Goal: Task Accomplishment & Management: Use online tool/utility

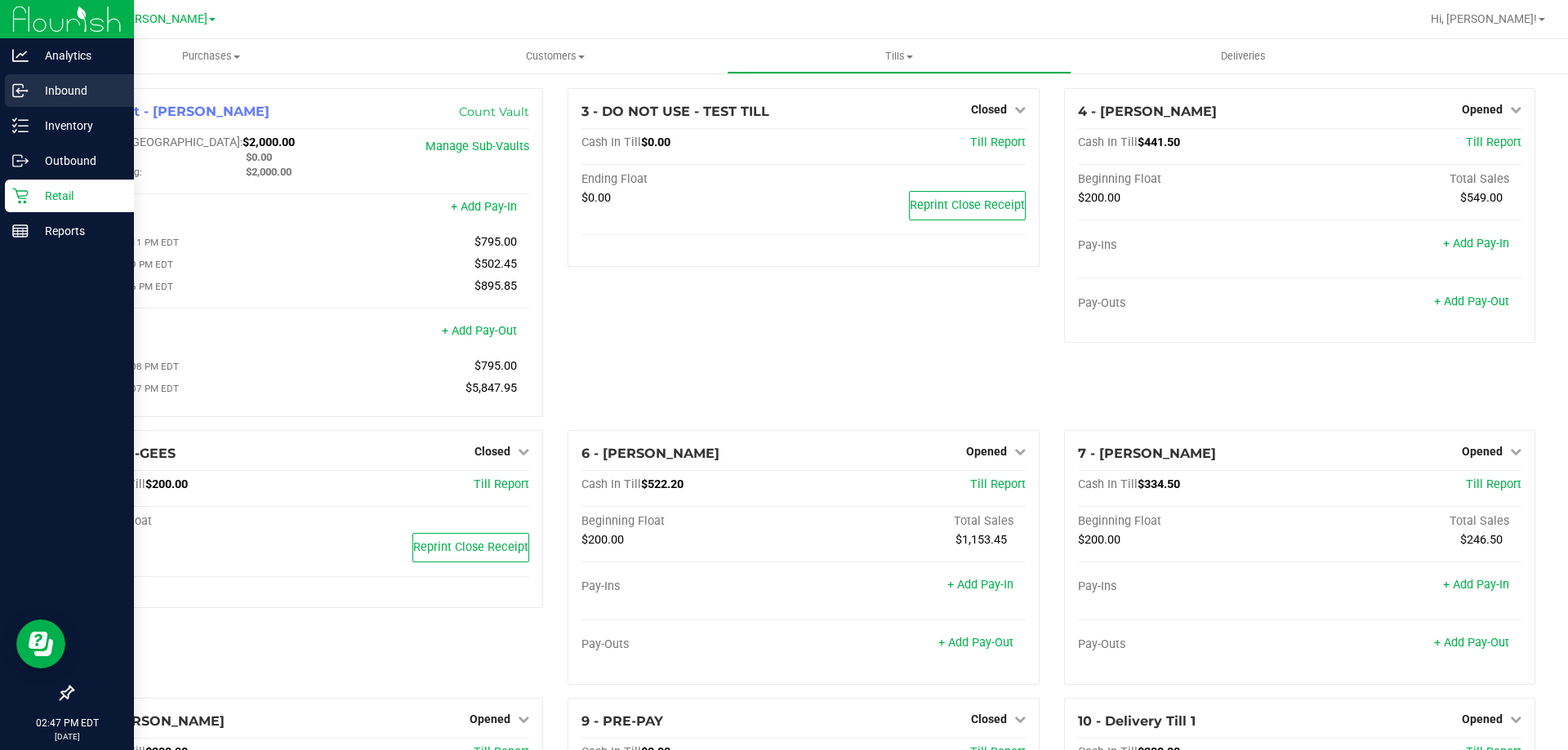
click at [79, 90] on p "Inbound" at bounding box center [77, 90] width 98 height 20
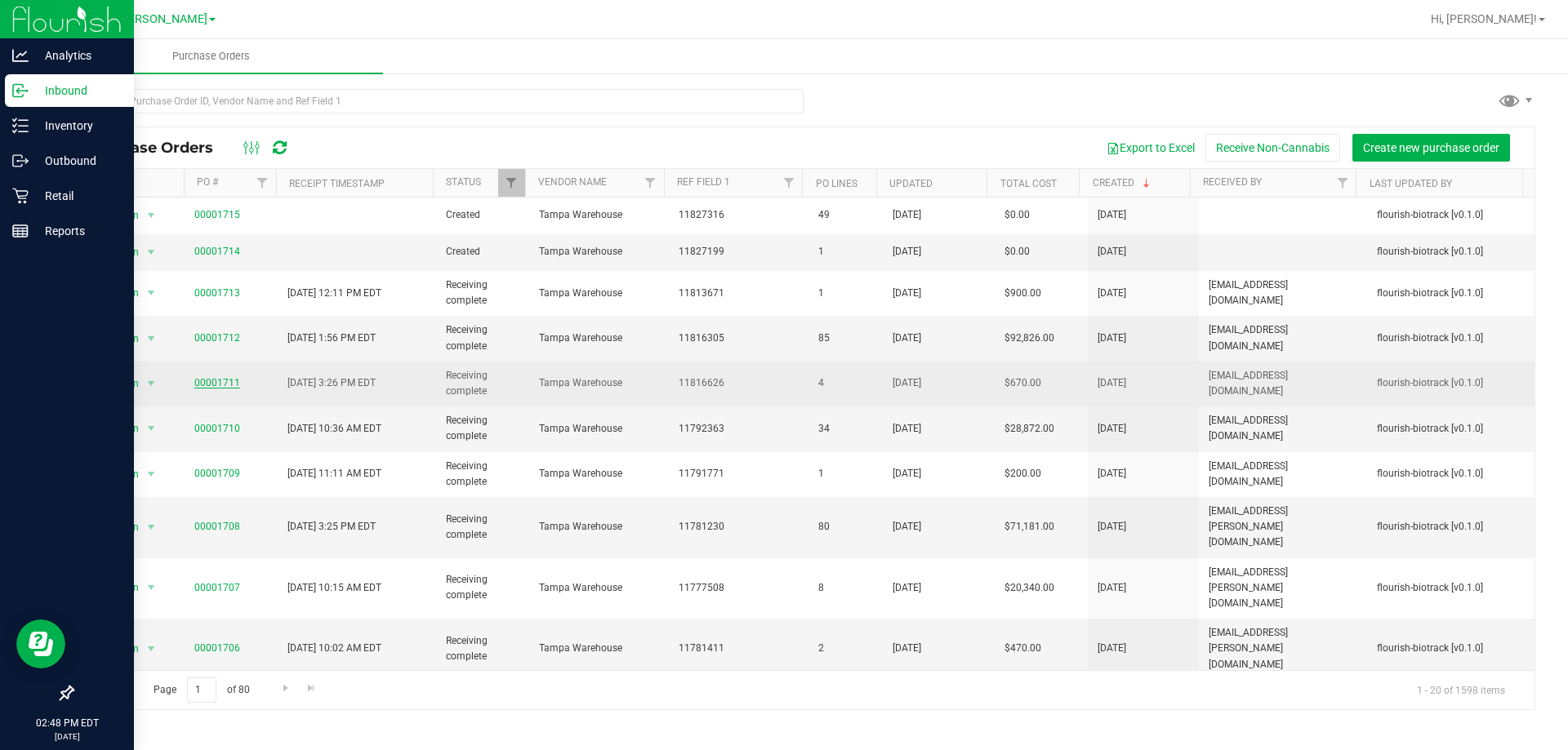
click at [218, 381] on link "00001711" at bounding box center [217, 382] width 46 height 11
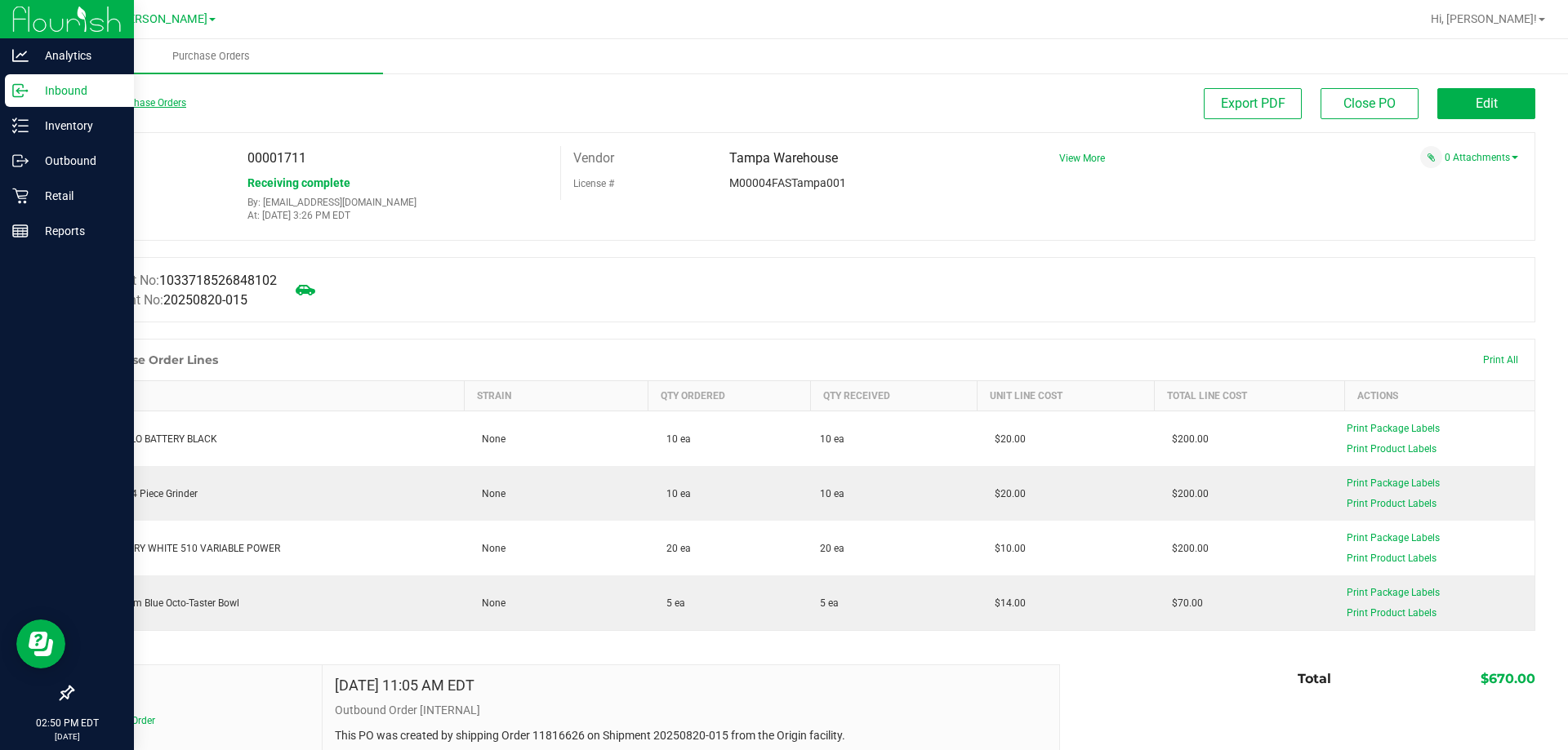
click at [170, 103] on link "Back to Purchase Orders" at bounding box center [129, 102] width 114 height 11
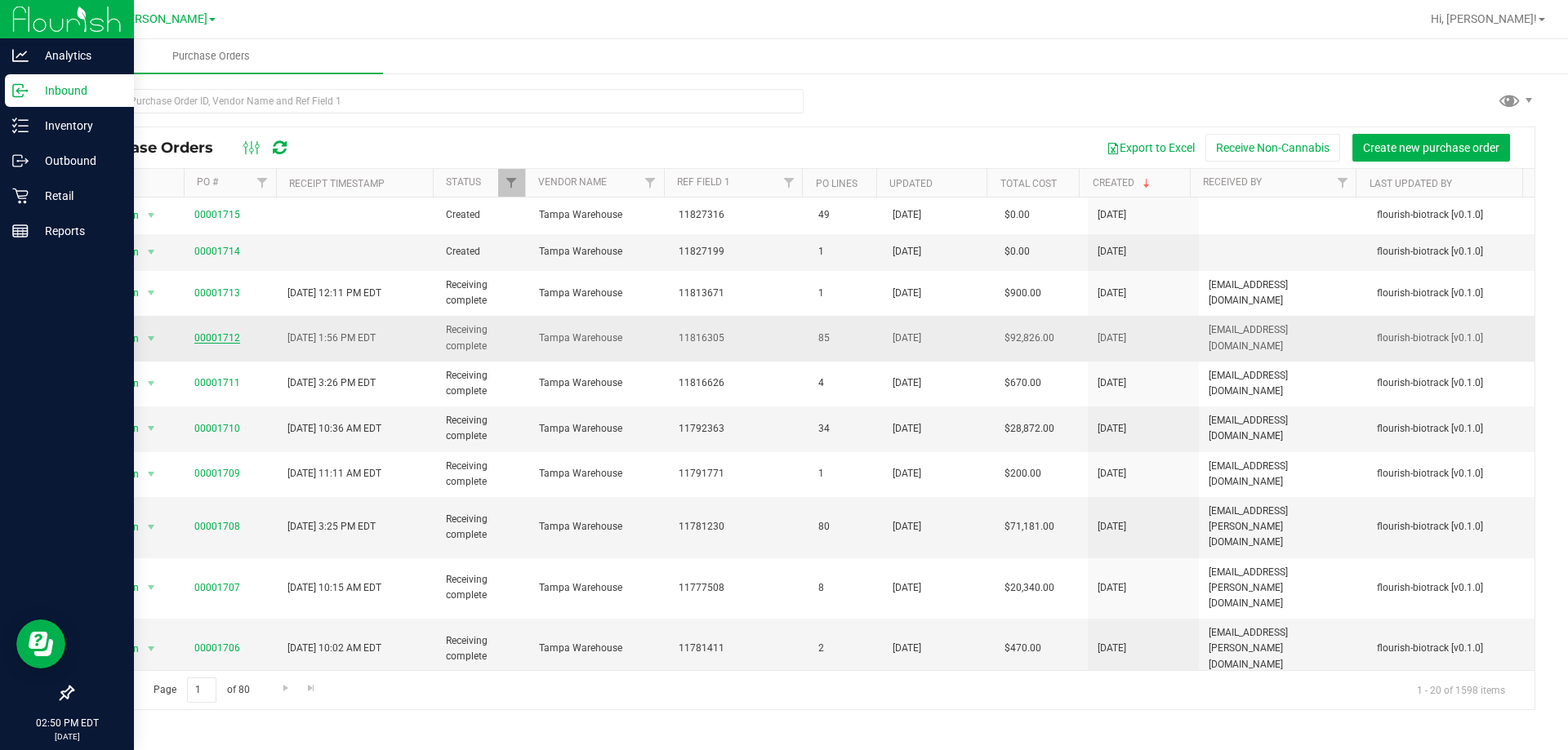
click at [220, 341] on link "00001712" at bounding box center [217, 337] width 46 height 11
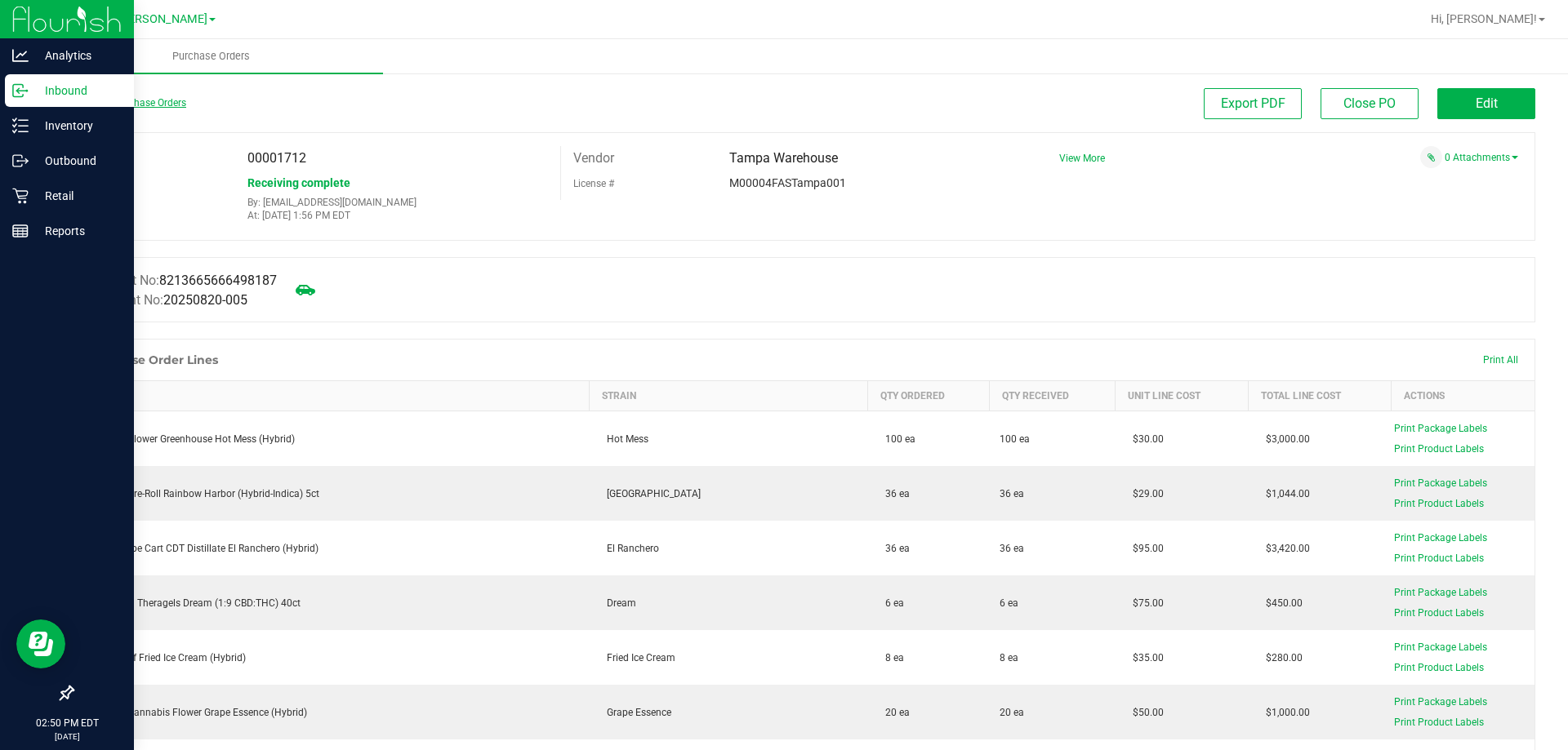
click at [142, 106] on link "Back to Purchase Orders" at bounding box center [129, 102] width 114 height 11
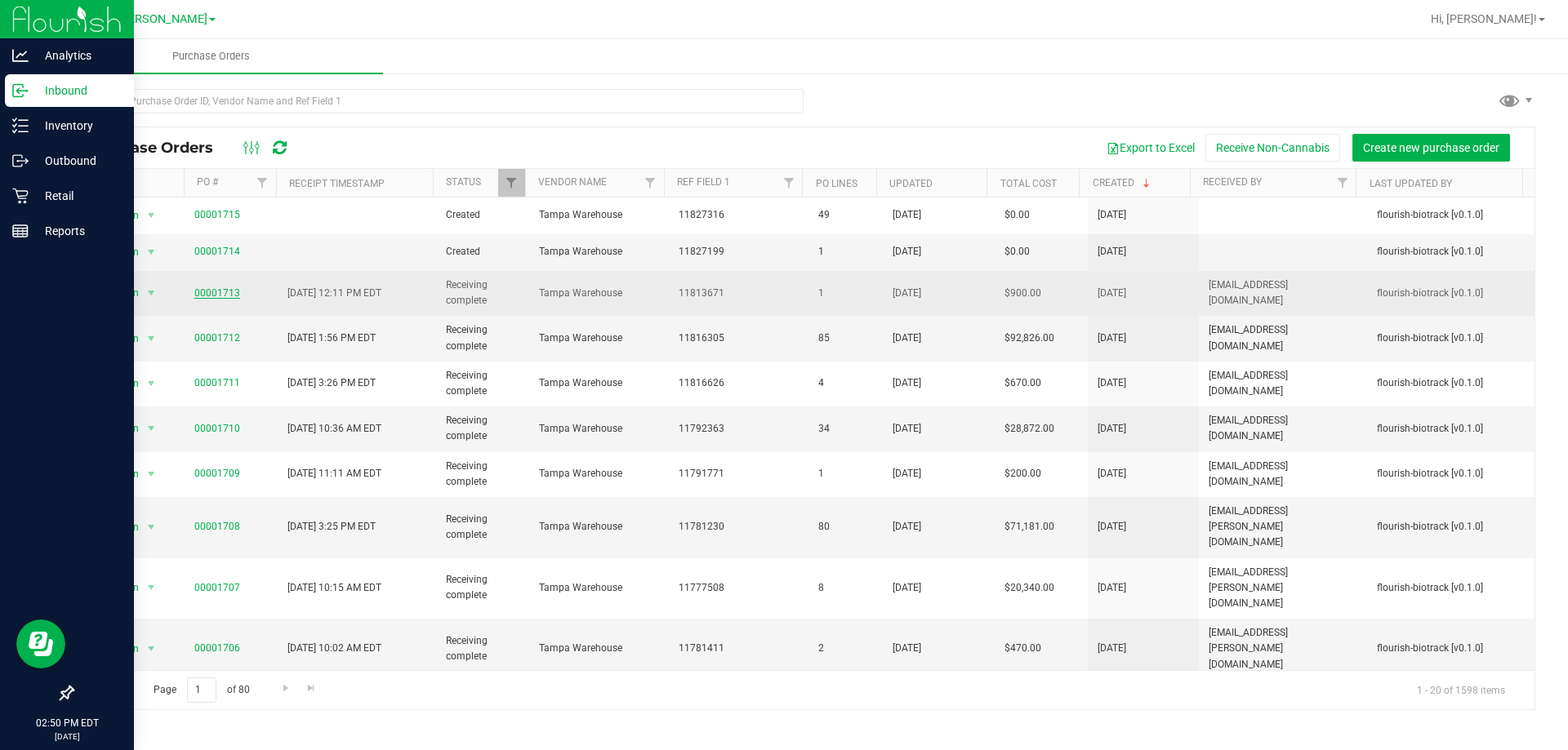
click at [221, 295] on link "00001713" at bounding box center [217, 292] width 46 height 11
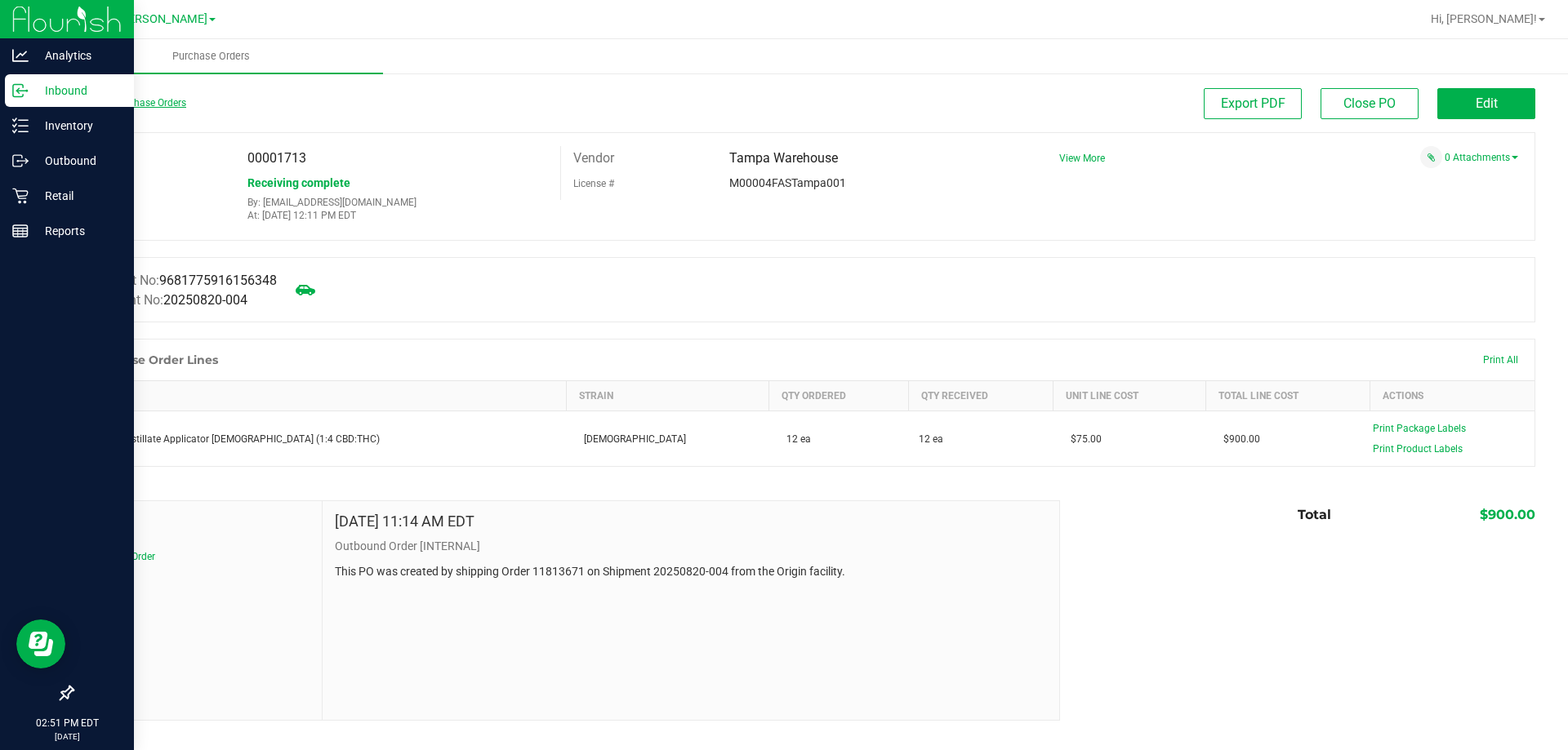
click at [124, 102] on link "Back to Purchase Orders" at bounding box center [129, 102] width 114 height 11
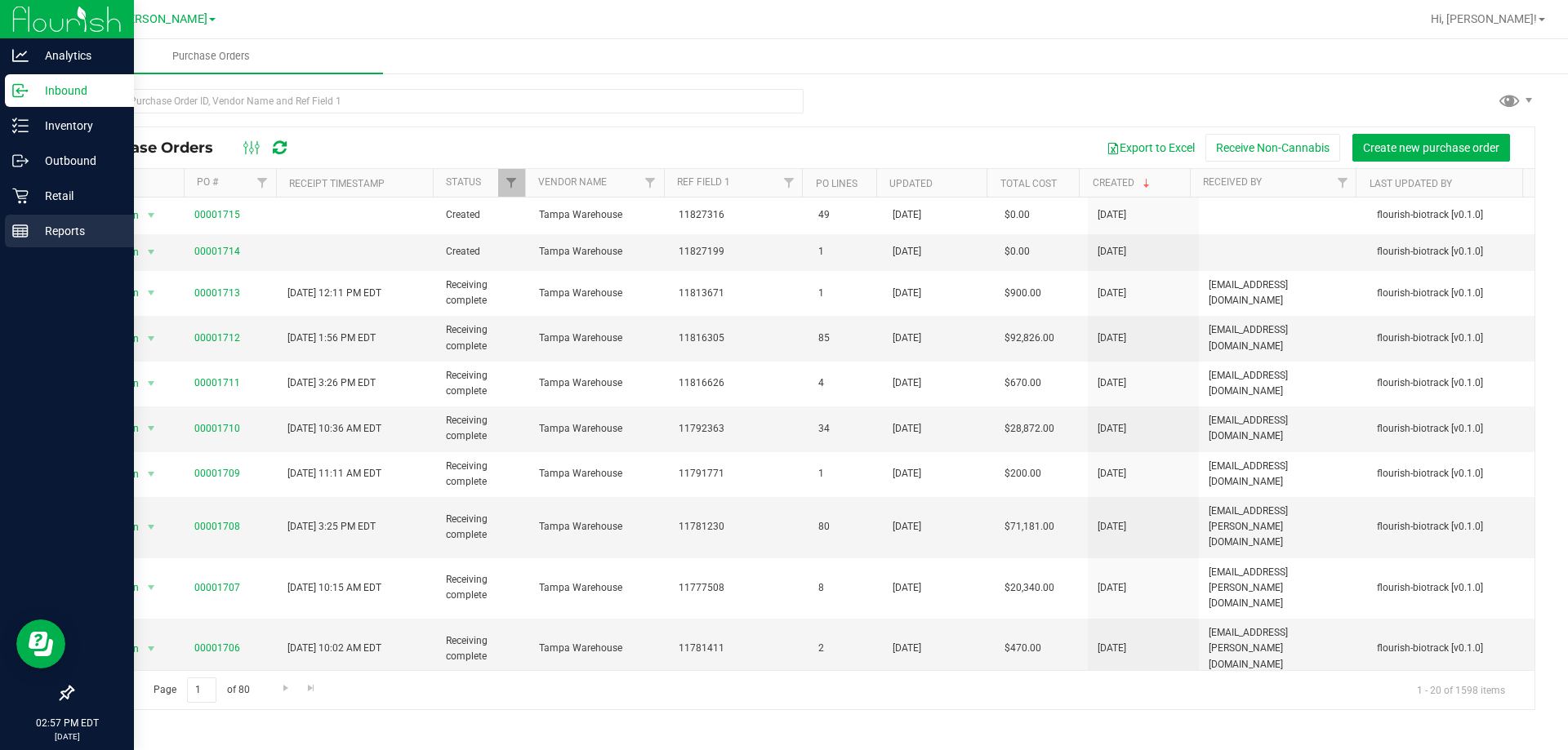
click at [36, 238] on p "Reports" at bounding box center [77, 231] width 98 height 20
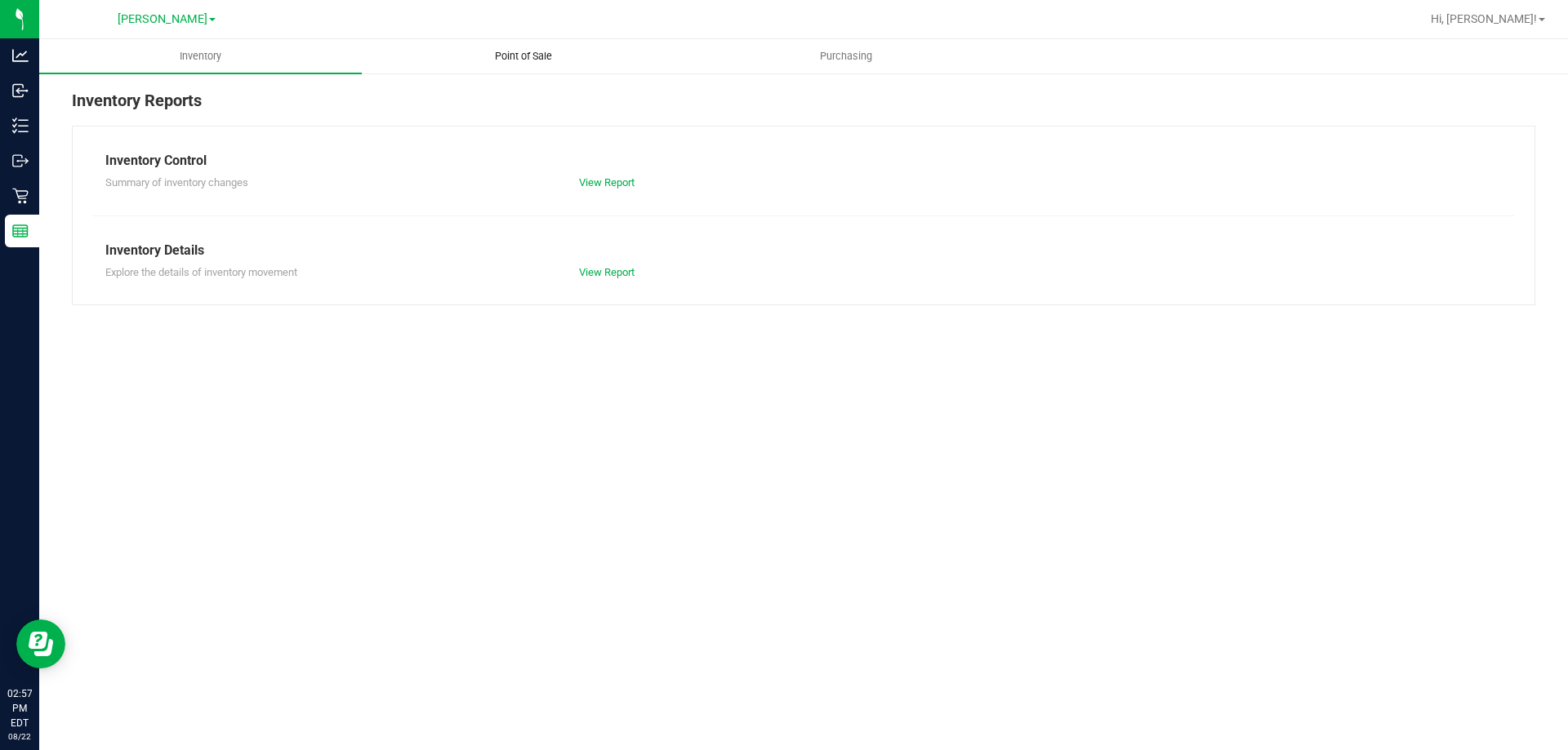
click at [525, 53] on span "Point of Sale" at bounding box center [523, 56] width 101 height 15
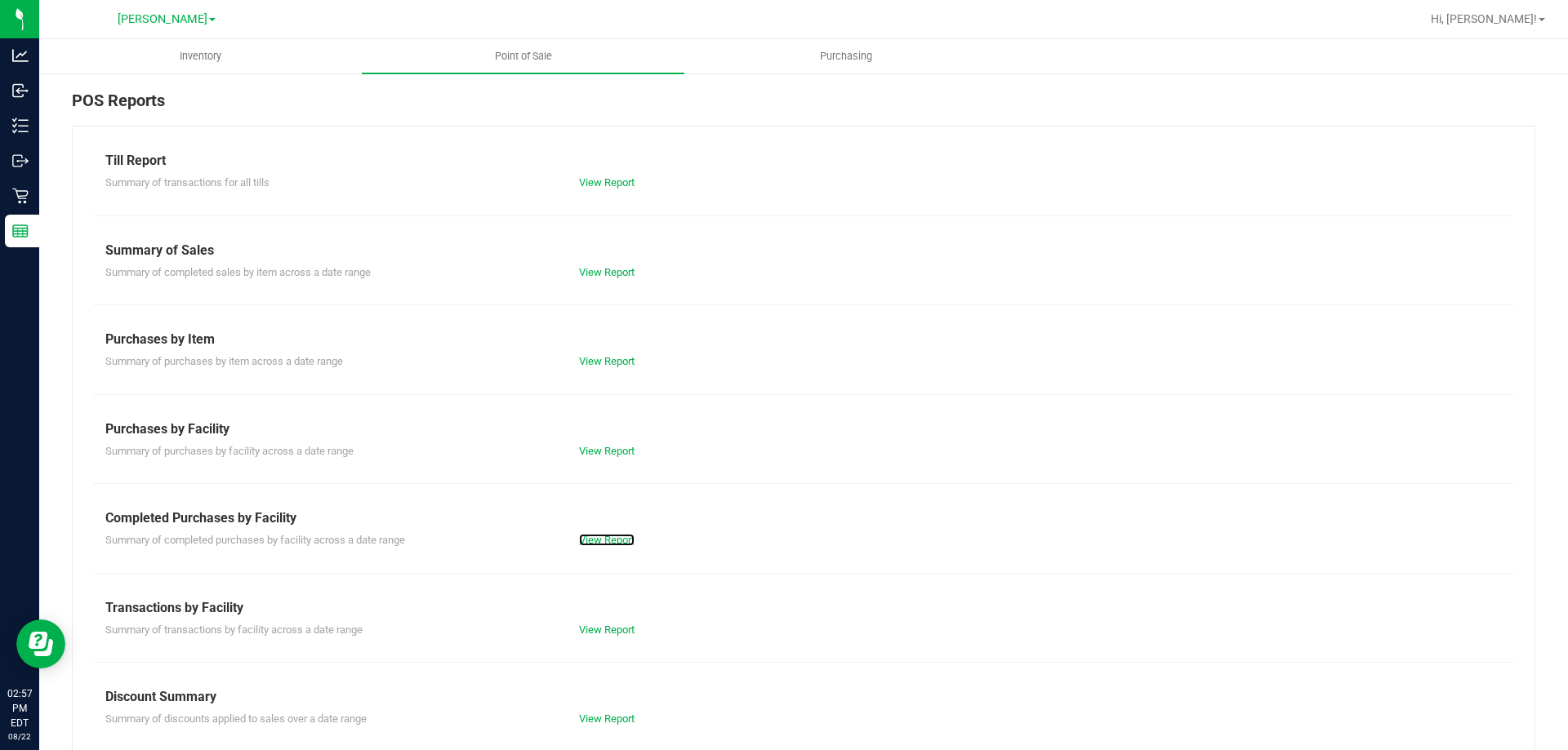
drag, startPoint x: 623, startPoint y: 542, endPoint x: 589, endPoint y: 509, distance: 47.4
click at [623, 543] on link "View Report" at bounding box center [607, 540] width 55 height 12
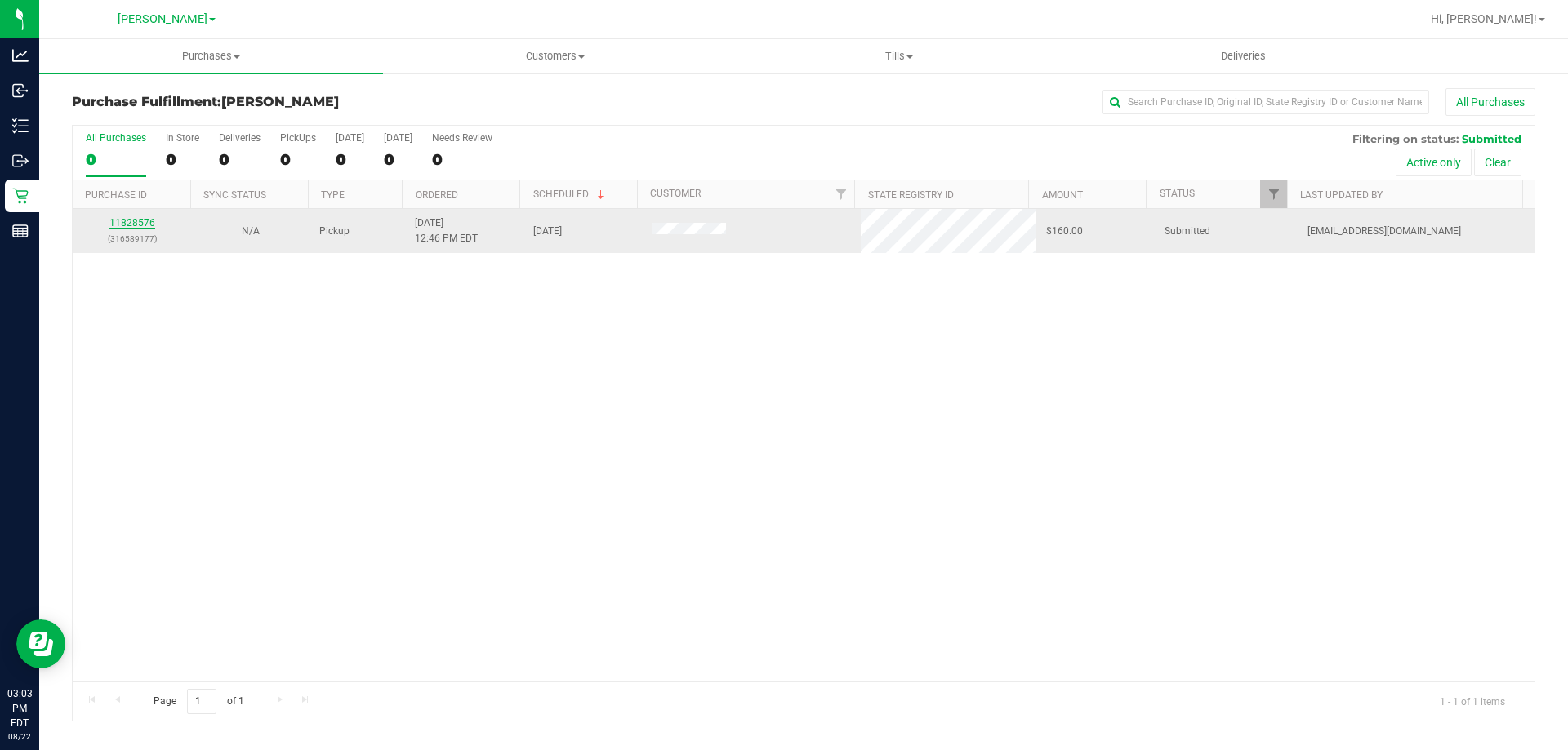
click at [138, 225] on link "11828576" at bounding box center [132, 222] width 46 height 11
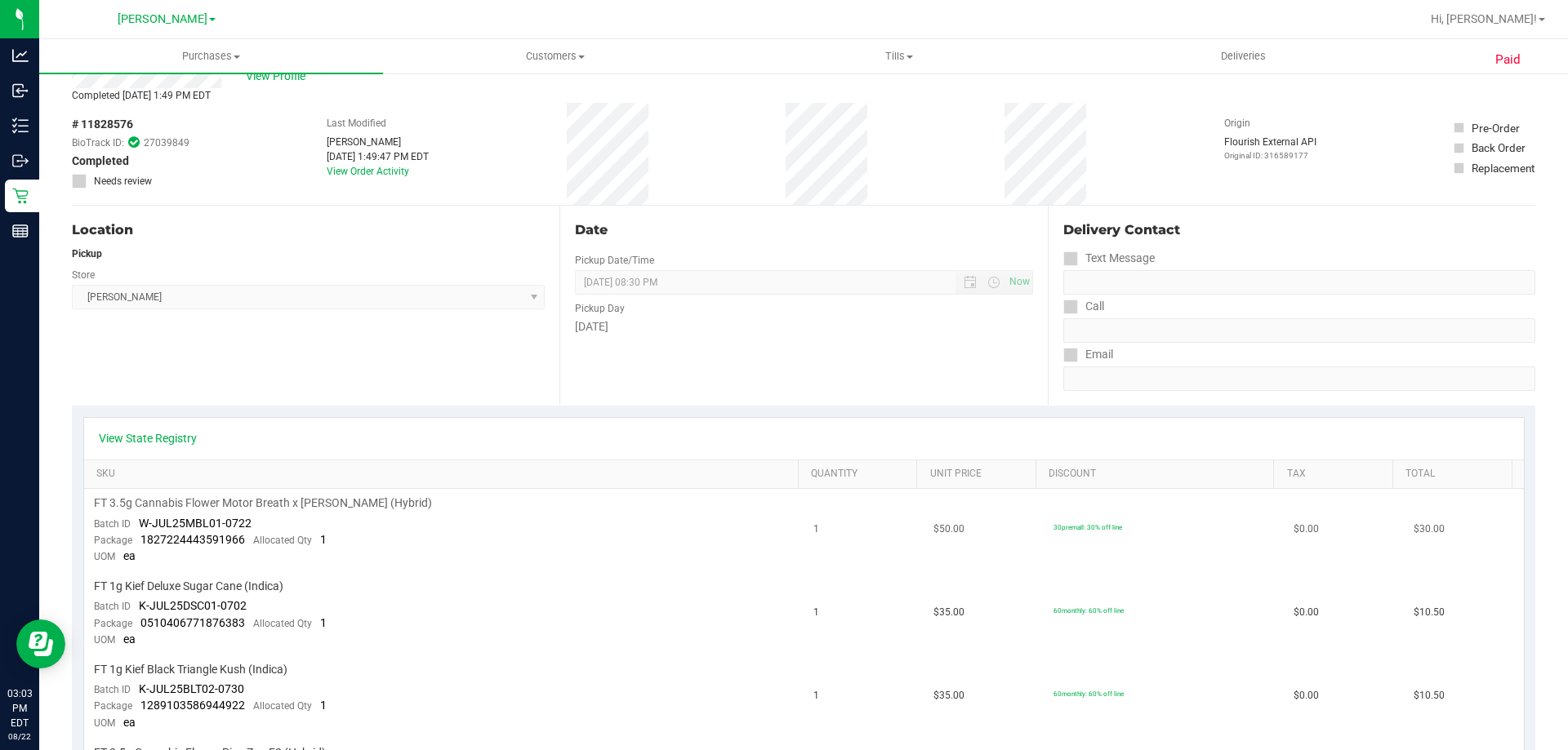
scroll to position [81, 0]
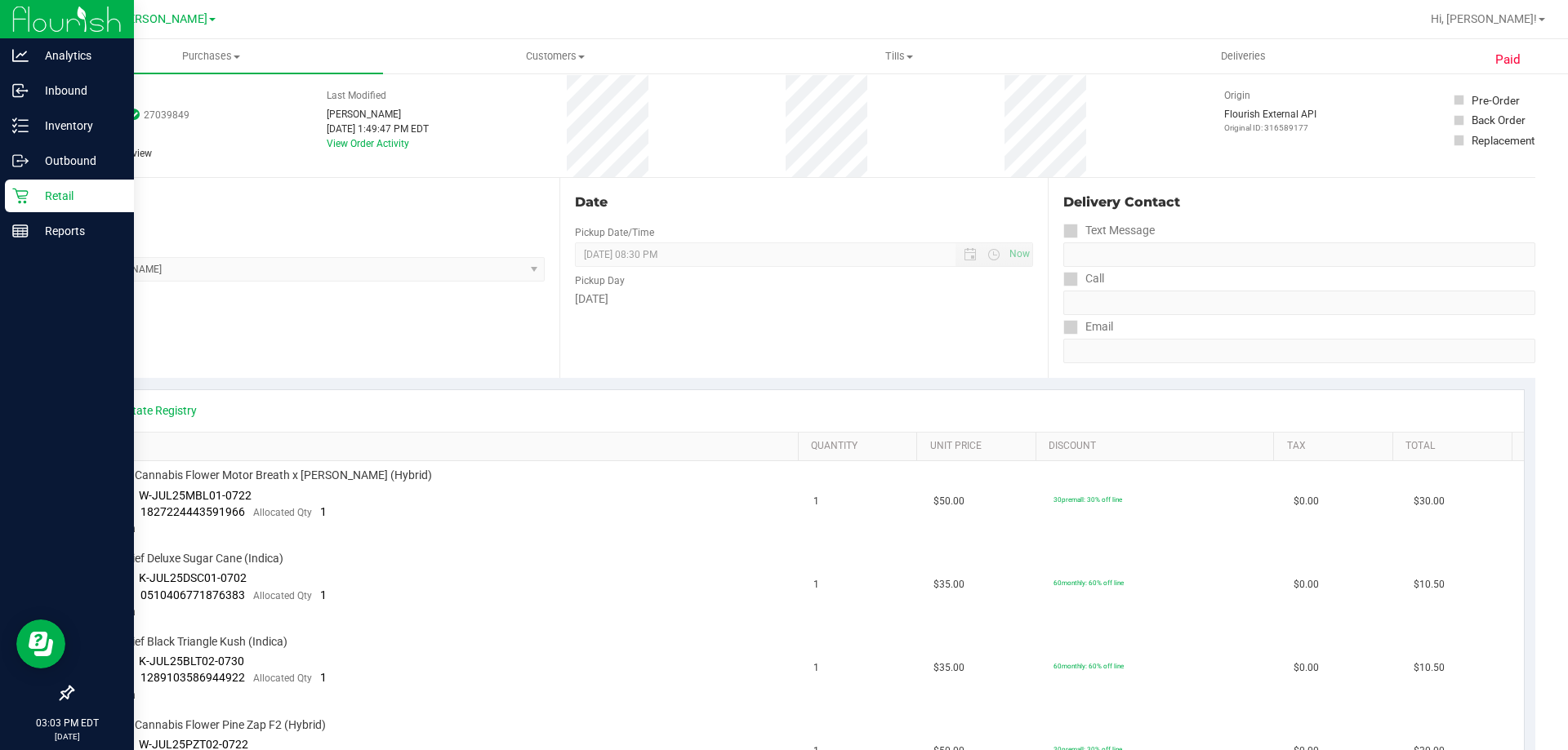
click at [27, 190] on icon at bounding box center [20, 196] width 16 height 16
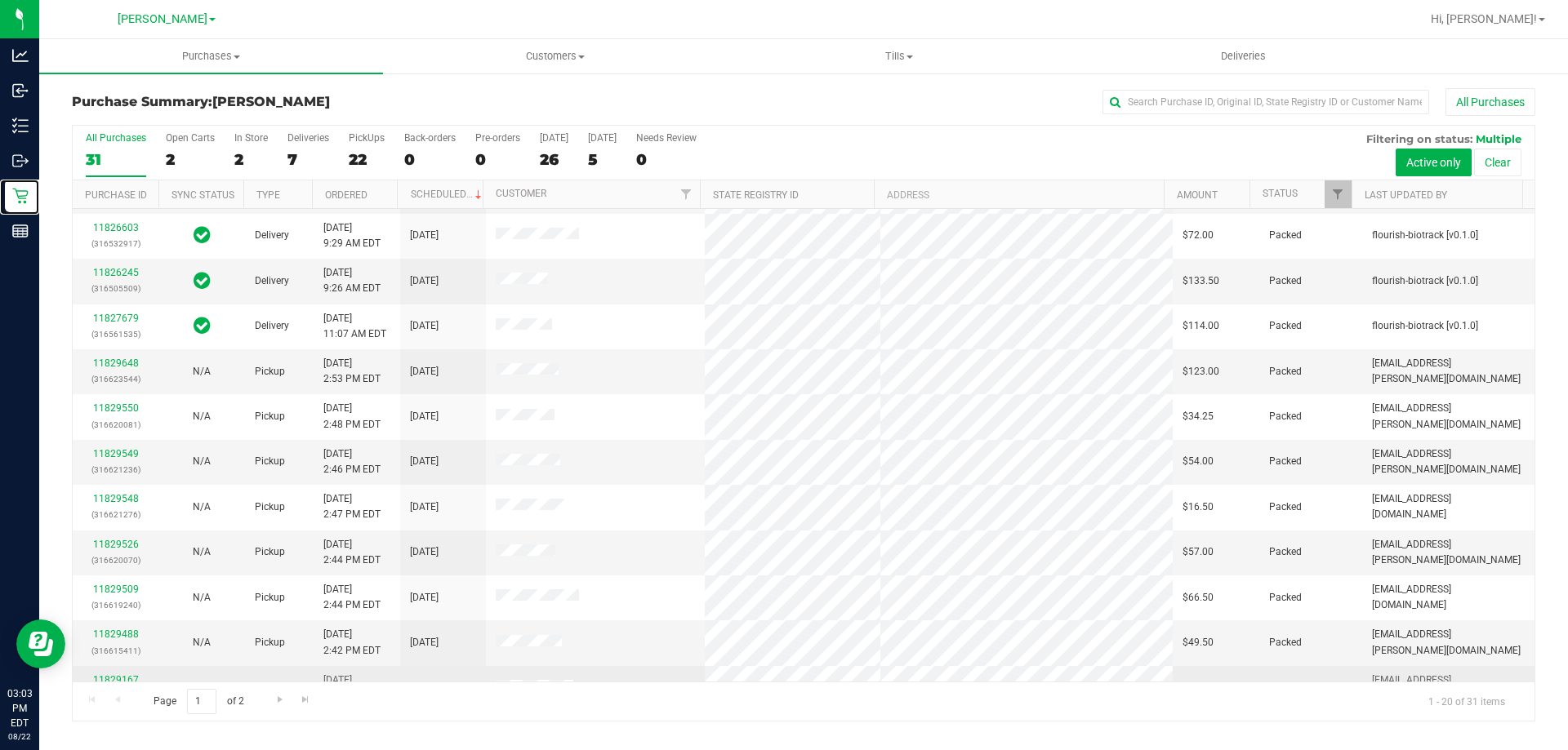
scroll to position [81, 0]
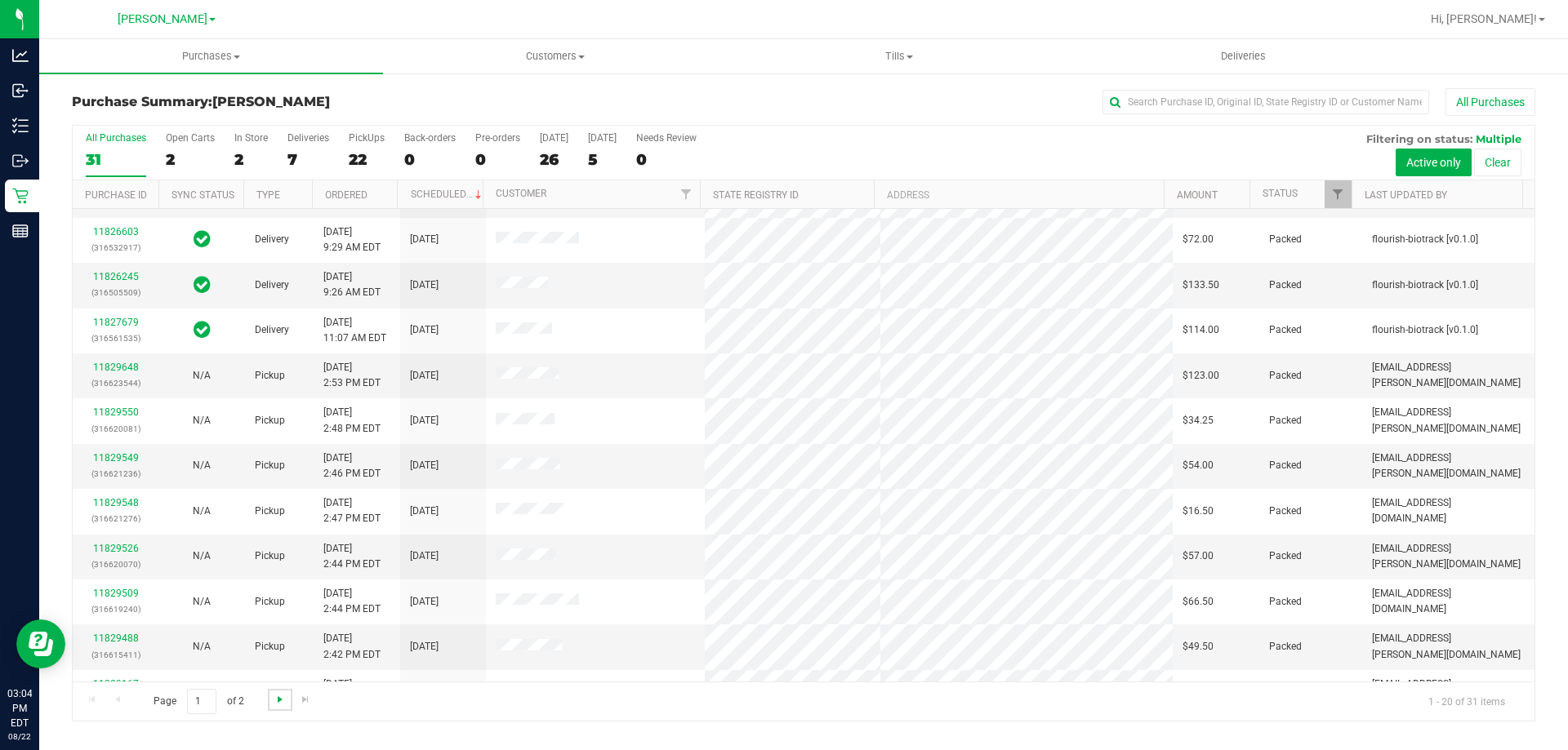
click at [280, 694] on span "Go to the next page" at bounding box center [280, 699] width 13 height 13
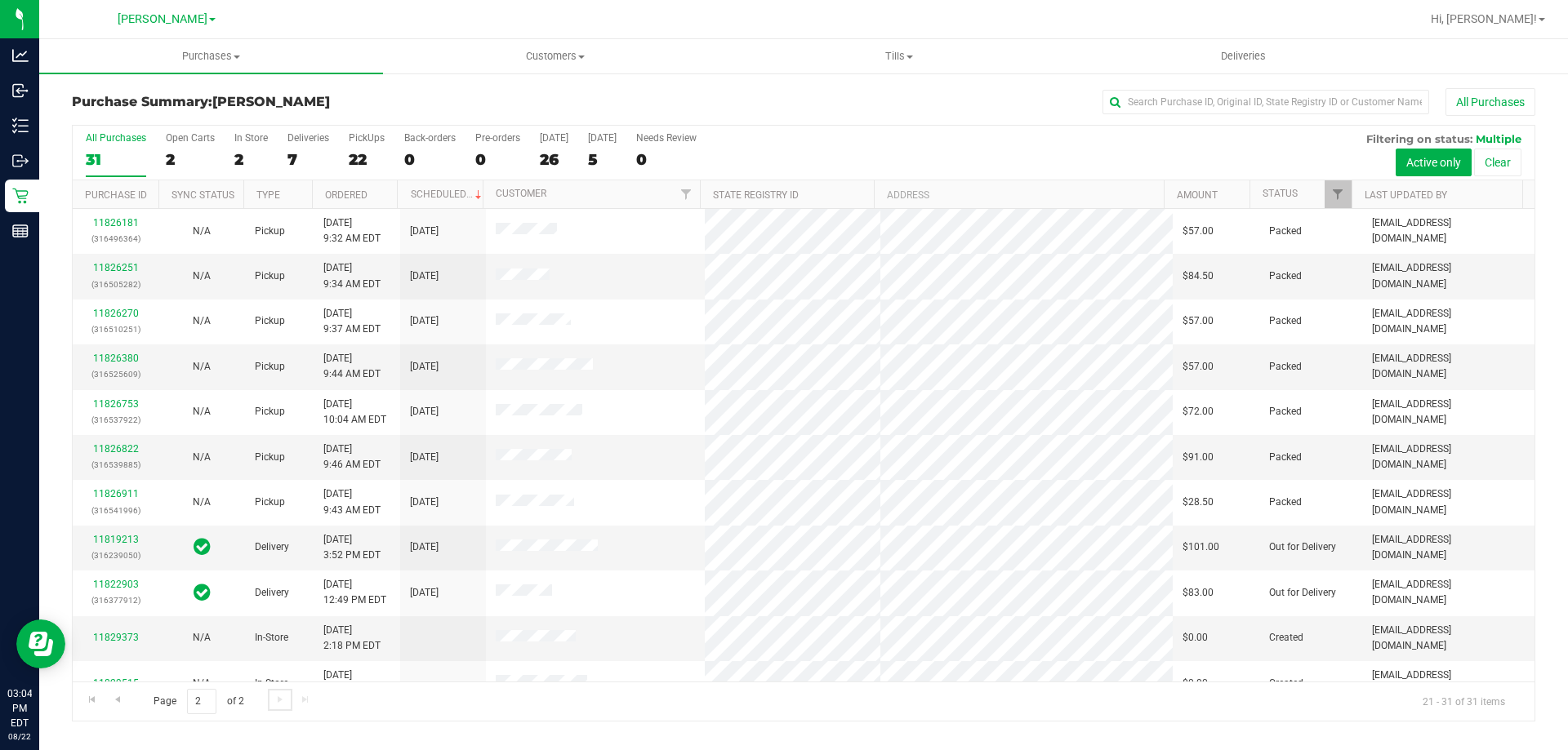
scroll to position [23, 0]
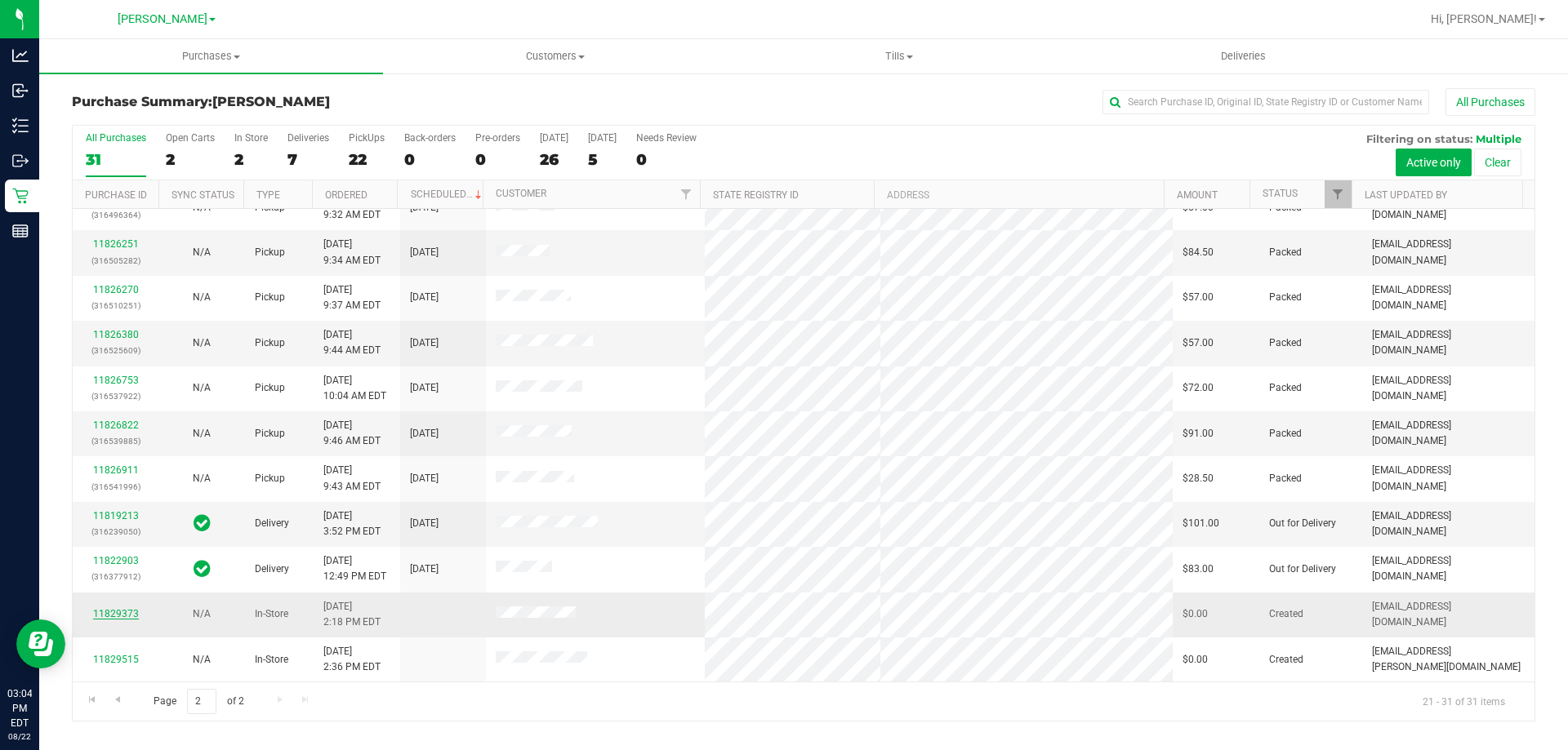
click at [101, 613] on link "11829373" at bounding box center [116, 613] width 46 height 11
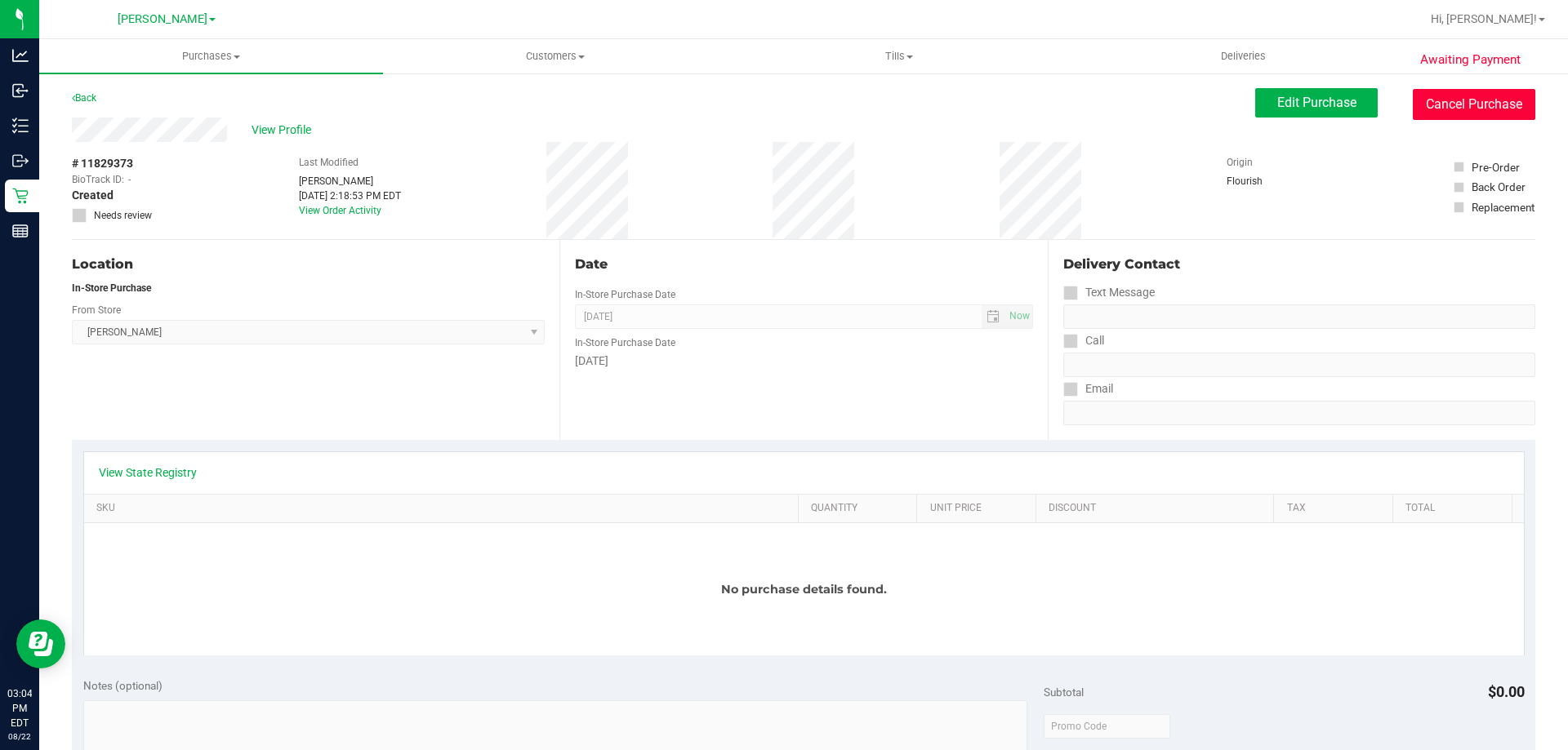
click at [1476, 94] on button "Cancel Purchase" at bounding box center [1475, 105] width 123 height 31
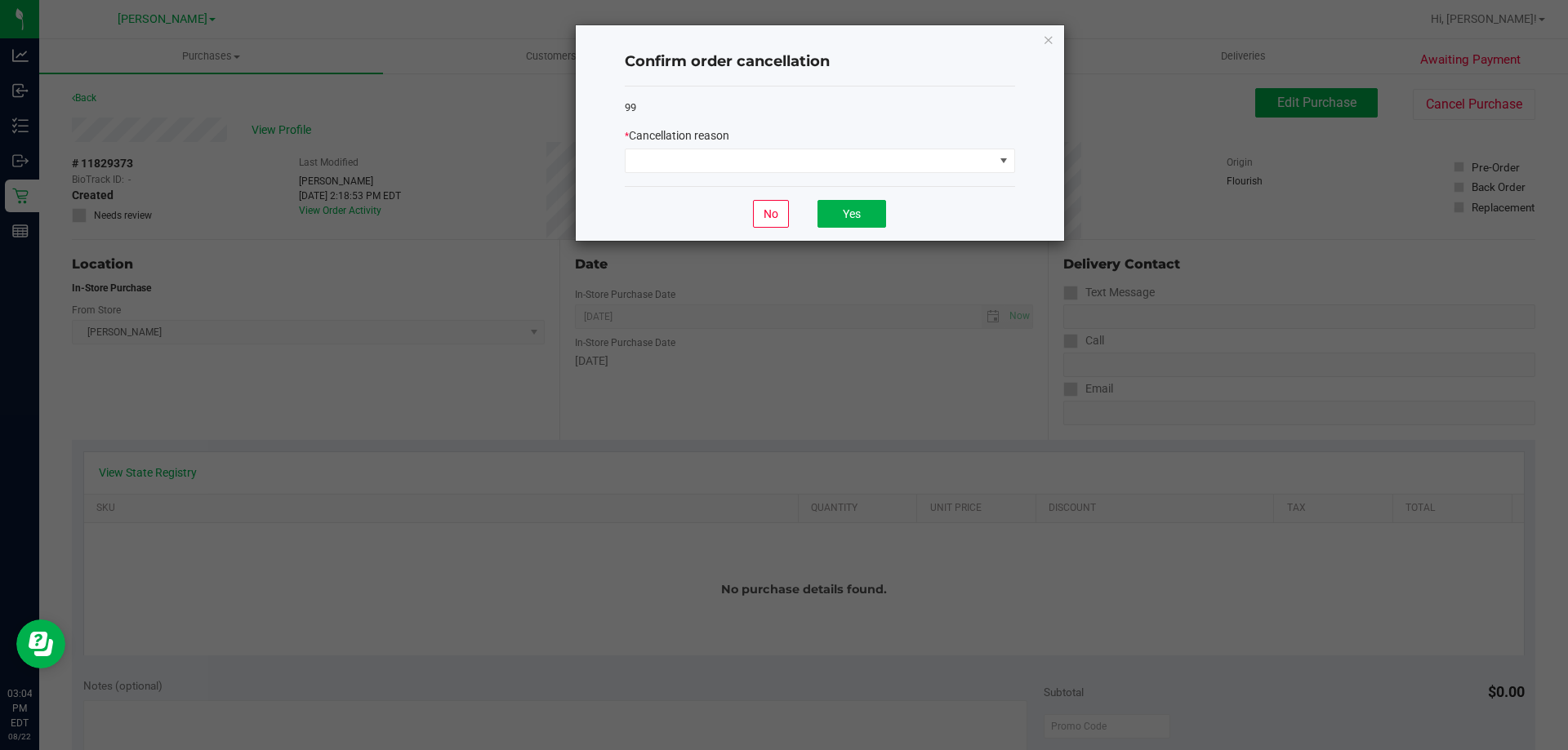
click at [742, 182] on div "99 * Cancellation reason" at bounding box center [819, 137] width 390 height 100
click at [750, 160] on span at bounding box center [810, 161] width 369 height 22
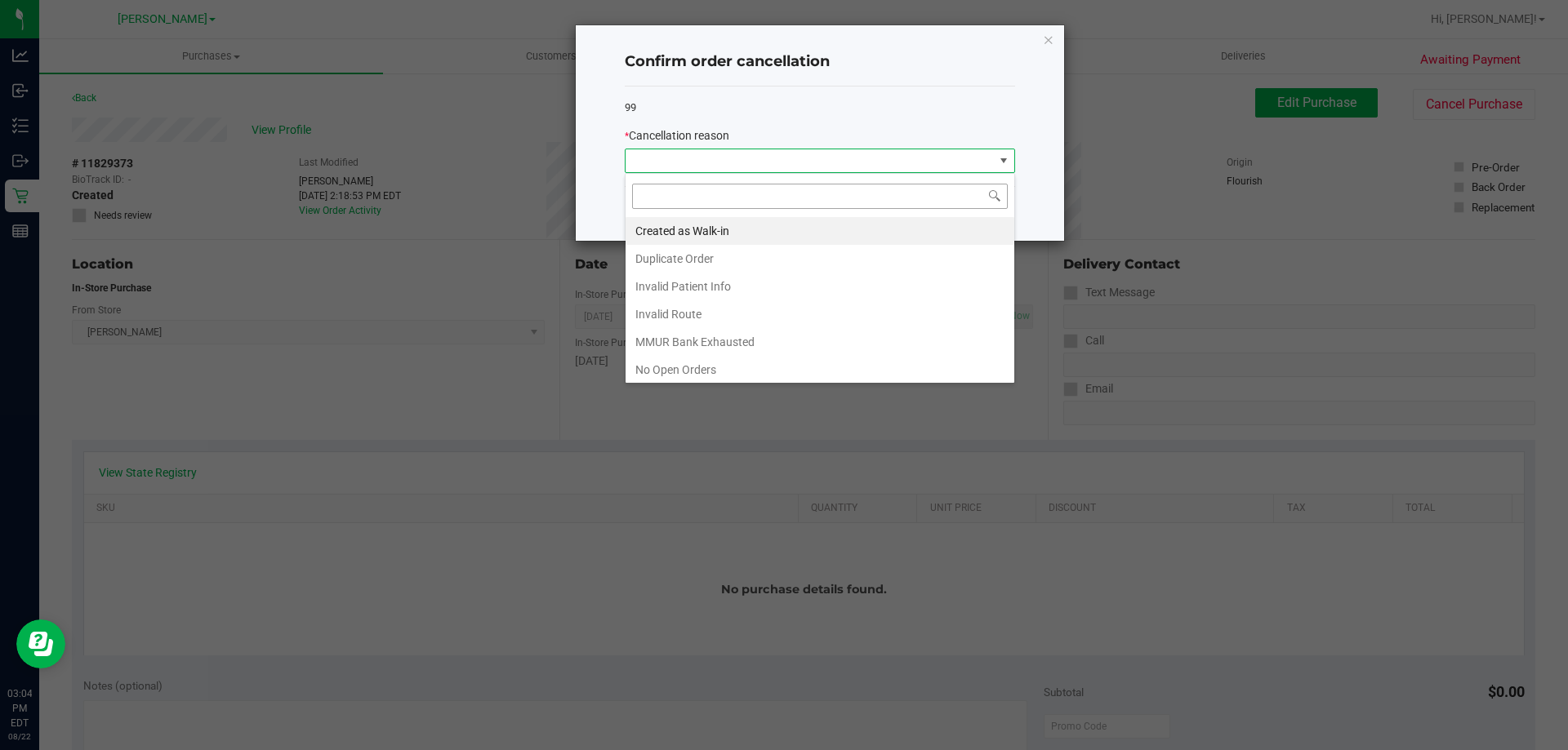
scroll to position [24, 390]
click at [740, 225] on li "Created as Walk-in" at bounding box center [819, 231] width 389 height 28
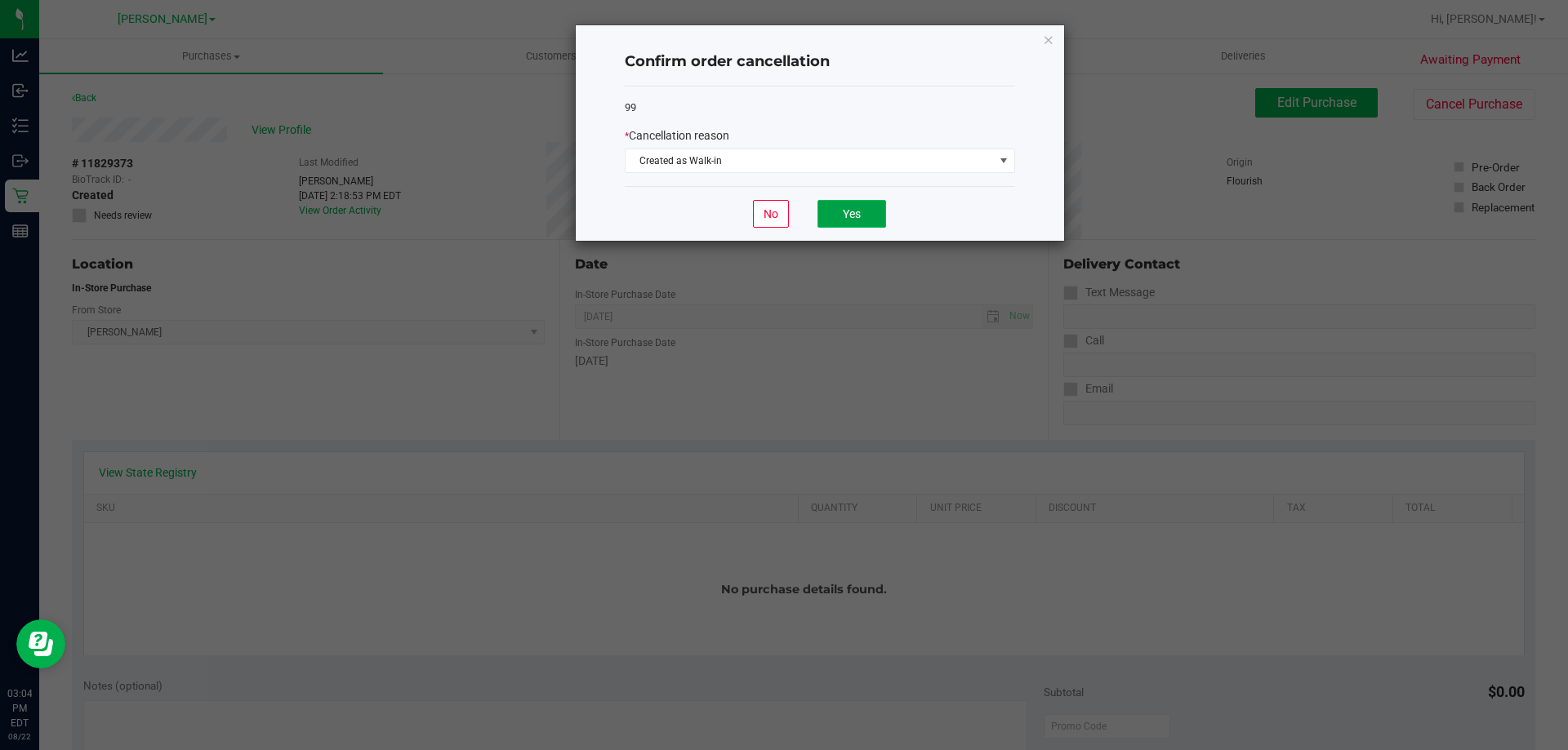
click at [886, 215] on button "Yes" at bounding box center [851, 214] width 68 height 28
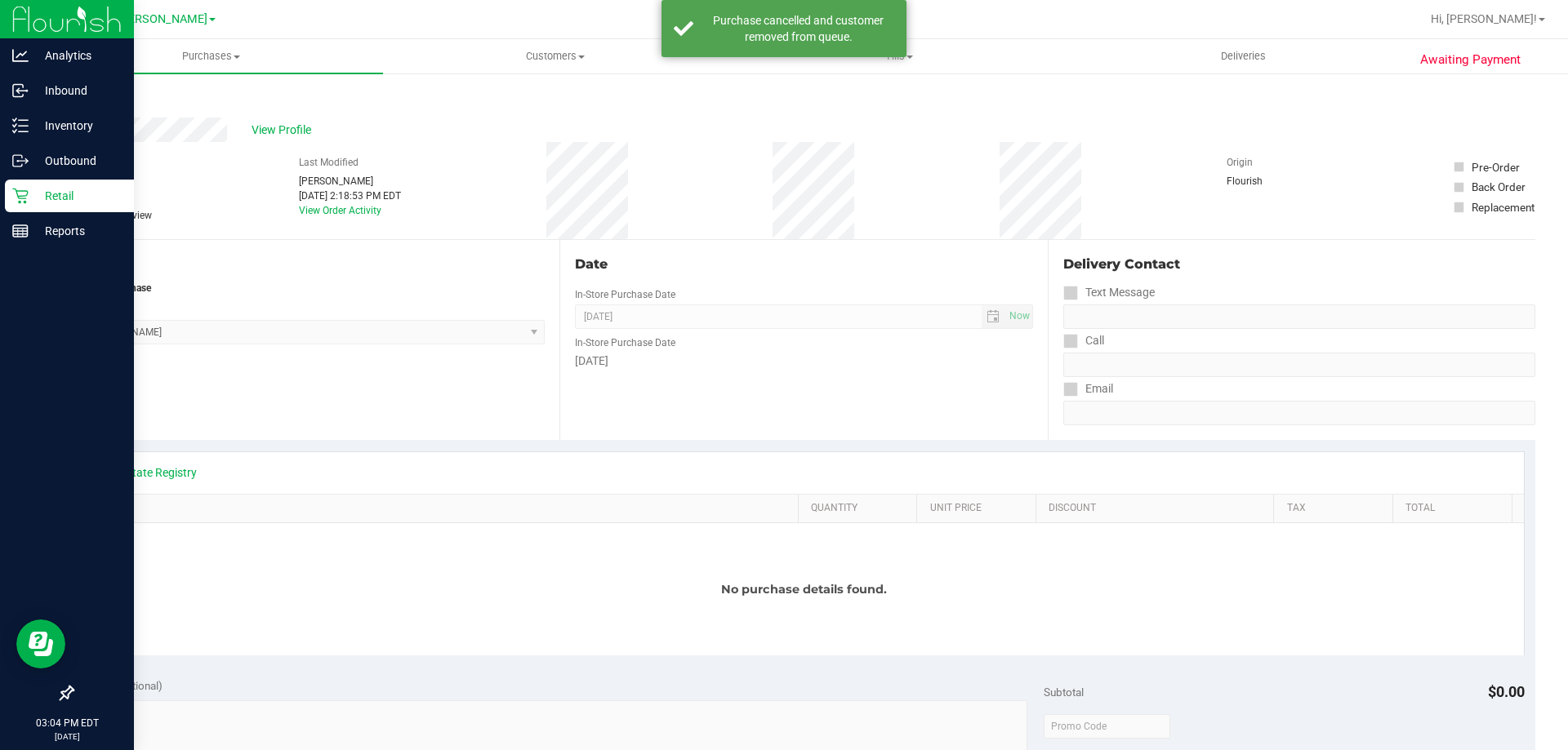
click at [52, 200] on p "Retail" at bounding box center [77, 196] width 98 height 20
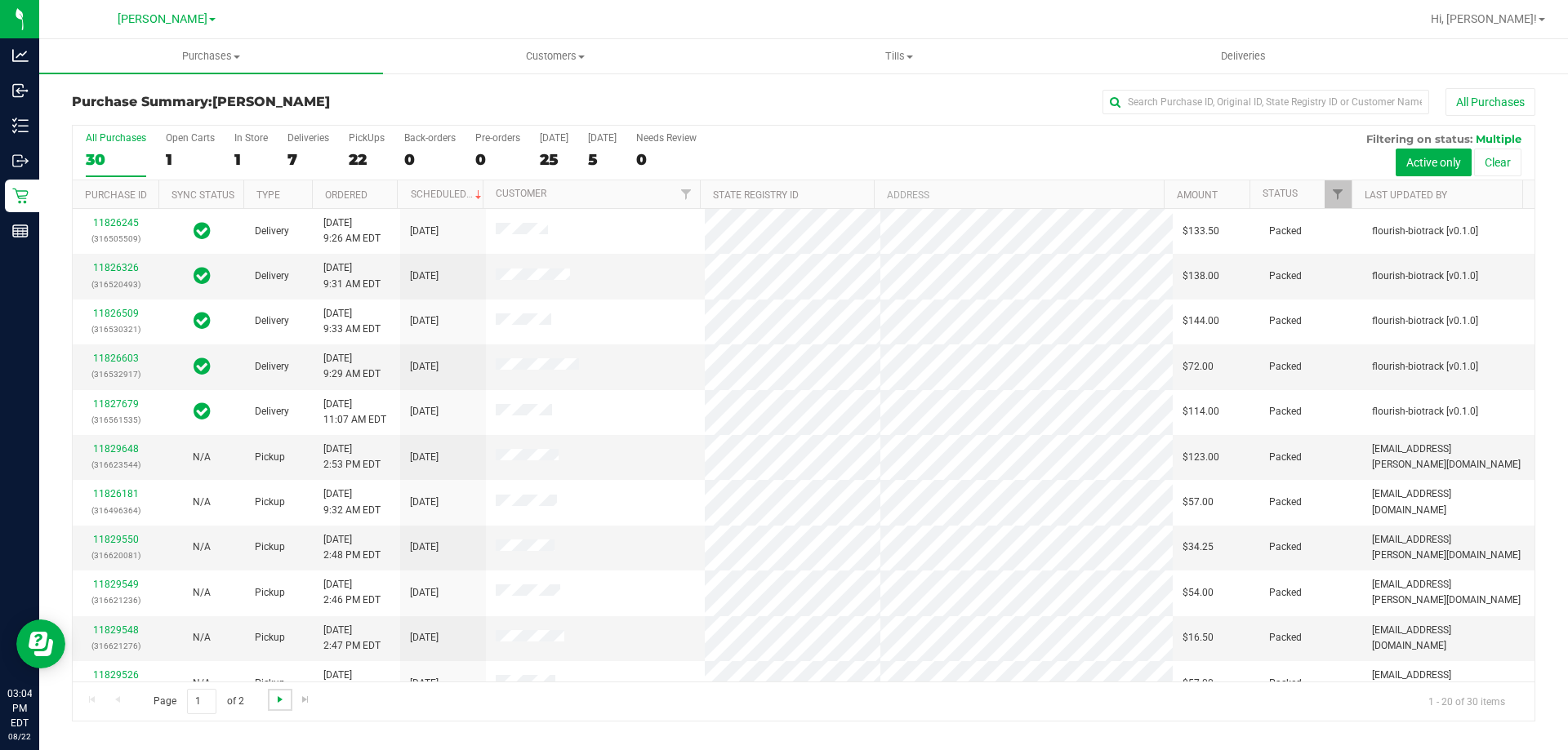
click at [280, 695] on span "Go to the next page" at bounding box center [280, 699] width 13 height 13
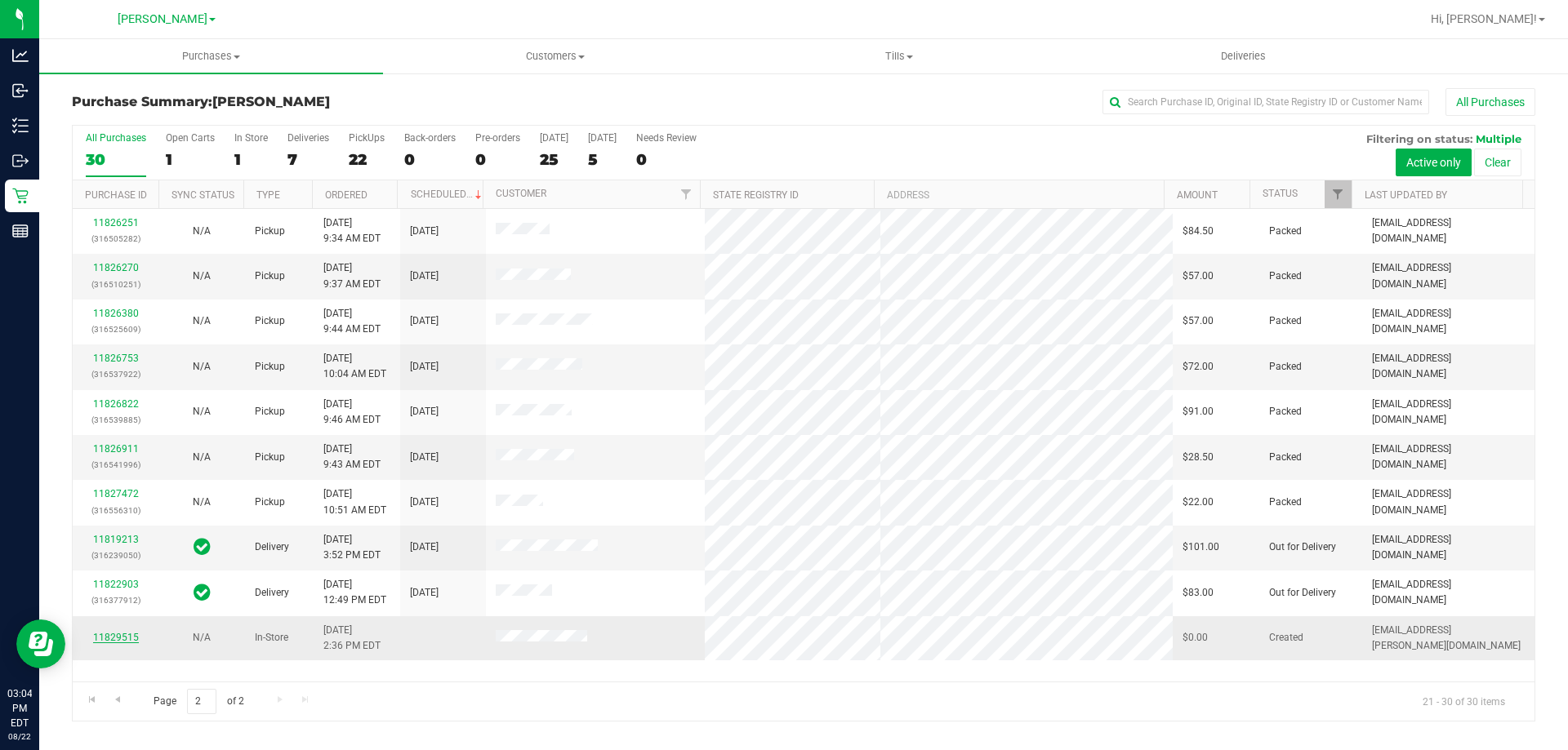
click at [121, 639] on link "11829515" at bounding box center [116, 638] width 46 height 11
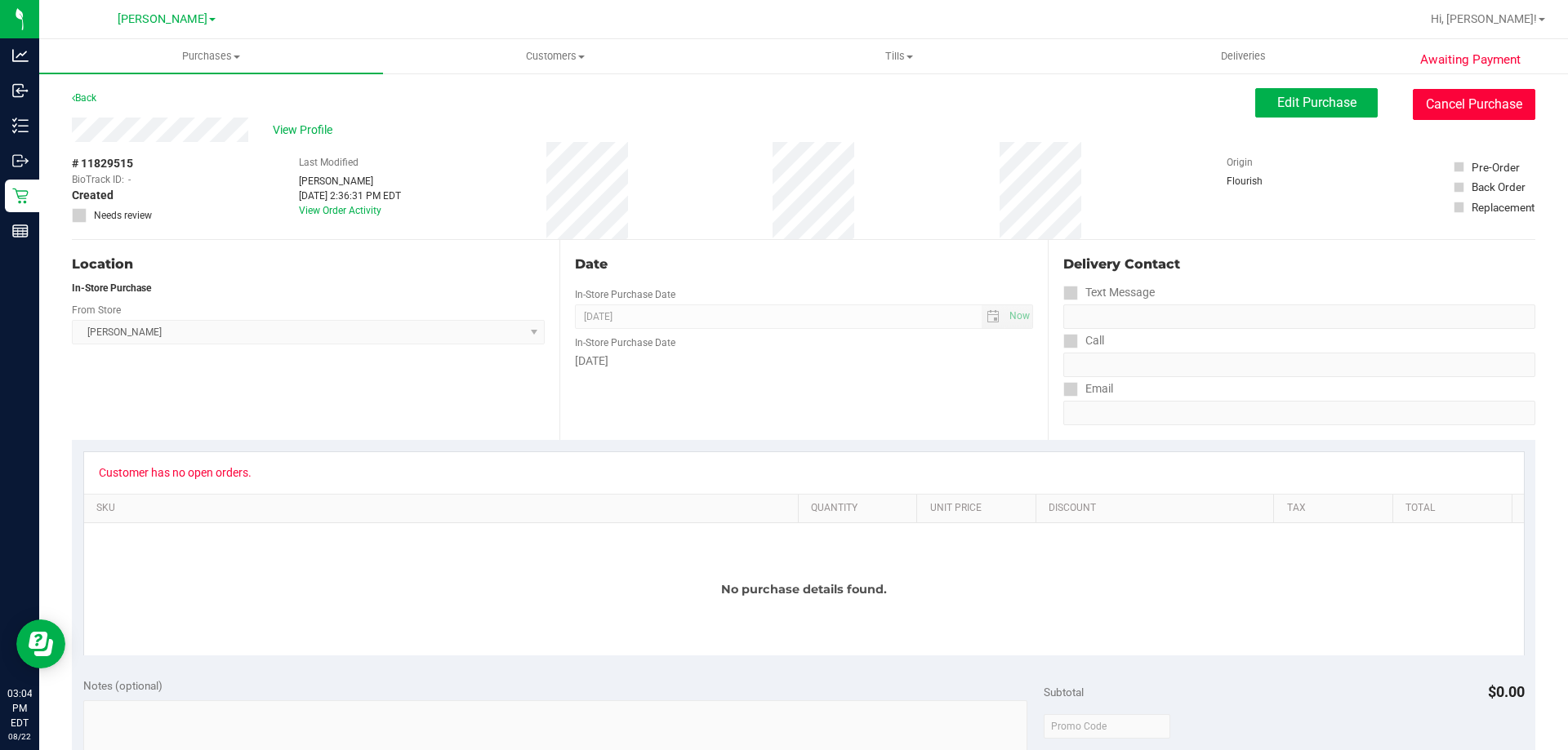
click at [1462, 106] on button "Cancel Purchase" at bounding box center [1475, 105] width 123 height 31
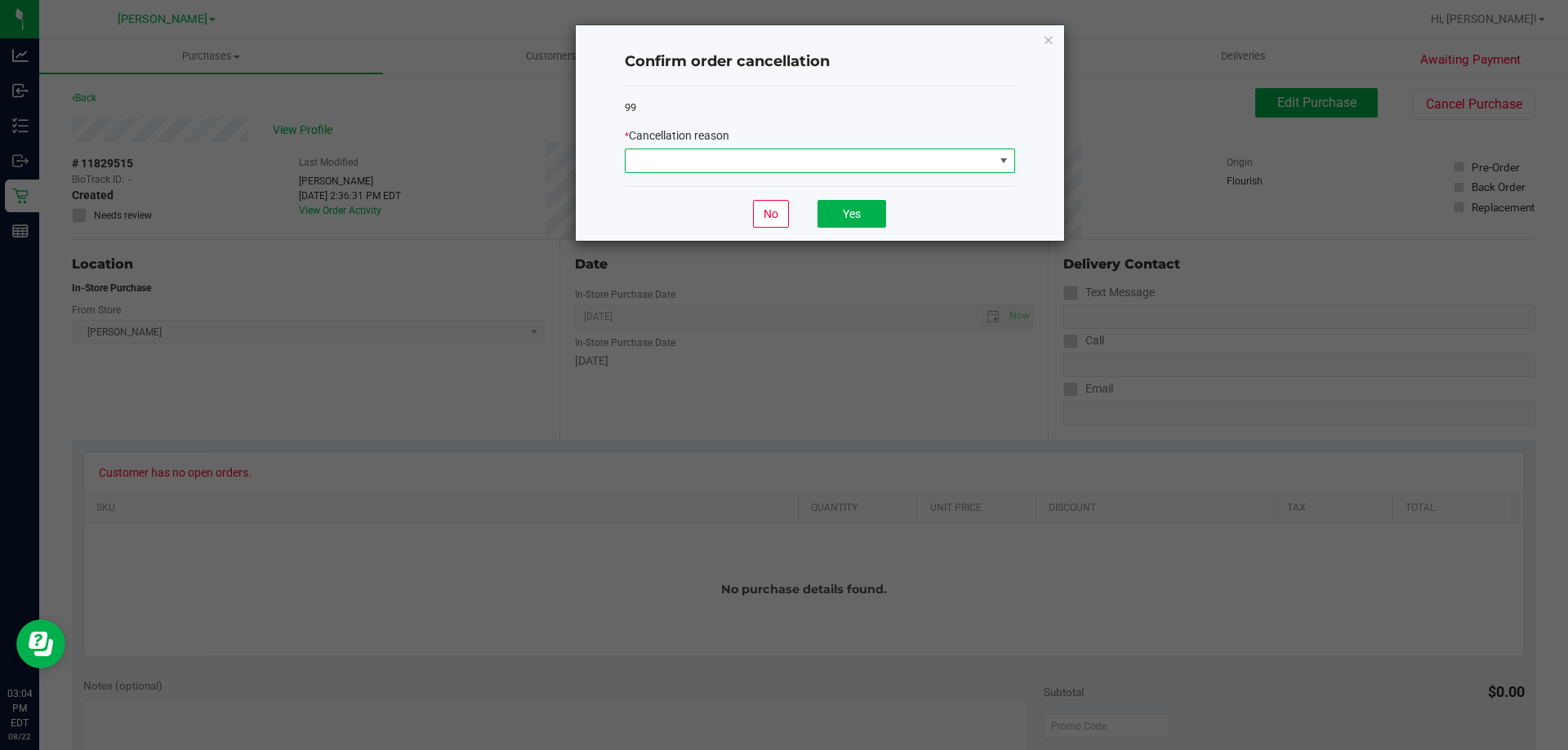
click at [763, 158] on span at bounding box center [810, 161] width 369 height 22
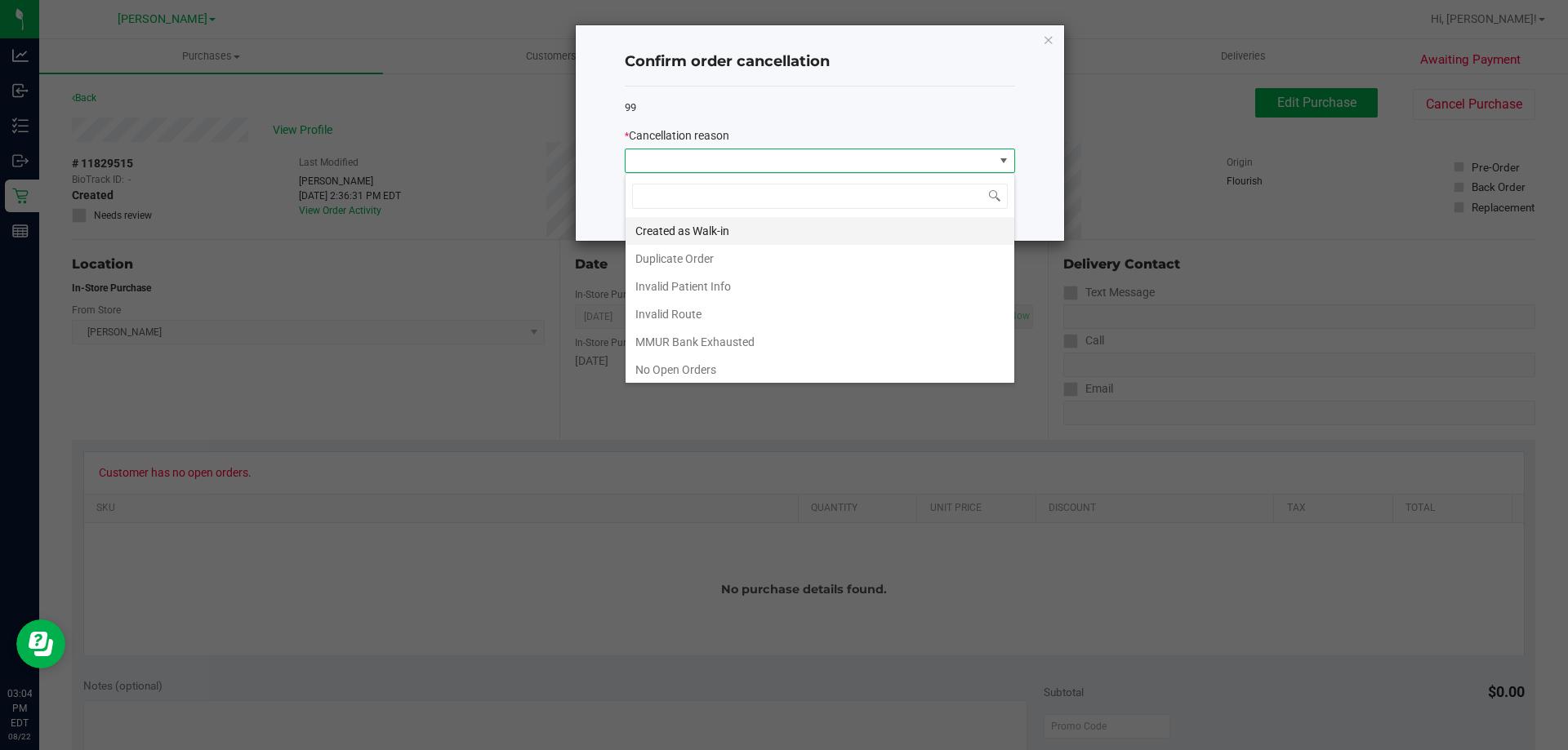
scroll to position [24, 390]
click at [747, 218] on li "Created as Walk-in" at bounding box center [819, 231] width 389 height 28
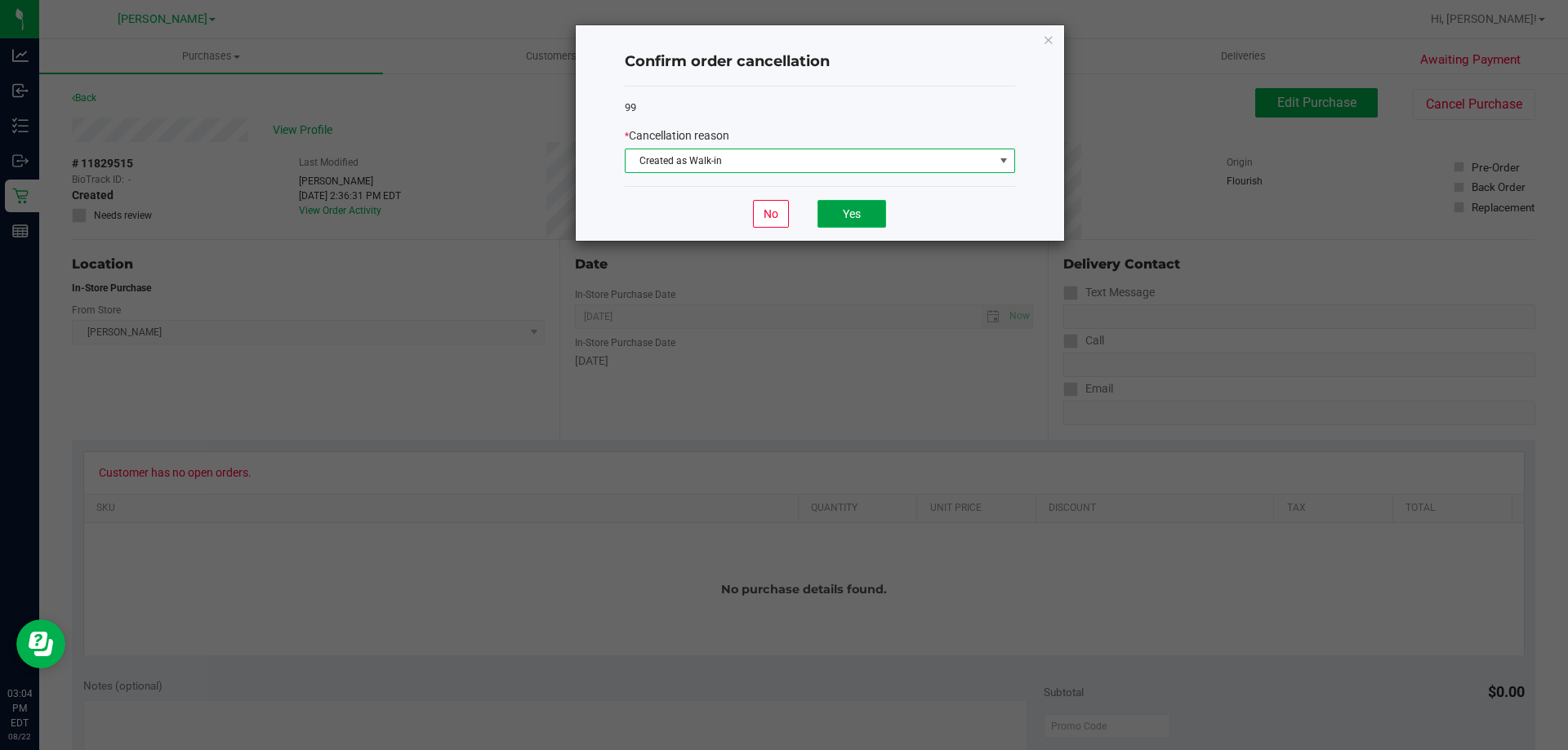
click at [865, 219] on button "Yes" at bounding box center [851, 214] width 68 height 28
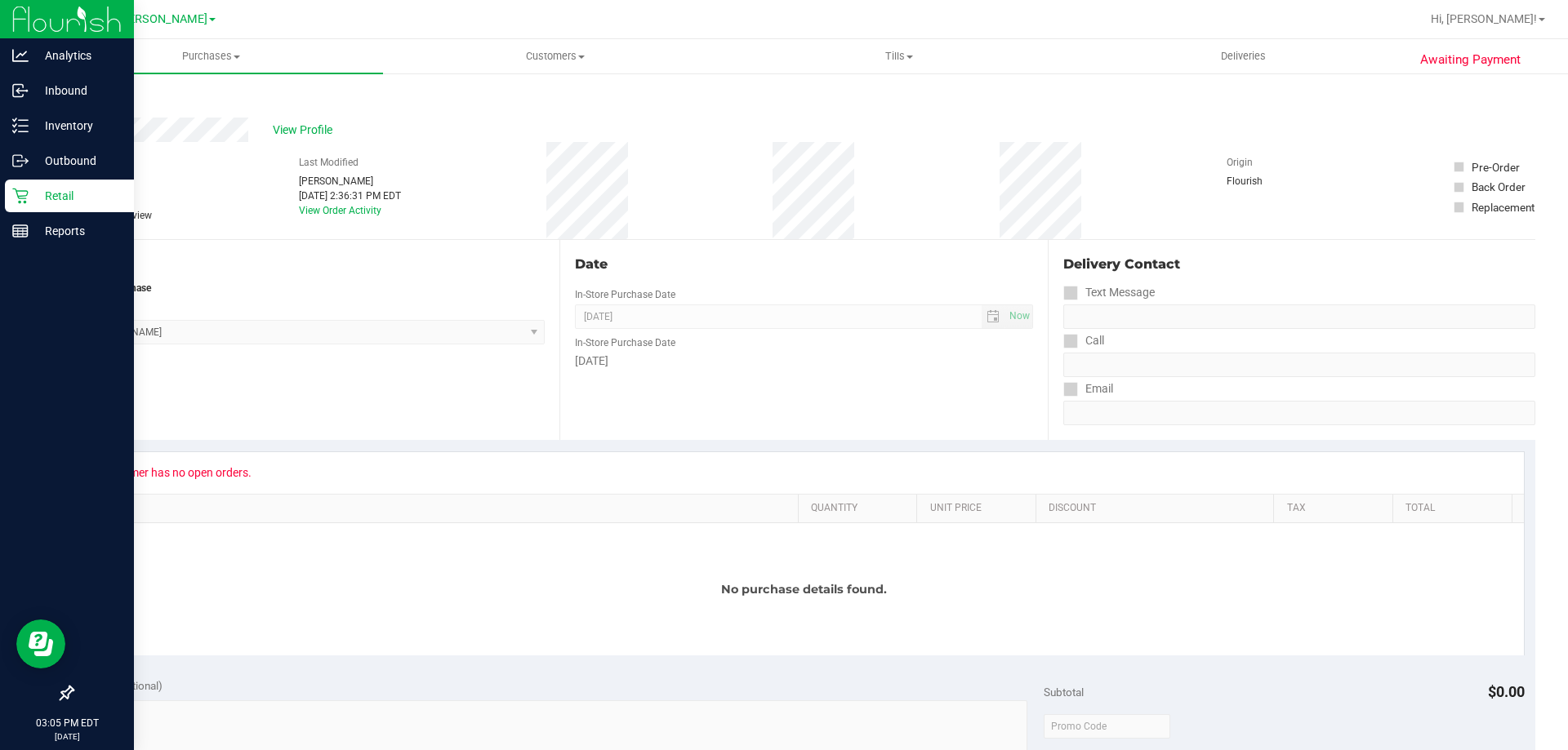
click at [33, 187] on p "Retail" at bounding box center [77, 196] width 98 height 20
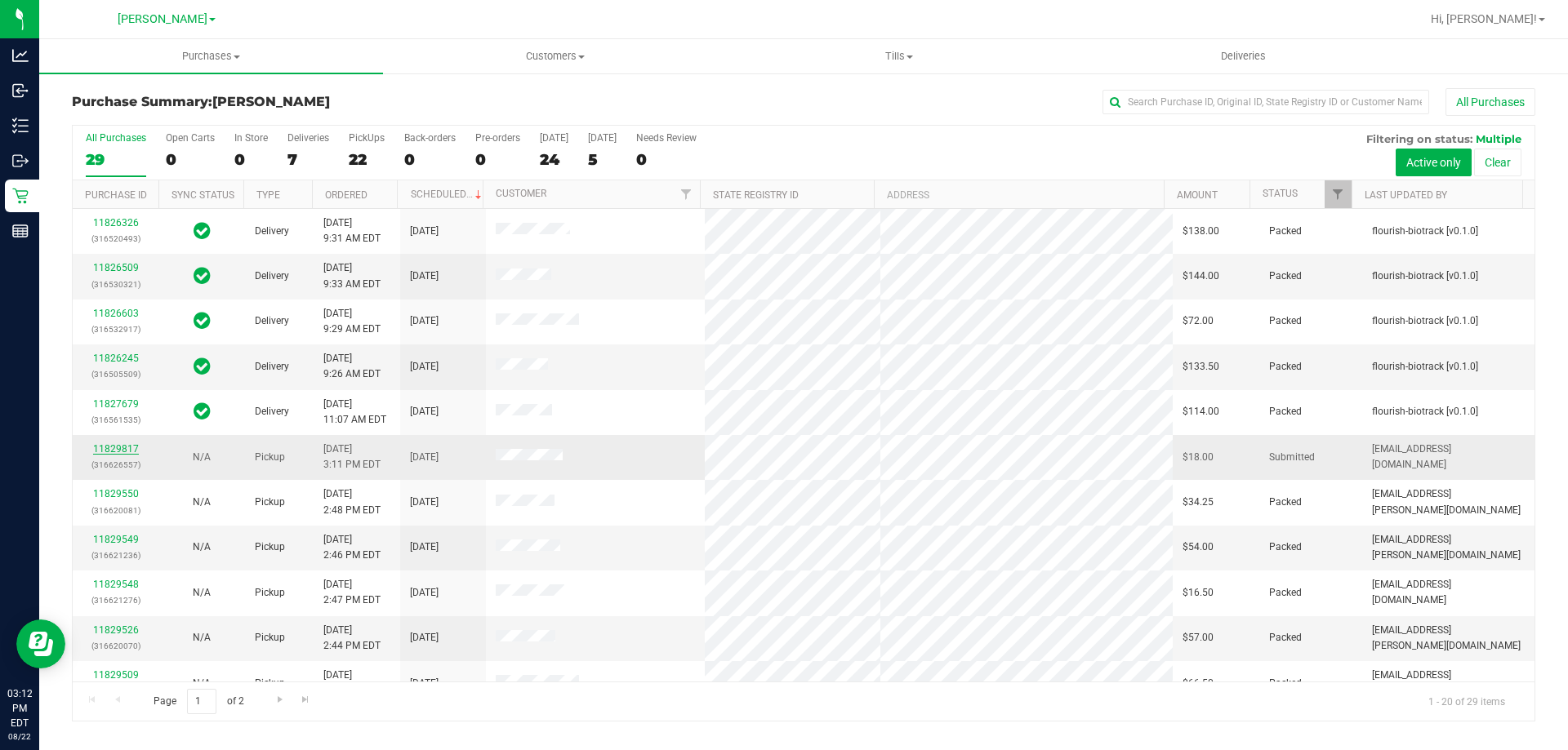
click at [129, 446] on link "11829817" at bounding box center [116, 449] width 46 height 11
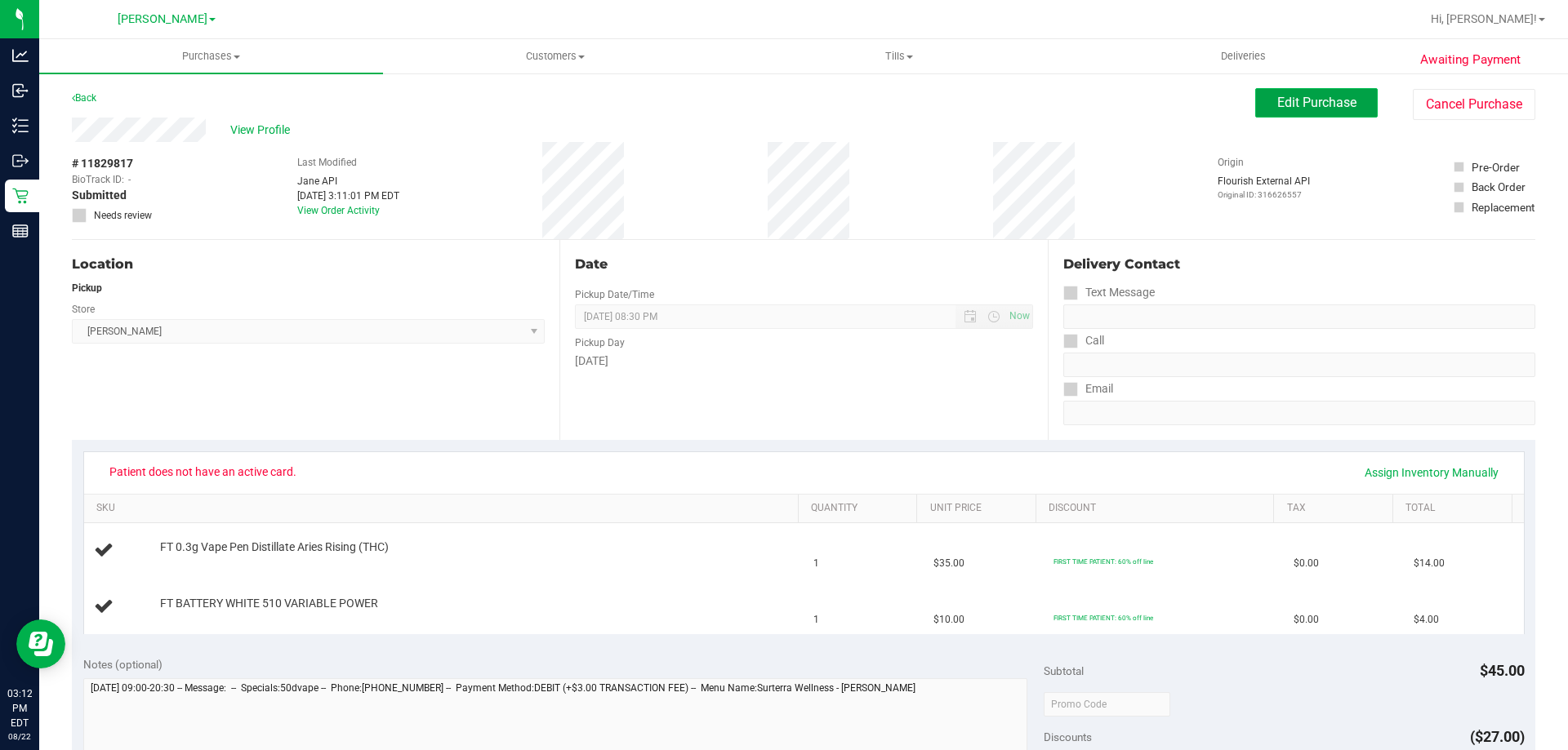
click at [1300, 108] on span "Edit Purchase" at bounding box center [1317, 102] width 80 height 16
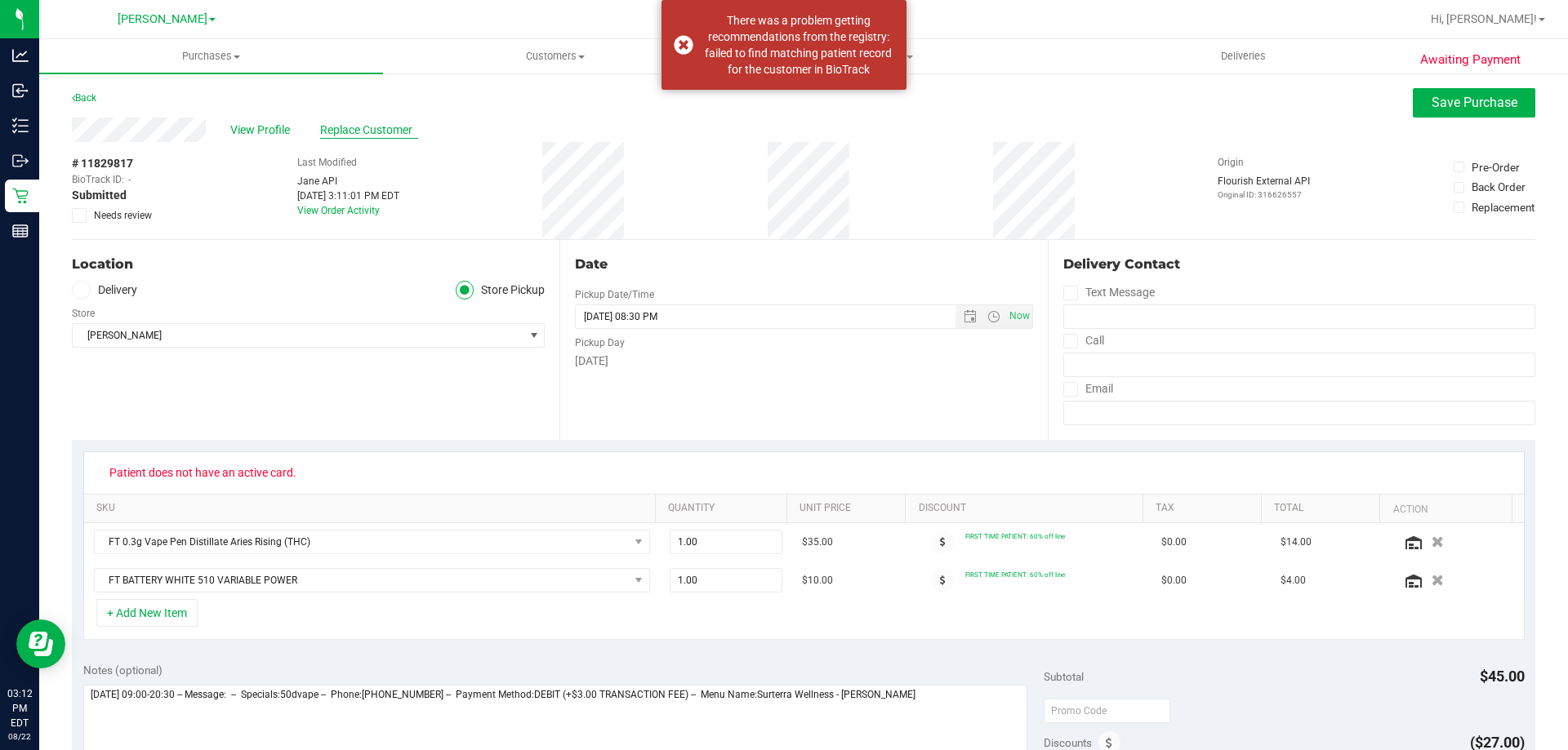
click at [386, 129] on span "Replace Customer" at bounding box center [369, 131] width 98 height 17
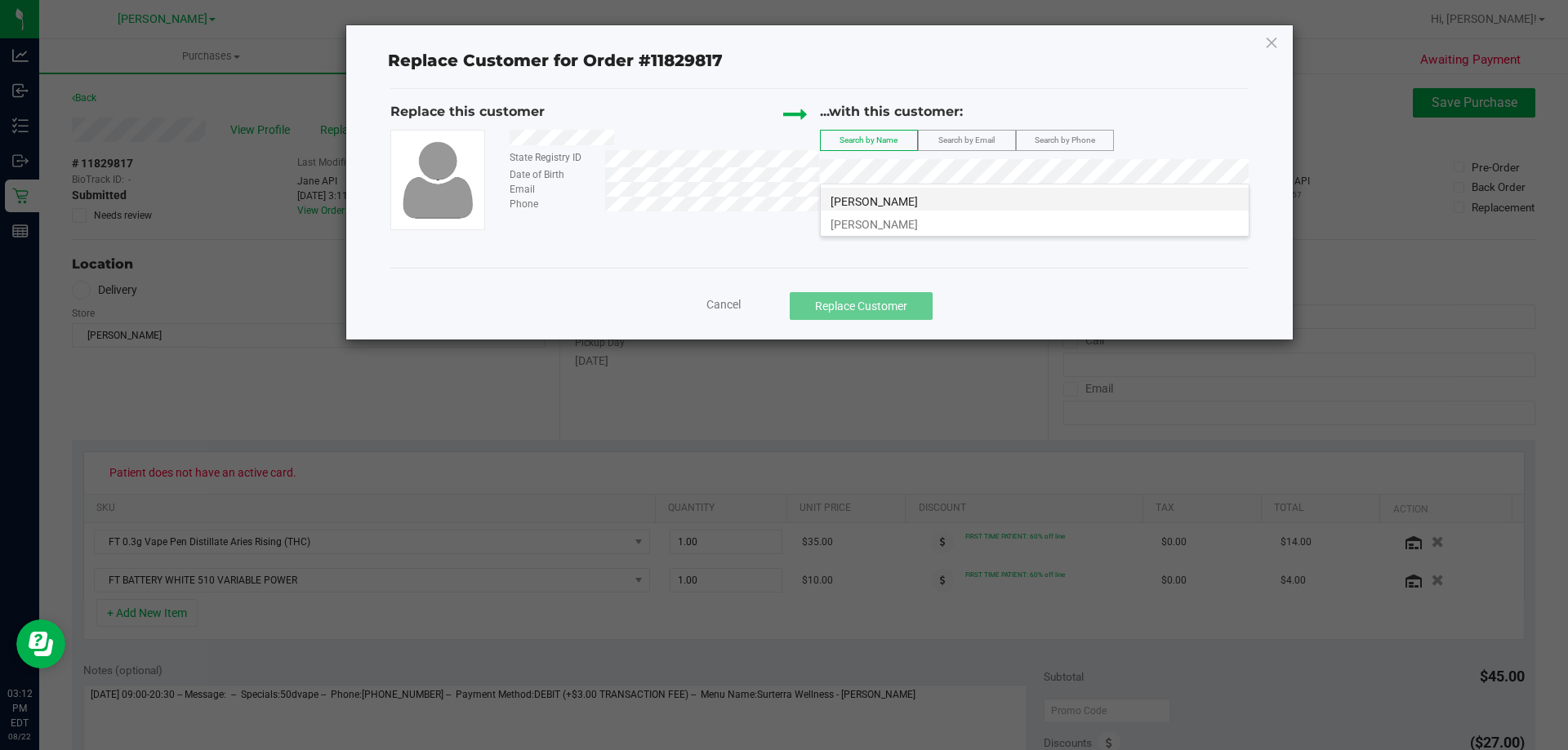
click at [1113, 196] on li "TIFFANY STEVENS" at bounding box center [1035, 199] width 428 height 22
click at [922, 221] on li "Tiffany Stevens" at bounding box center [1035, 222] width 428 height 22
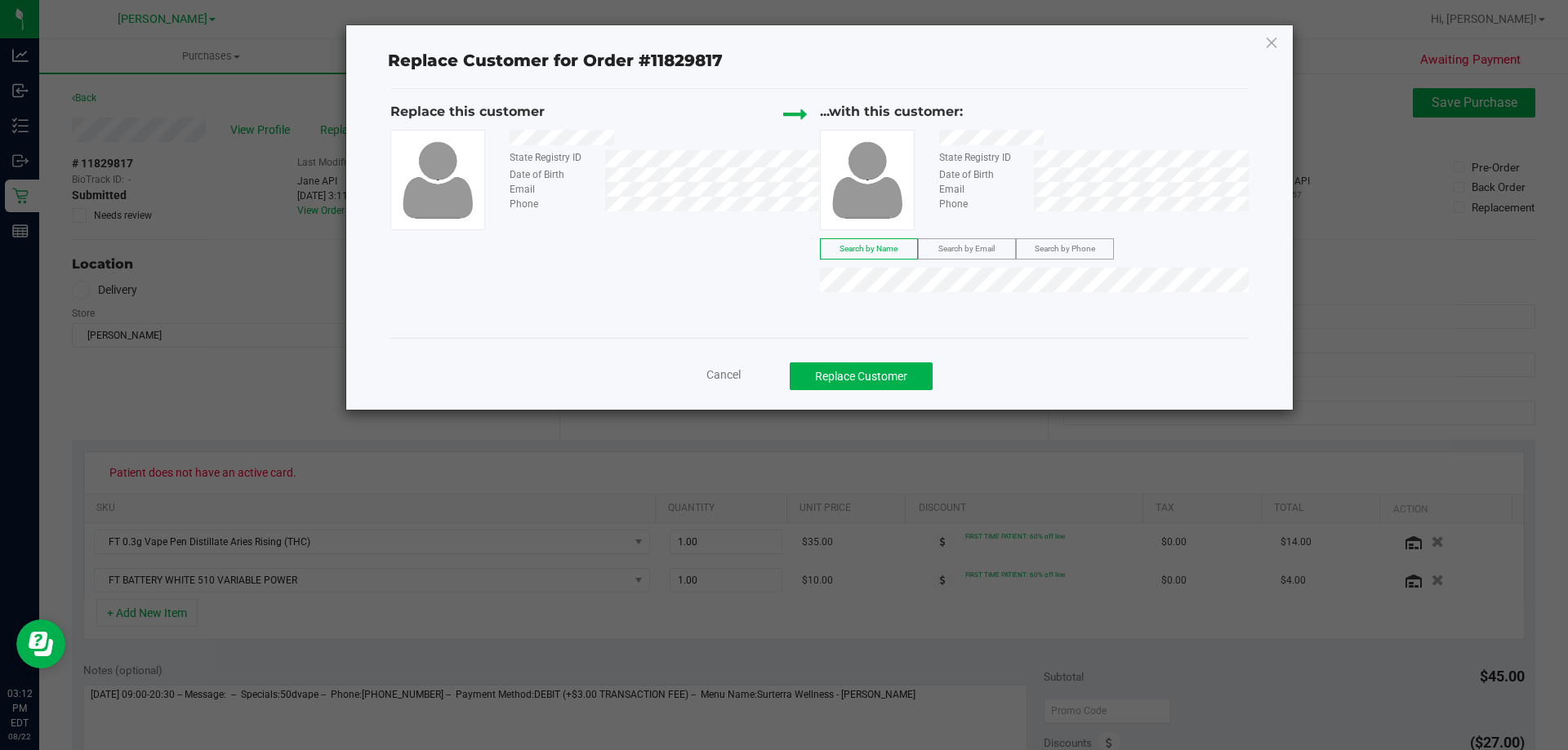
click at [723, 377] on ngb-modal-window "Replace Customer for Order #11829817 Replace this customer State Registry ID Da…" at bounding box center [790, 375] width 1580 height 750
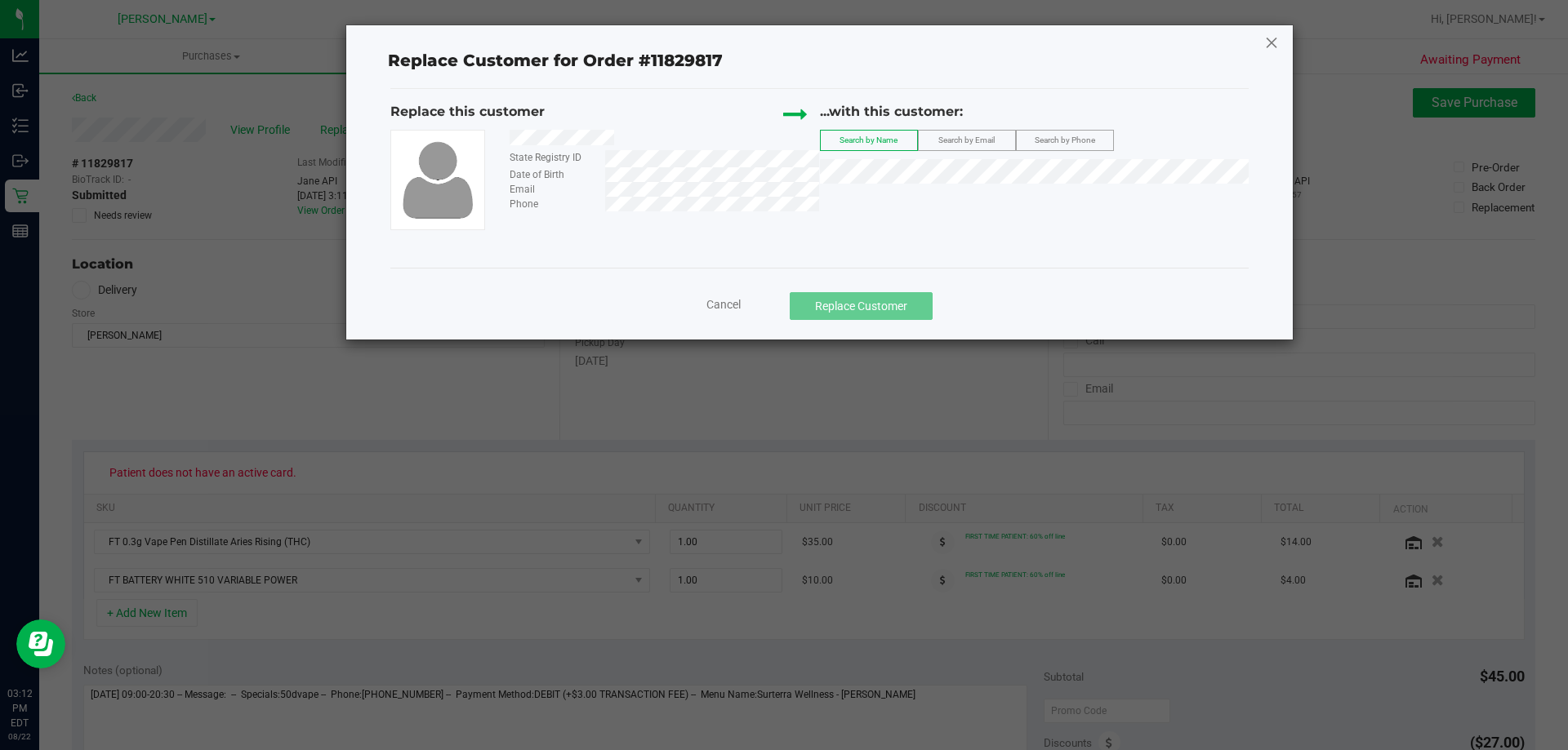
click at [1266, 37] on icon at bounding box center [1271, 42] width 15 height 26
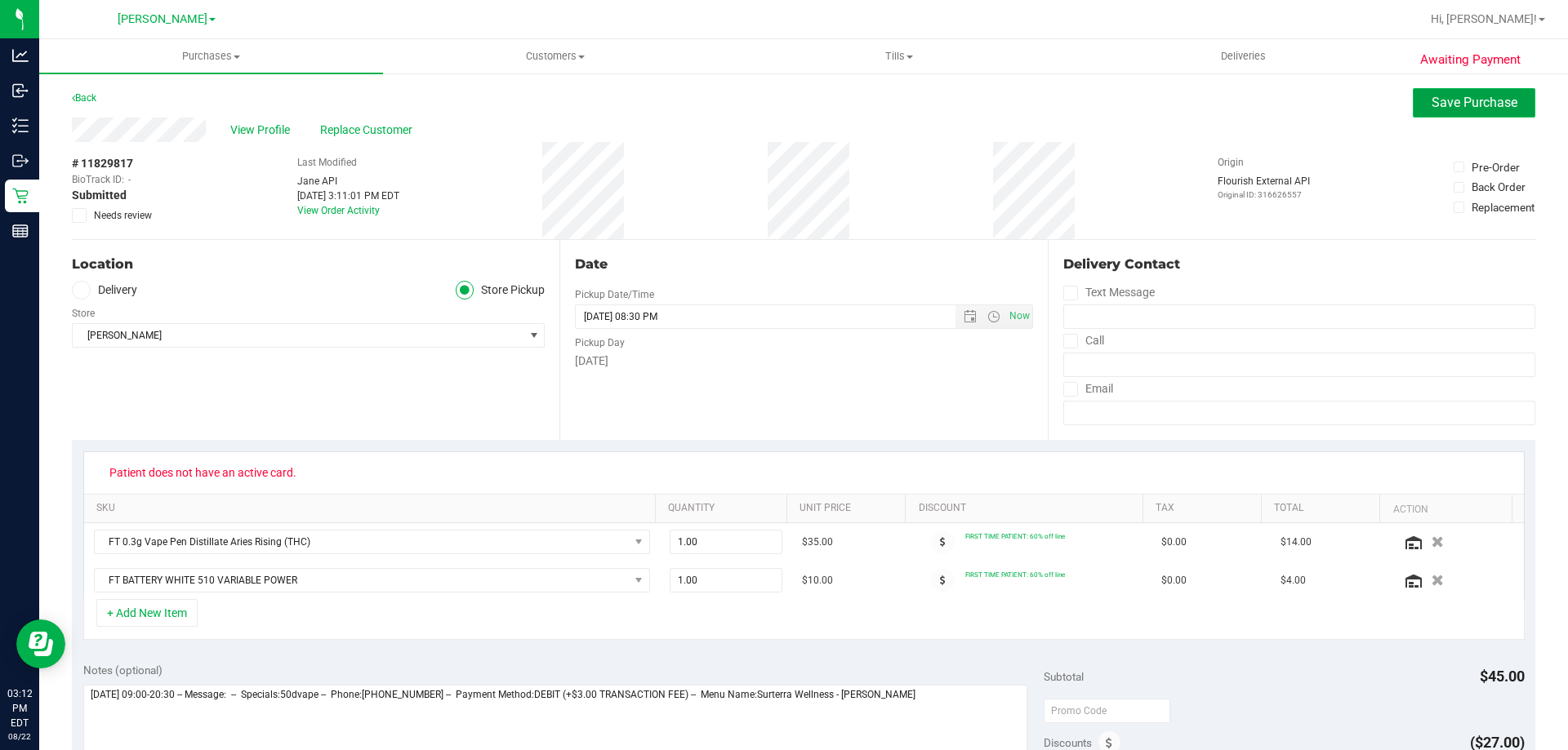
click at [1468, 99] on span "Save Purchase" at bounding box center [1475, 102] width 86 height 16
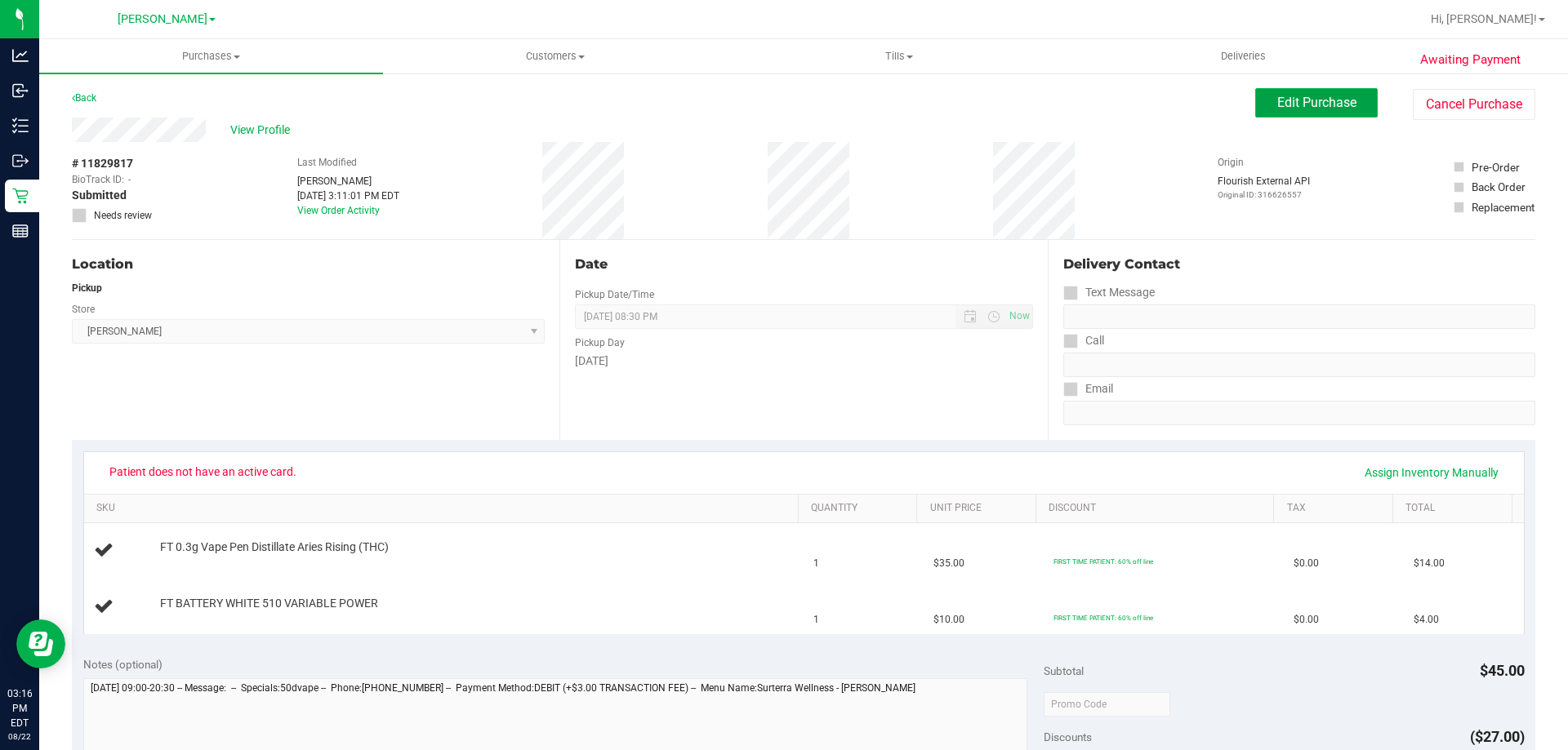
click at [1277, 96] on span "Edit Purchase" at bounding box center [1317, 102] width 80 height 16
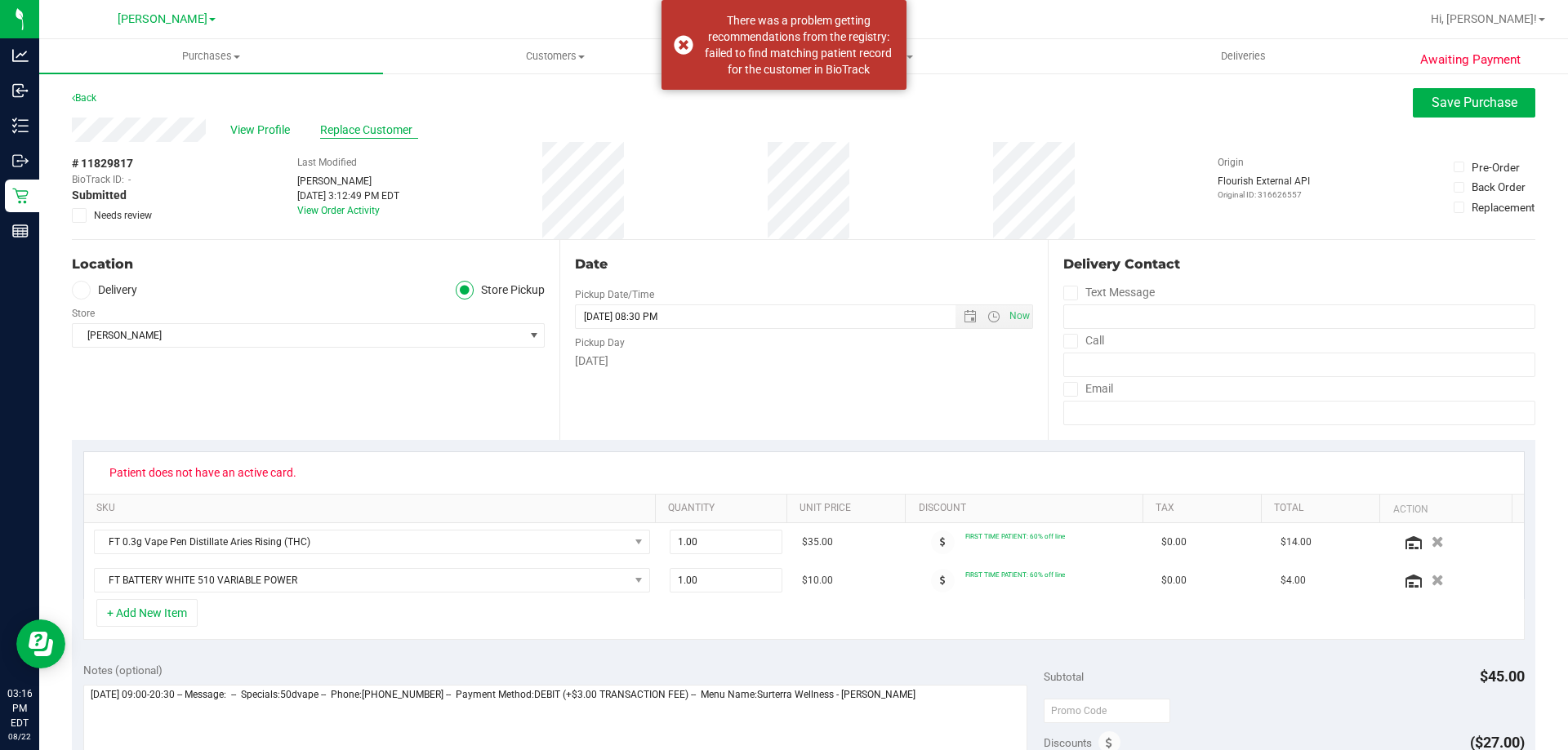
click at [398, 124] on span "Replace Customer" at bounding box center [369, 131] width 98 height 17
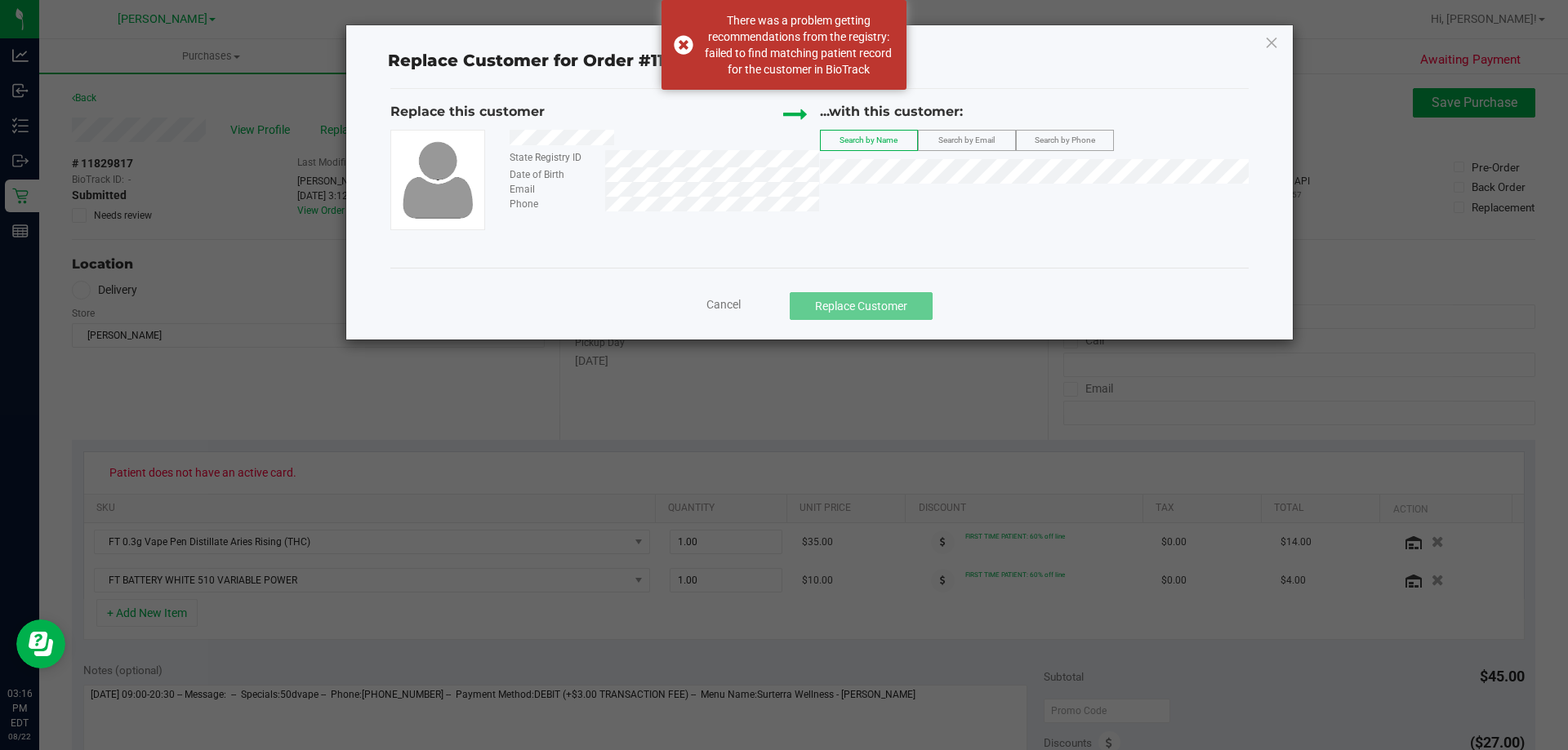
click at [976, 151] on div "Search by Email" at bounding box center [967, 140] width 98 height 22
click at [974, 138] on span "Search by Email" at bounding box center [966, 140] width 56 height 9
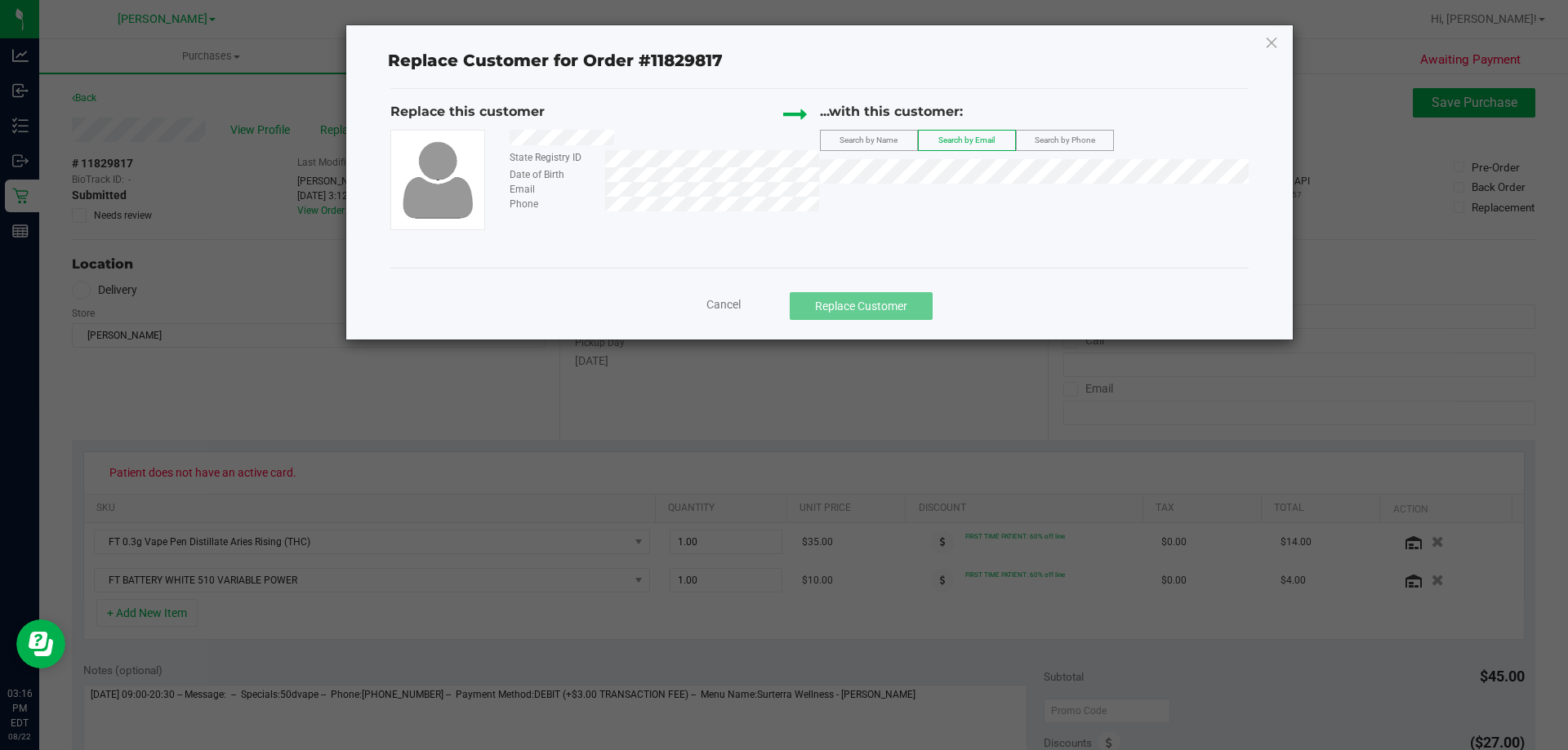
click at [1064, 140] on span "Search by Phone" at bounding box center [1065, 140] width 61 height 9
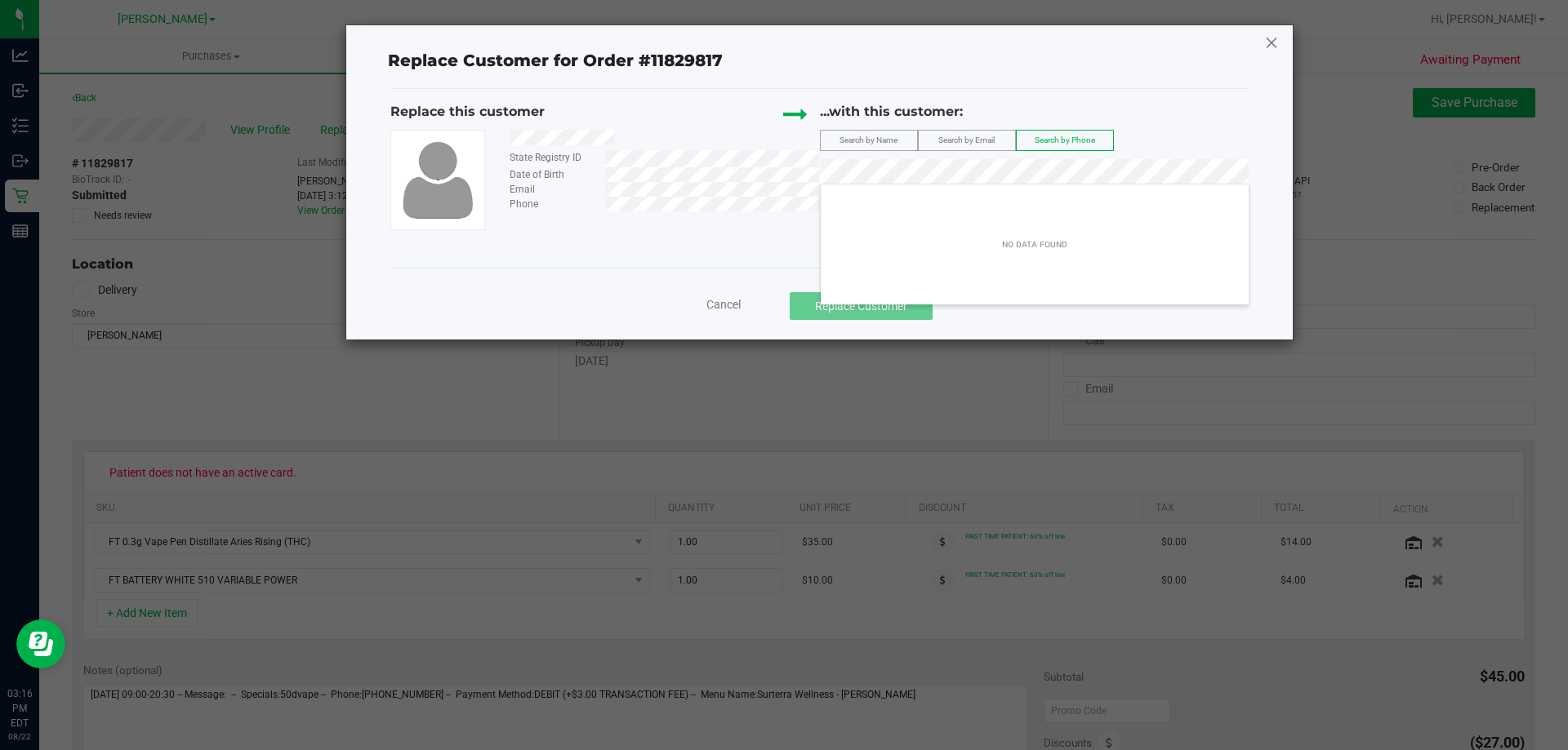
click at [1273, 36] on icon at bounding box center [1271, 42] width 15 height 26
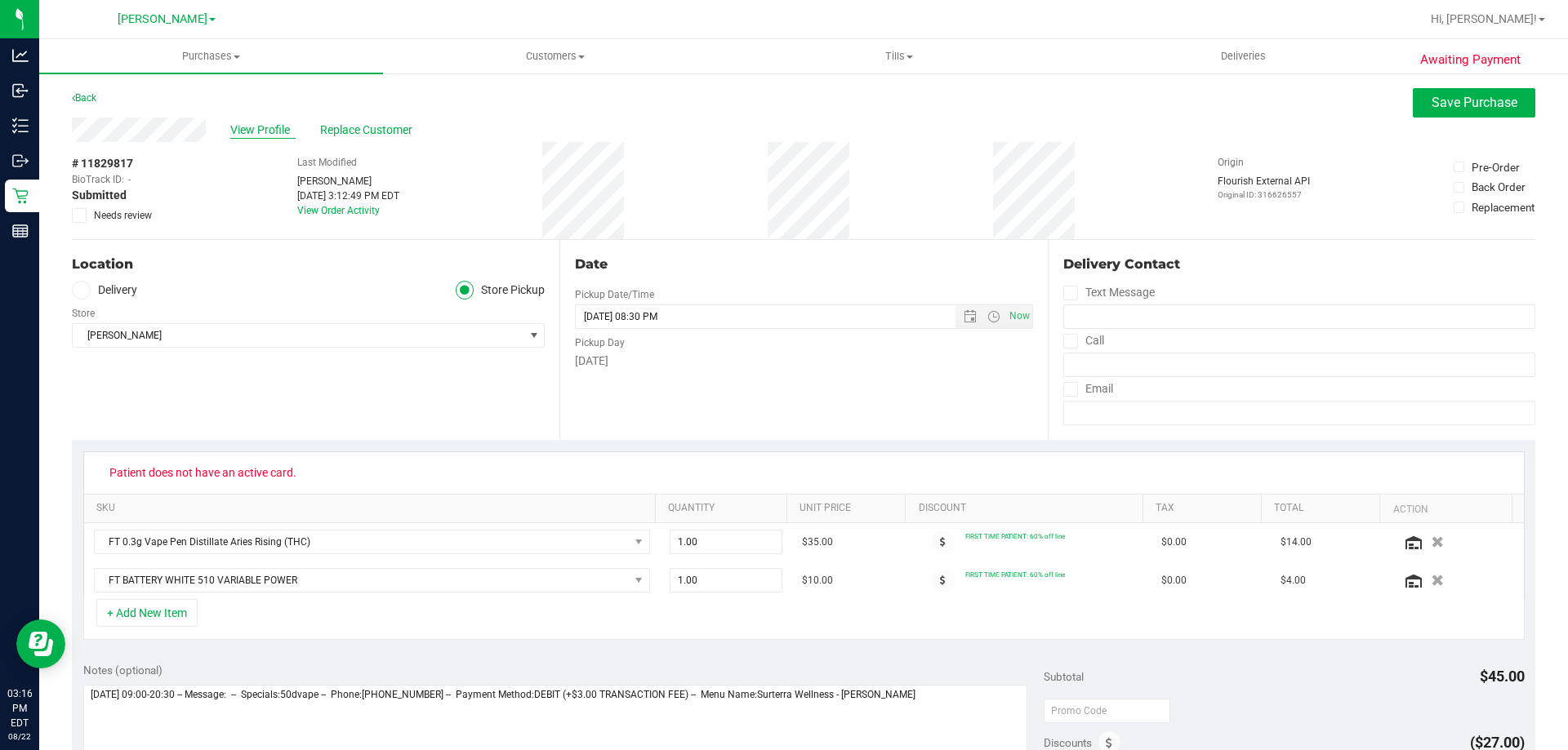
click at [252, 128] on span "View Profile" at bounding box center [263, 131] width 66 height 17
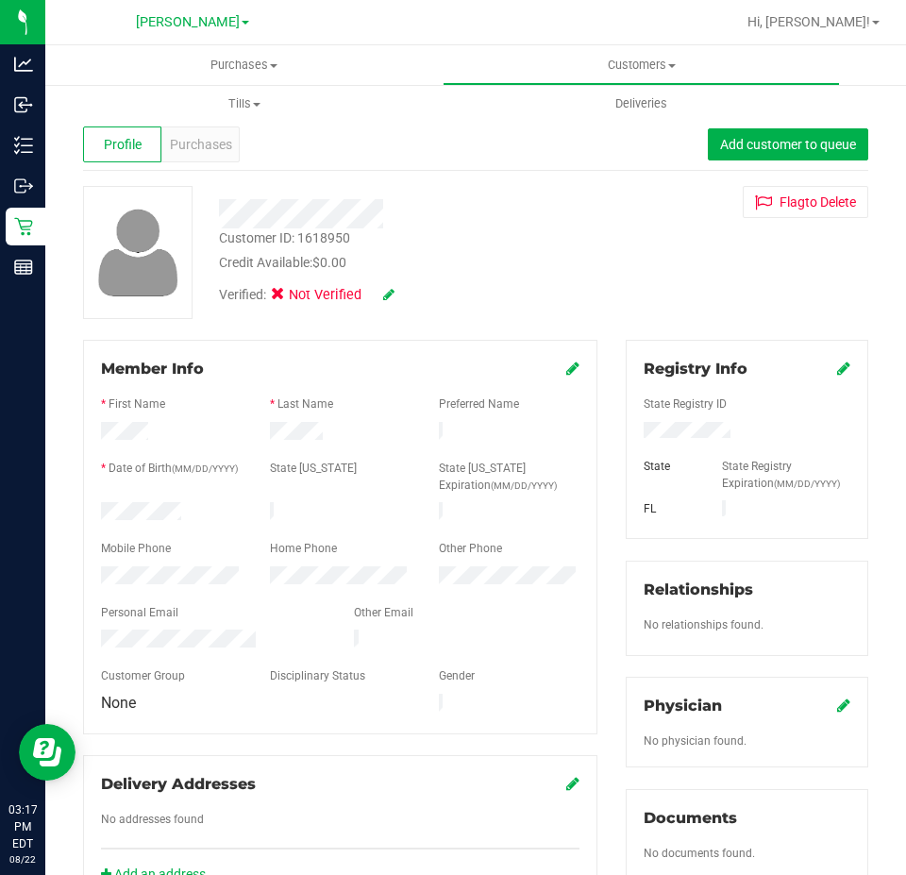
click at [837, 363] on icon at bounding box center [843, 368] width 13 height 15
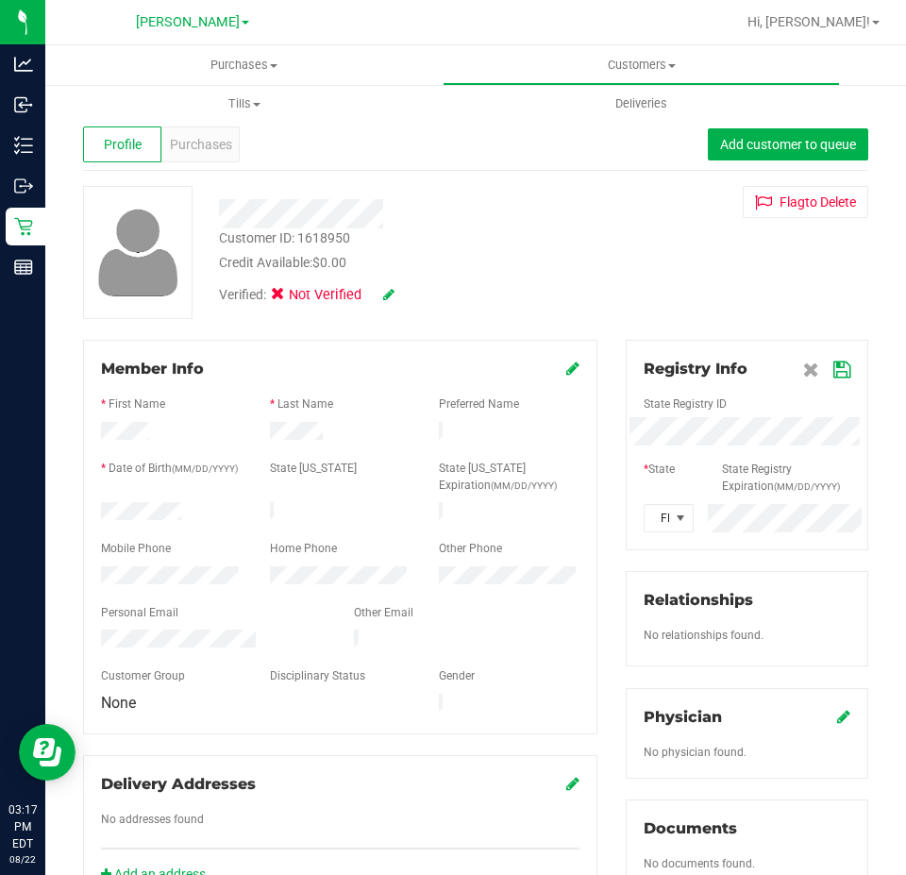
click at [833, 375] on icon at bounding box center [841, 369] width 17 height 15
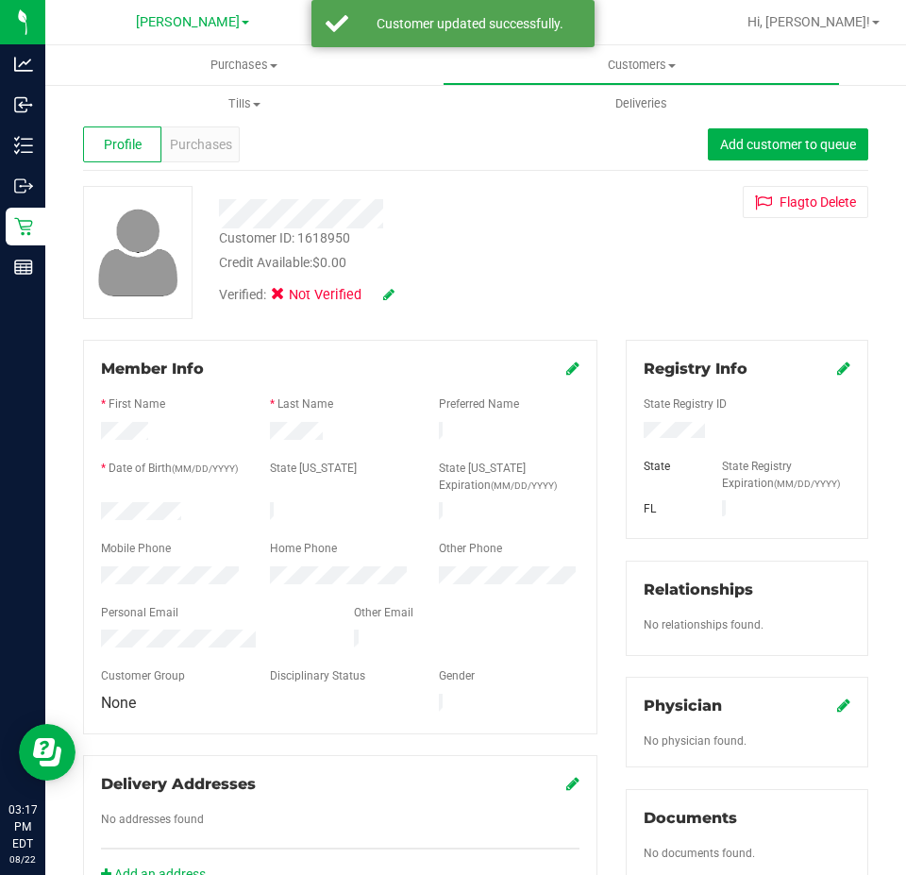
click at [390, 299] on icon at bounding box center [388, 294] width 11 height 13
click at [288, 297] on icon at bounding box center [283, 297] width 12 height 0
click at [0, 0] on input "Medical" at bounding box center [0, 0] width 0 height 0
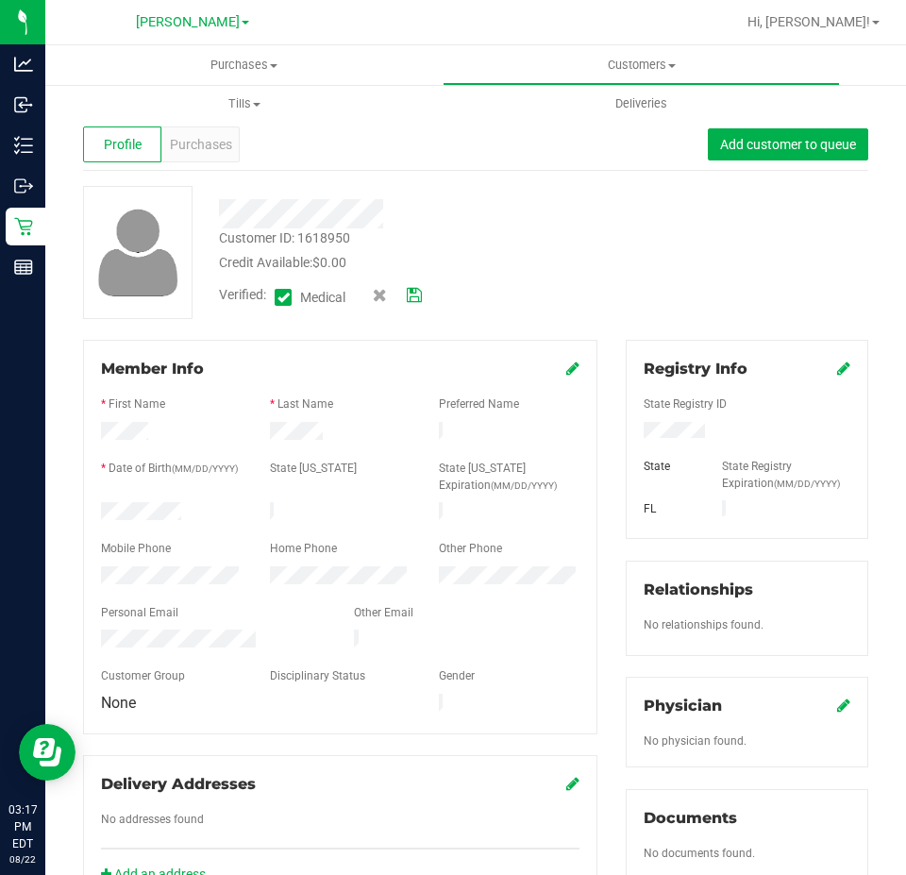
click at [432, 294] on div "Verified: Medical" at bounding box center [408, 296] width 407 height 46
click at [418, 289] on icon at bounding box center [414, 295] width 15 height 13
click at [184, 143] on span "Purchases" at bounding box center [201, 145] width 62 height 20
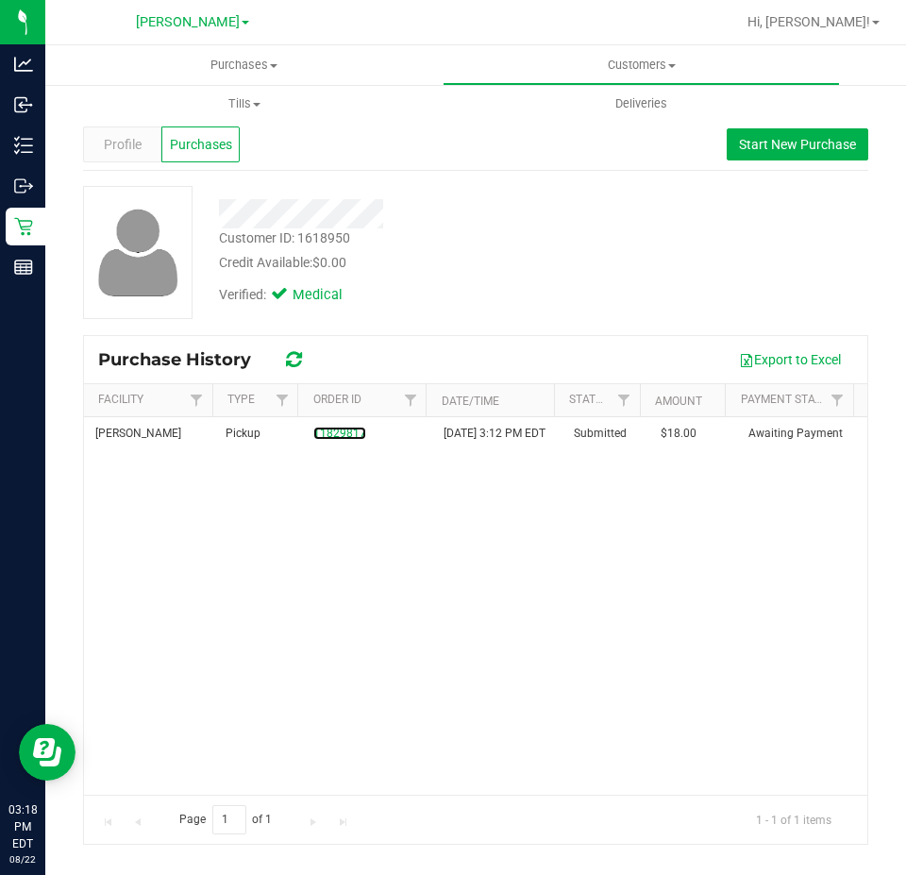
drag, startPoint x: 332, startPoint y: 439, endPoint x: 498, endPoint y: 347, distance: 189.7
click at [332, 438] on link "11829817" at bounding box center [339, 433] width 53 height 13
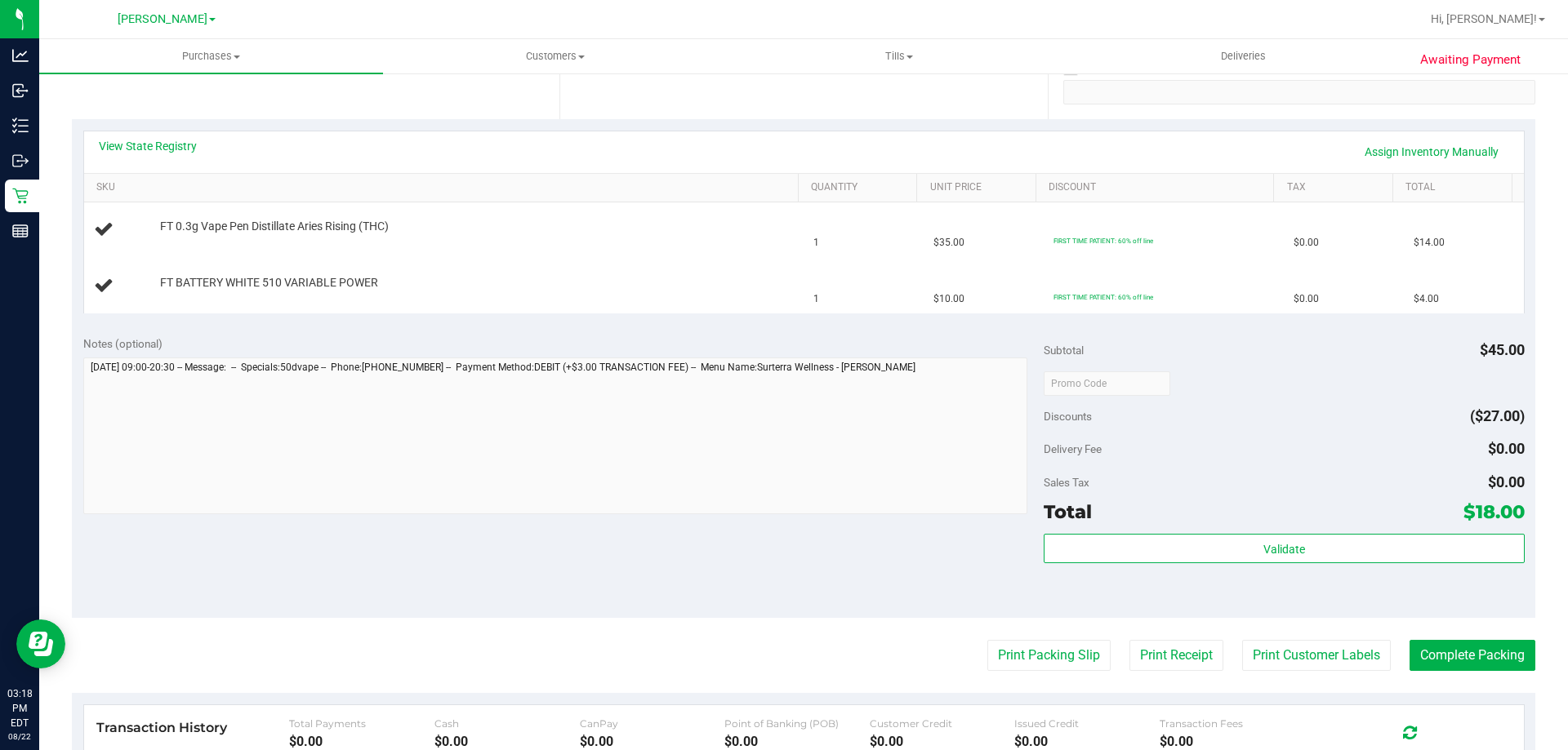
scroll to position [327, 0]
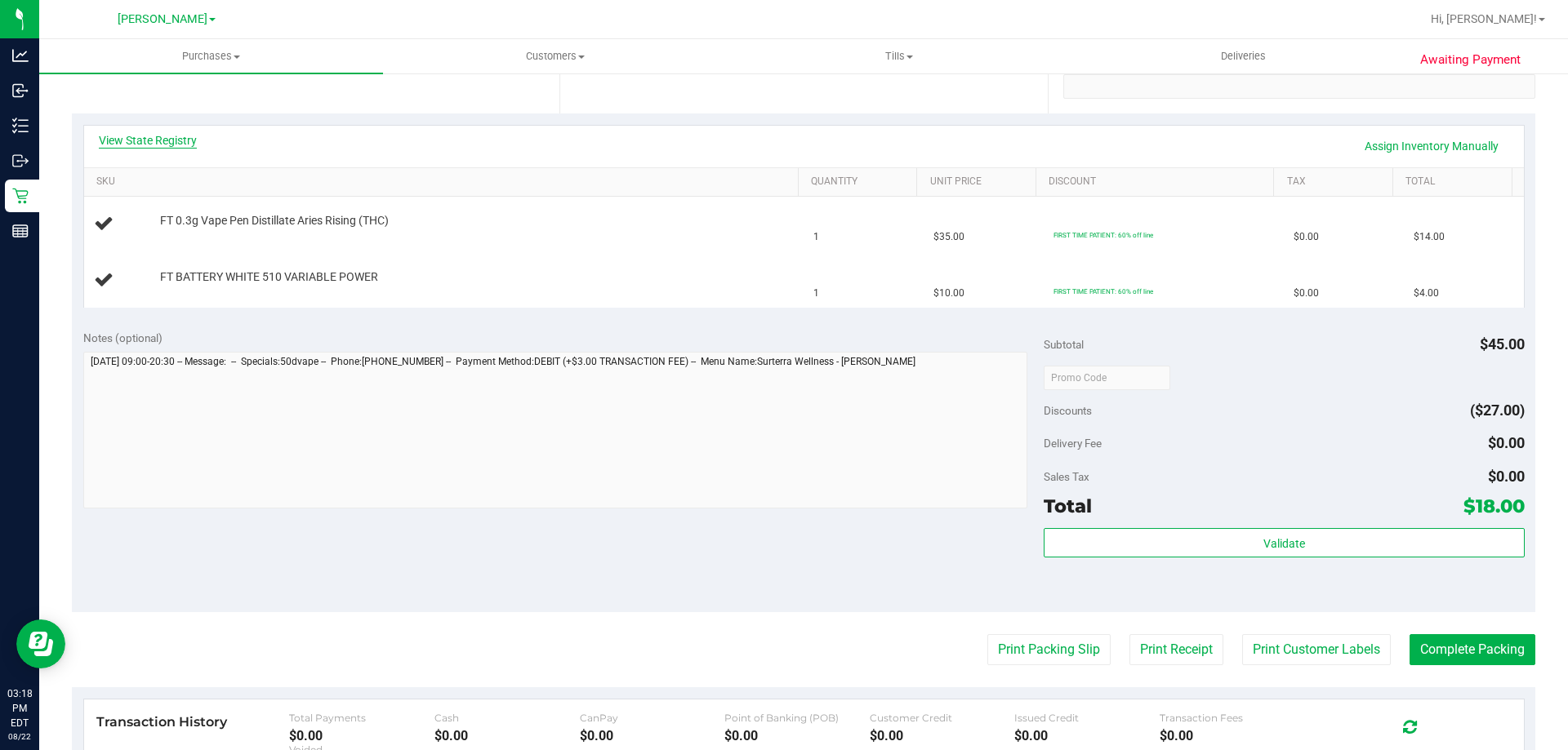
click at [173, 146] on link "View State Registry" at bounding box center [147, 140] width 98 height 16
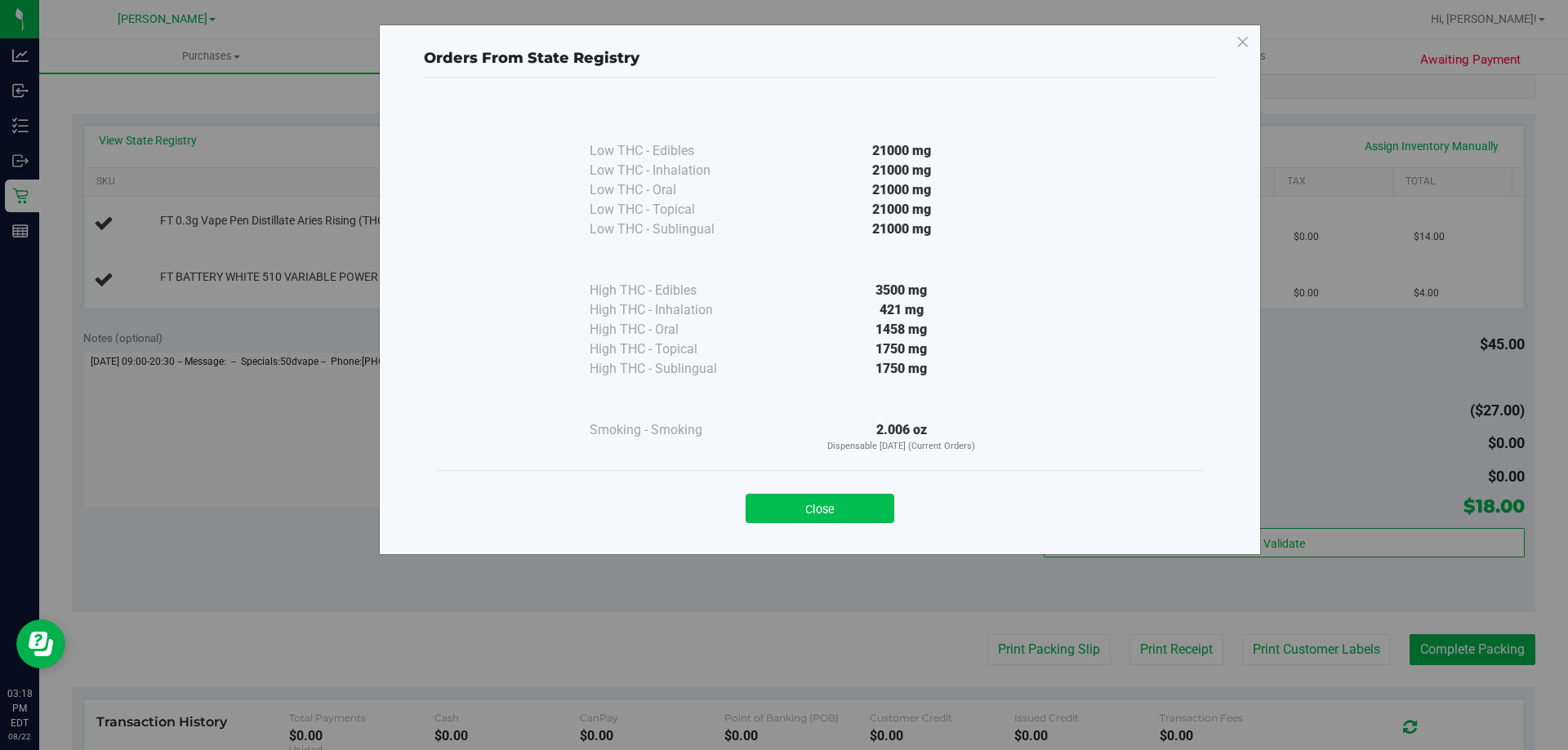
click at [816, 515] on button "Close" at bounding box center [820, 509] width 149 height 29
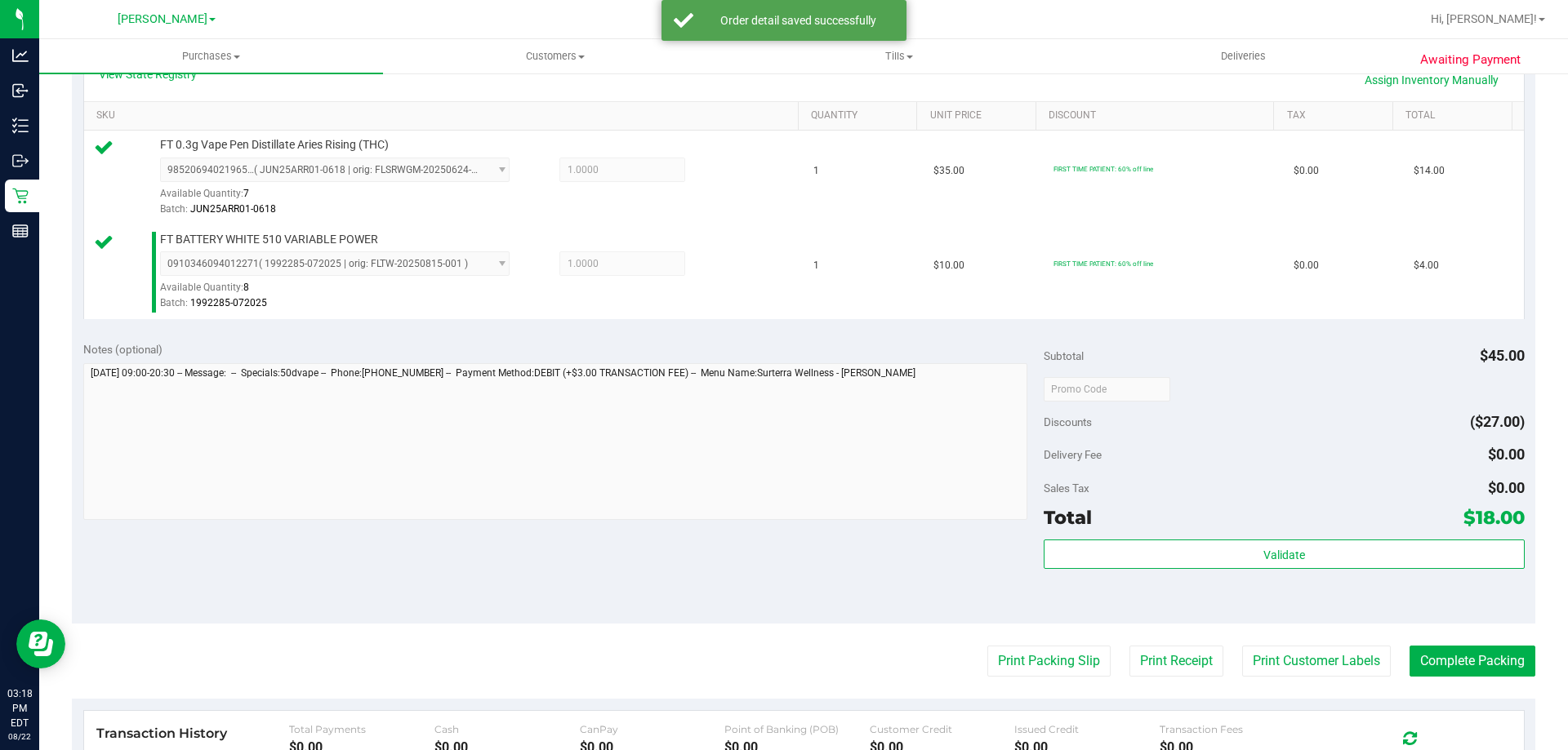
scroll to position [450, 0]
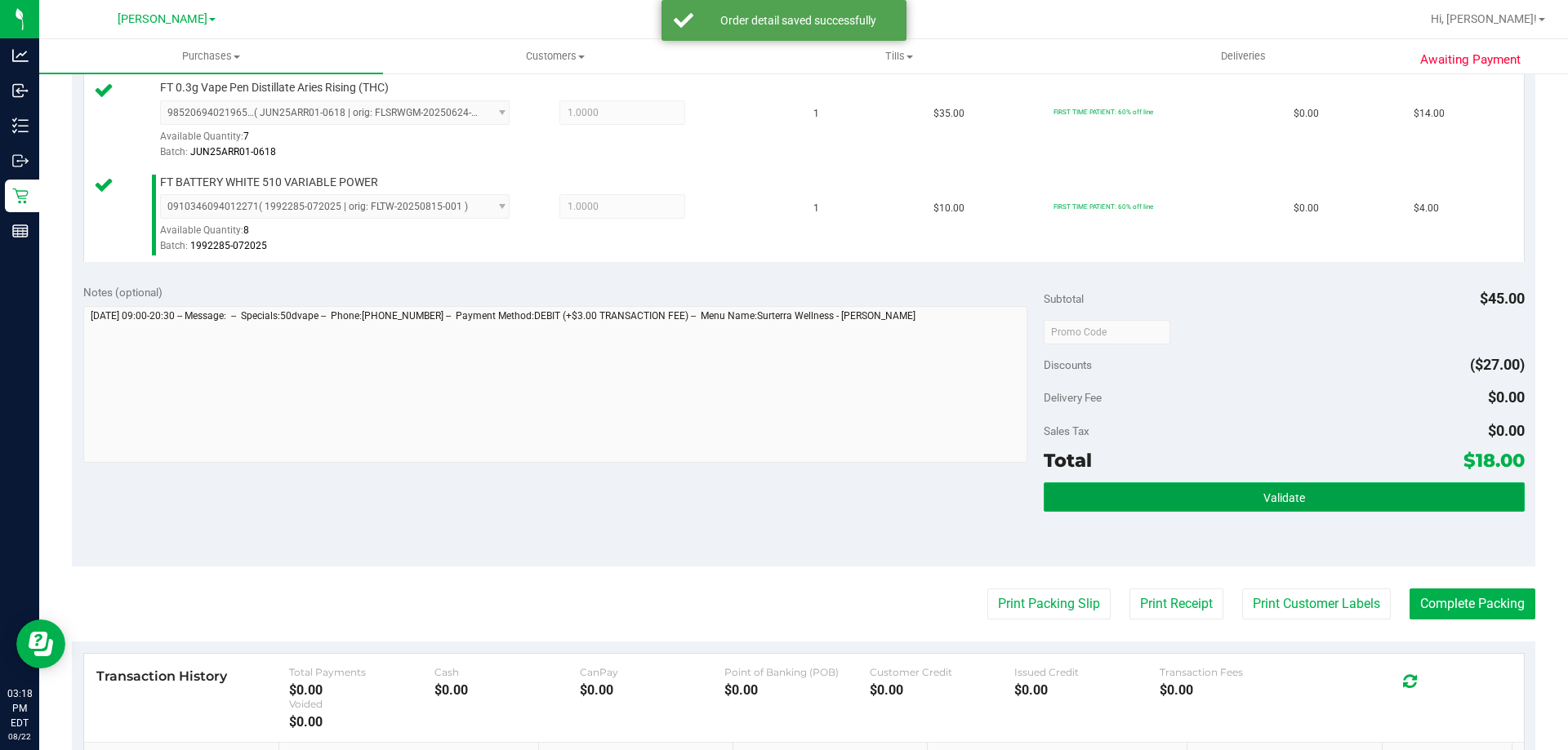
click at [1379, 509] on button "Validate" at bounding box center [1283, 497] width 480 height 29
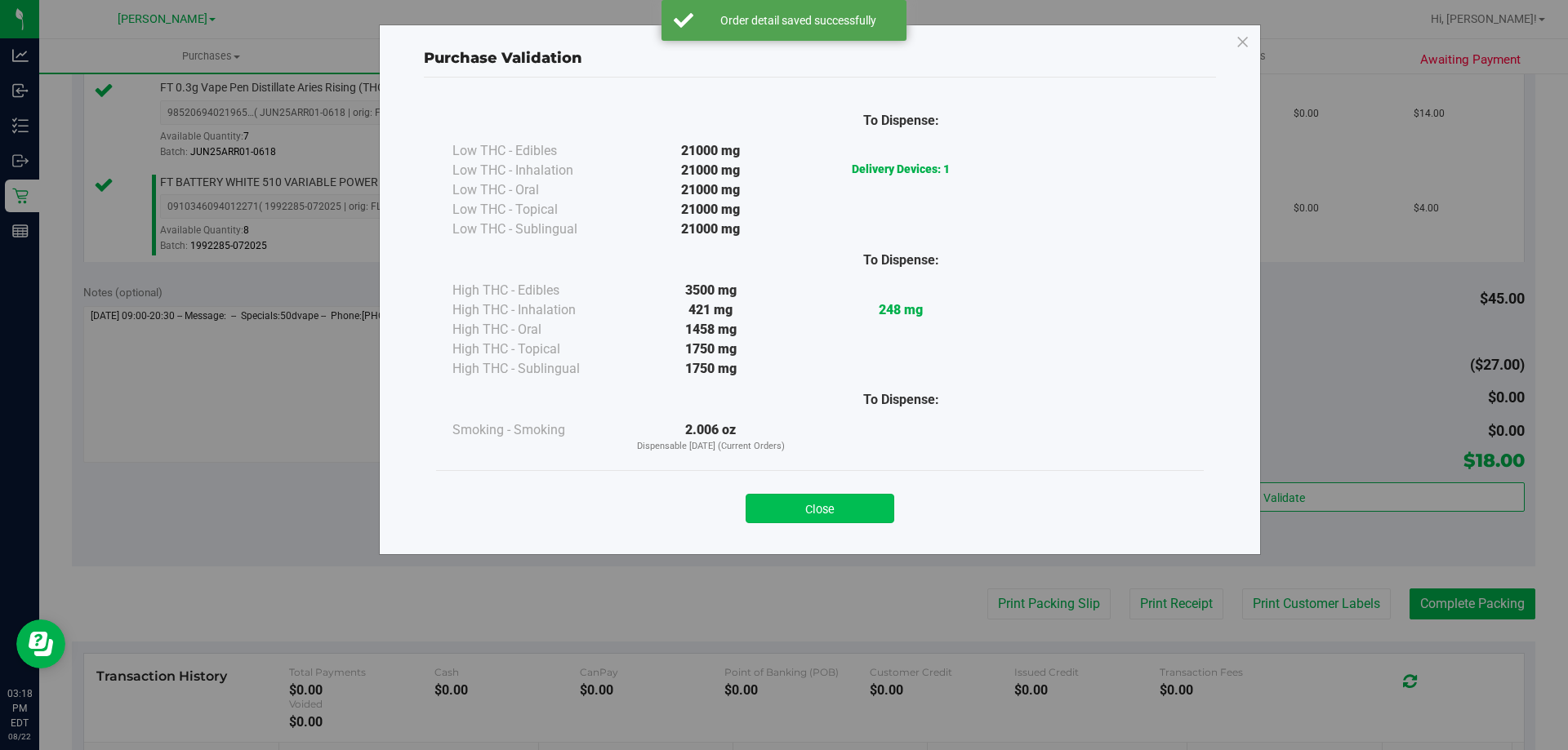
click at [864, 518] on button "Close" at bounding box center [820, 509] width 149 height 29
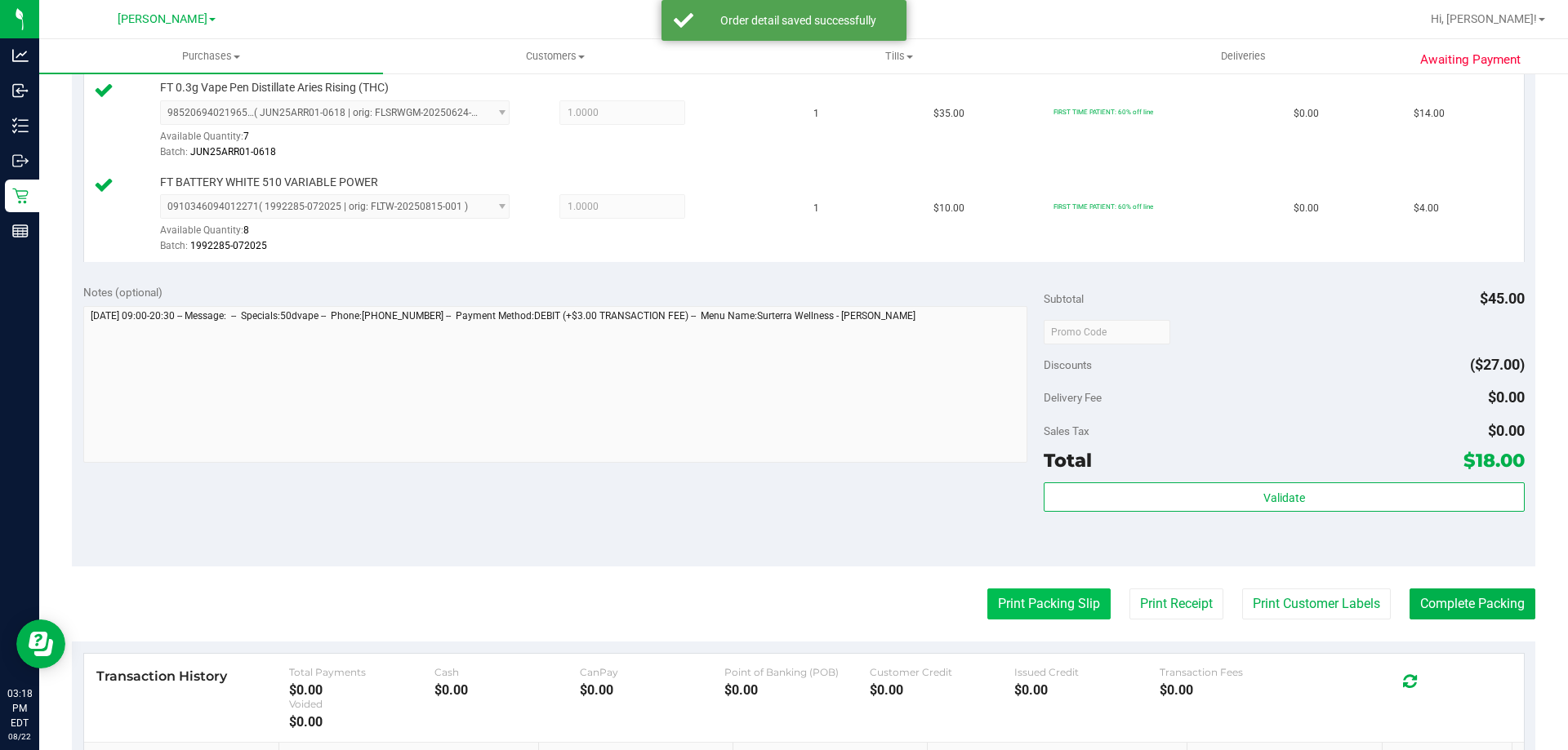
click at [1043, 613] on button "Print Packing Slip" at bounding box center [1049, 605] width 124 height 31
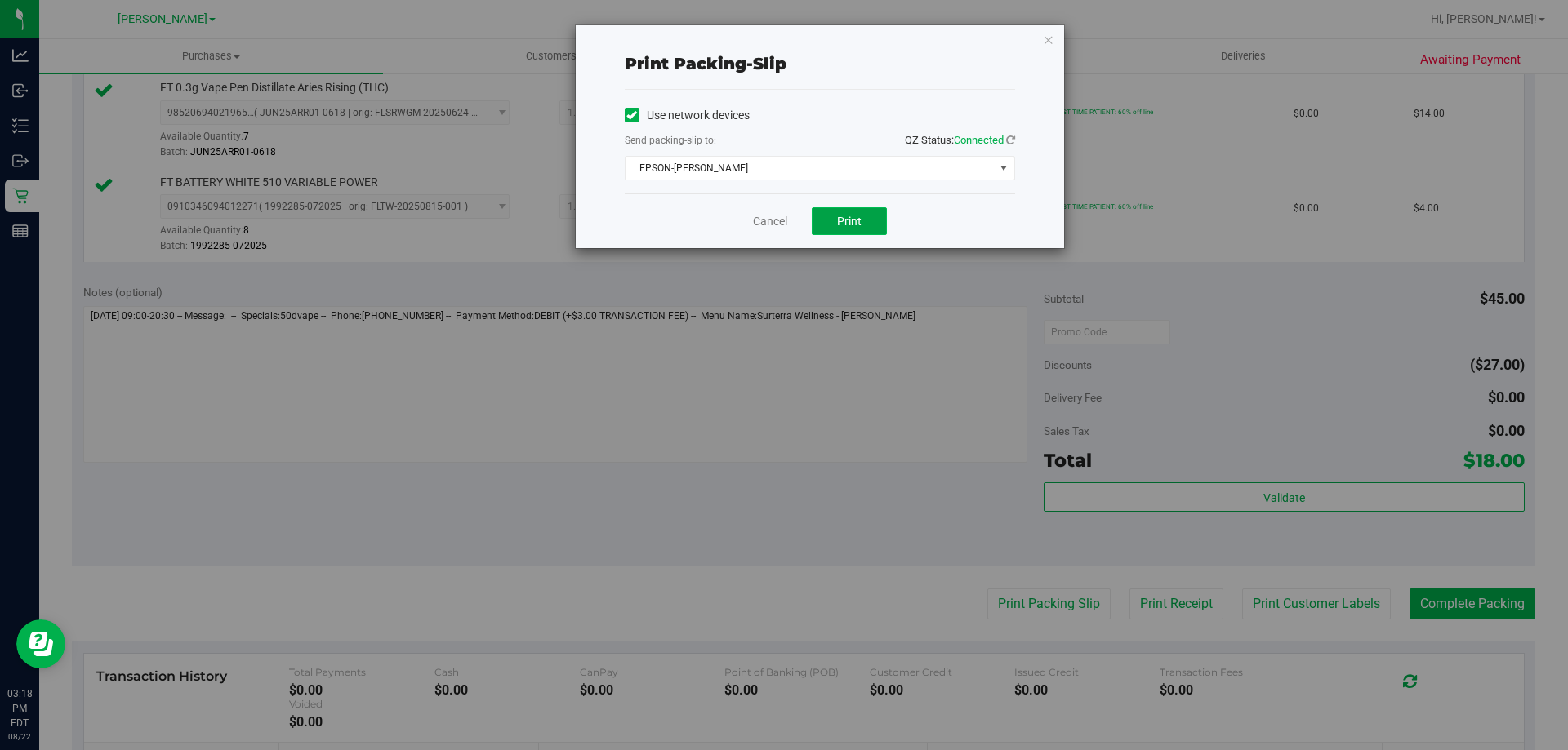
click at [832, 228] on button "Print" at bounding box center [849, 221] width 75 height 28
click at [753, 224] on link "Cancel" at bounding box center [770, 221] width 35 height 17
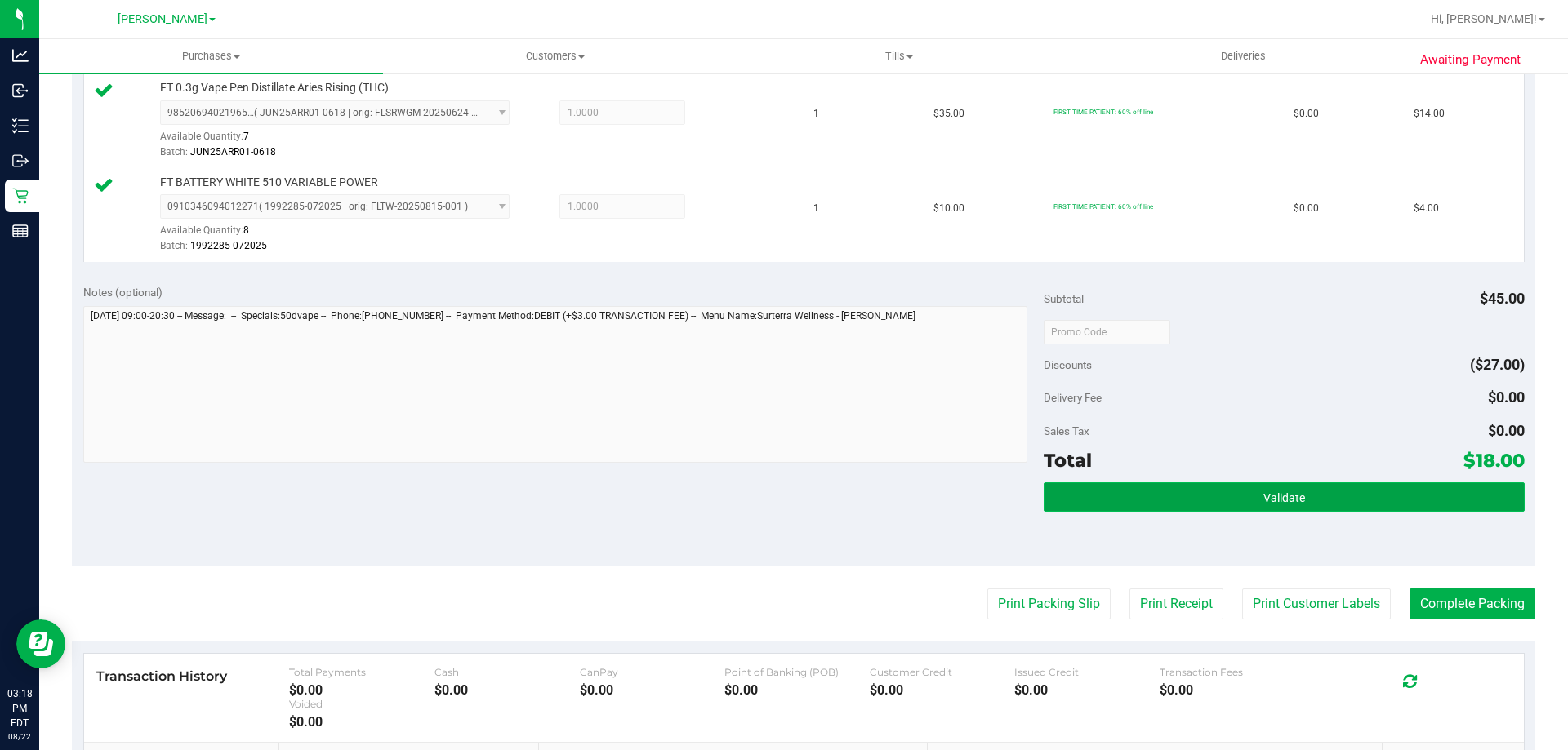
click at [1356, 497] on button "Validate" at bounding box center [1283, 497] width 480 height 29
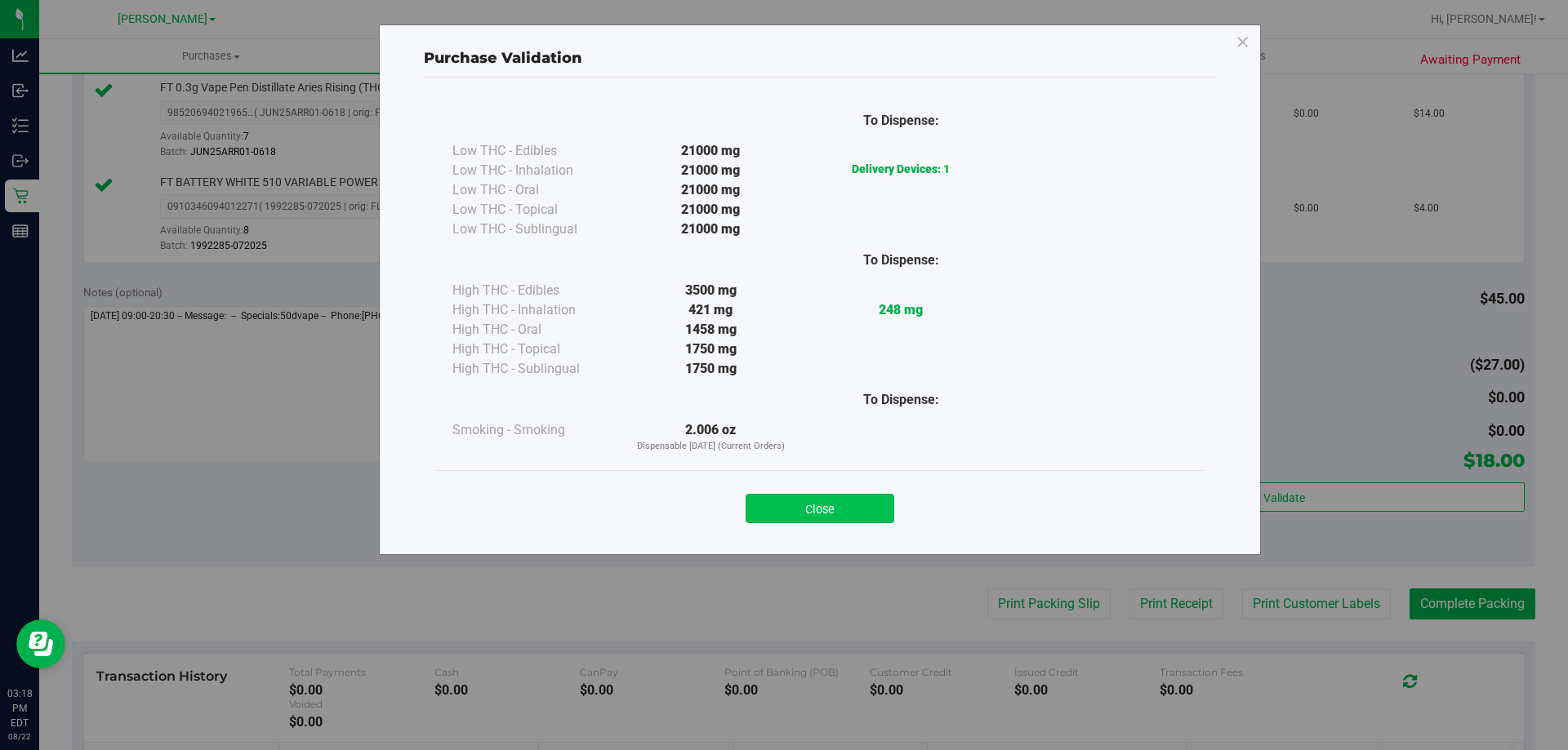
click at [871, 517] on button "Close" at bounding box center [820, 509] width 149 height 29
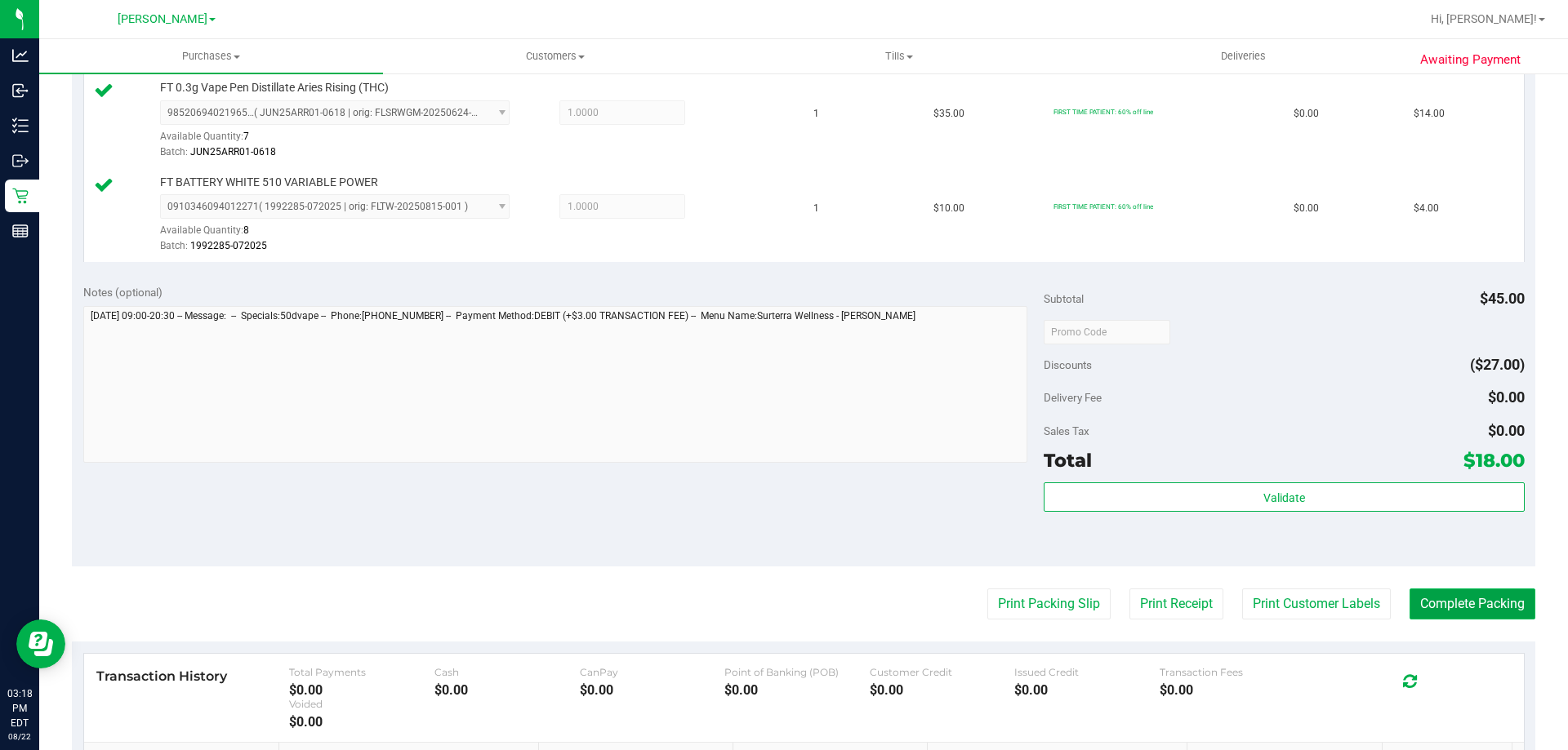
click at [1455, 612] on button "Complete Packing" at bounding box center [1472, 605] width 125 height 31
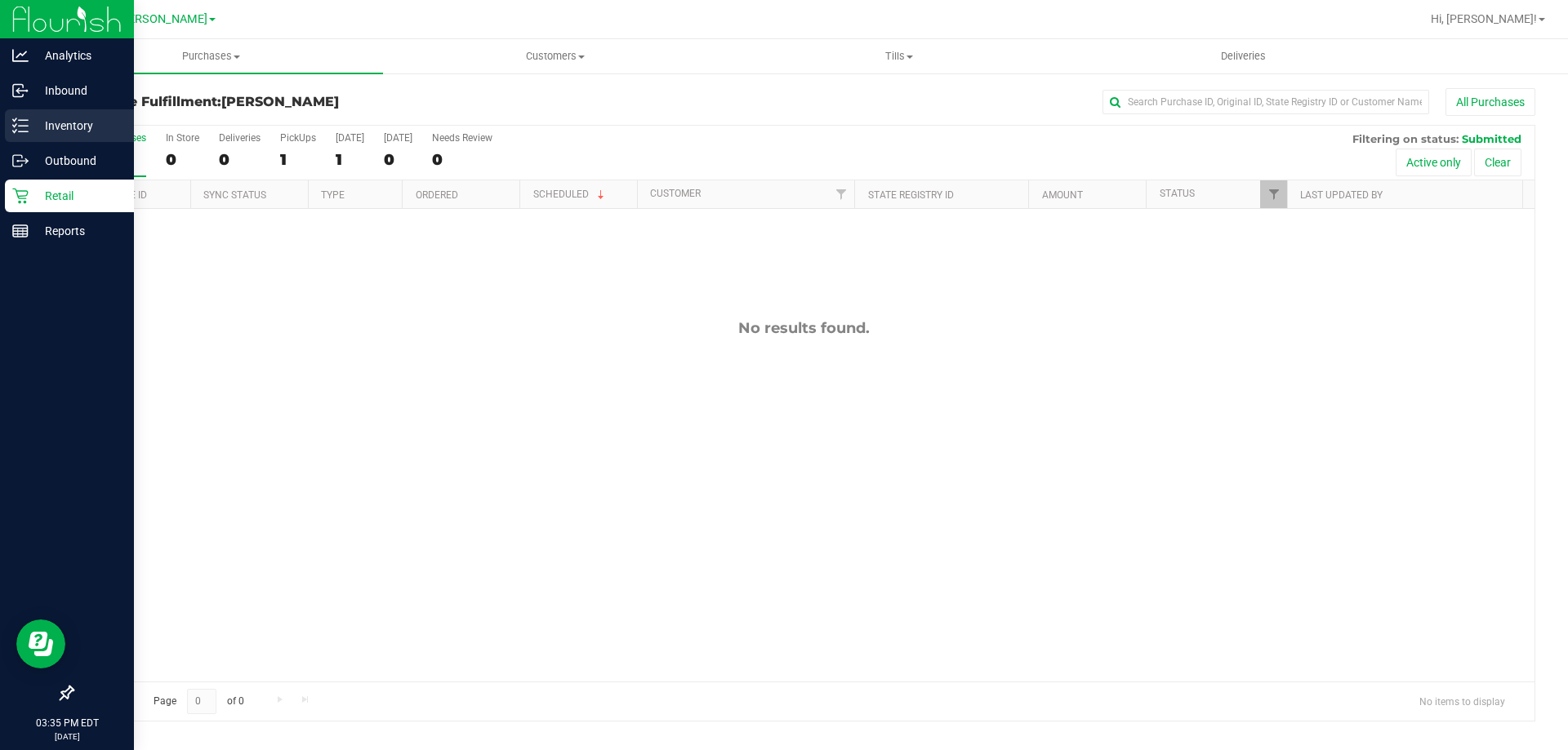
click at [21, 111] on div "Inventory" at bounding box center [69, 125] width 129 height 33
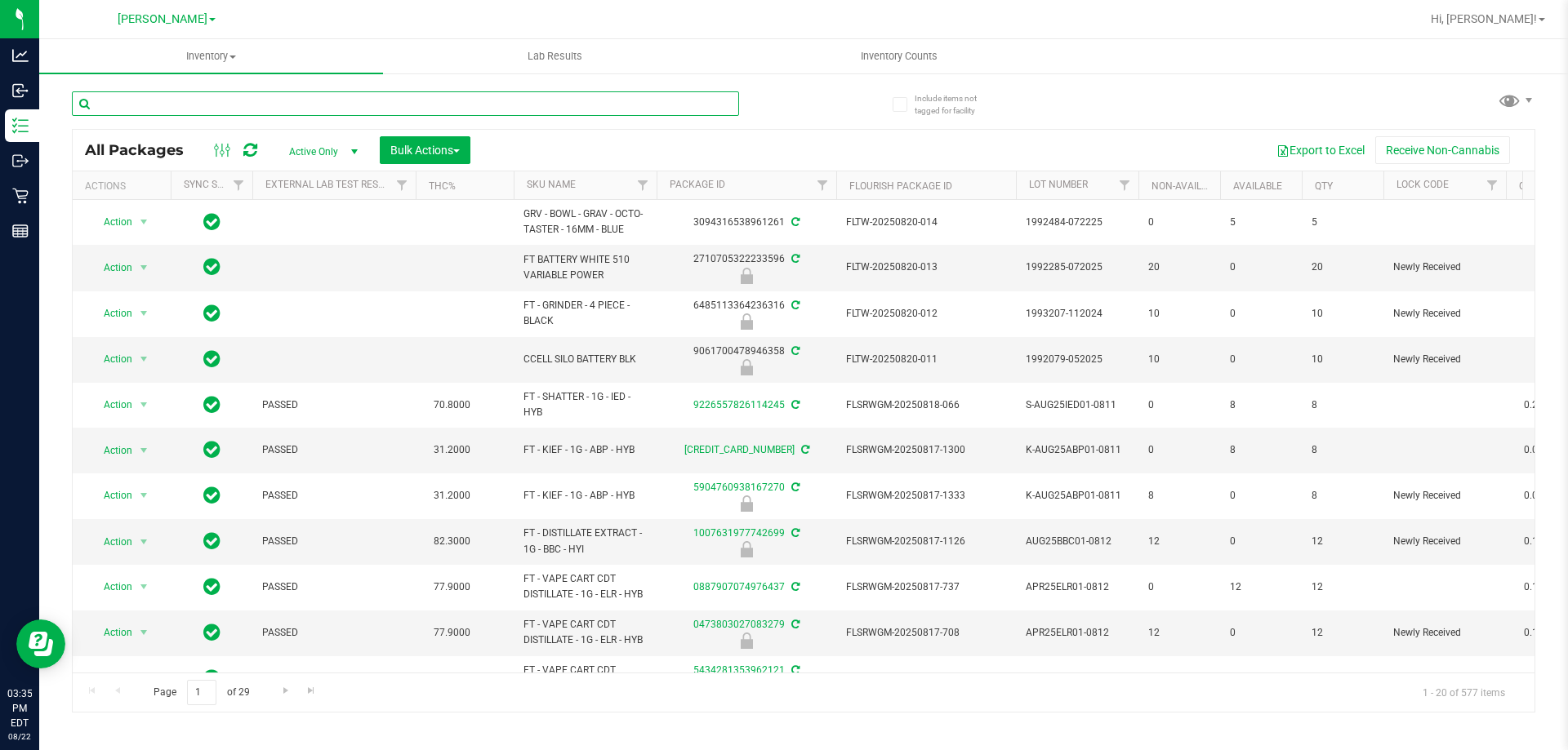
click at [368, 107] on input "text" at bounding box center [405, 104] width 667 height 24
type input "3950263889510832"
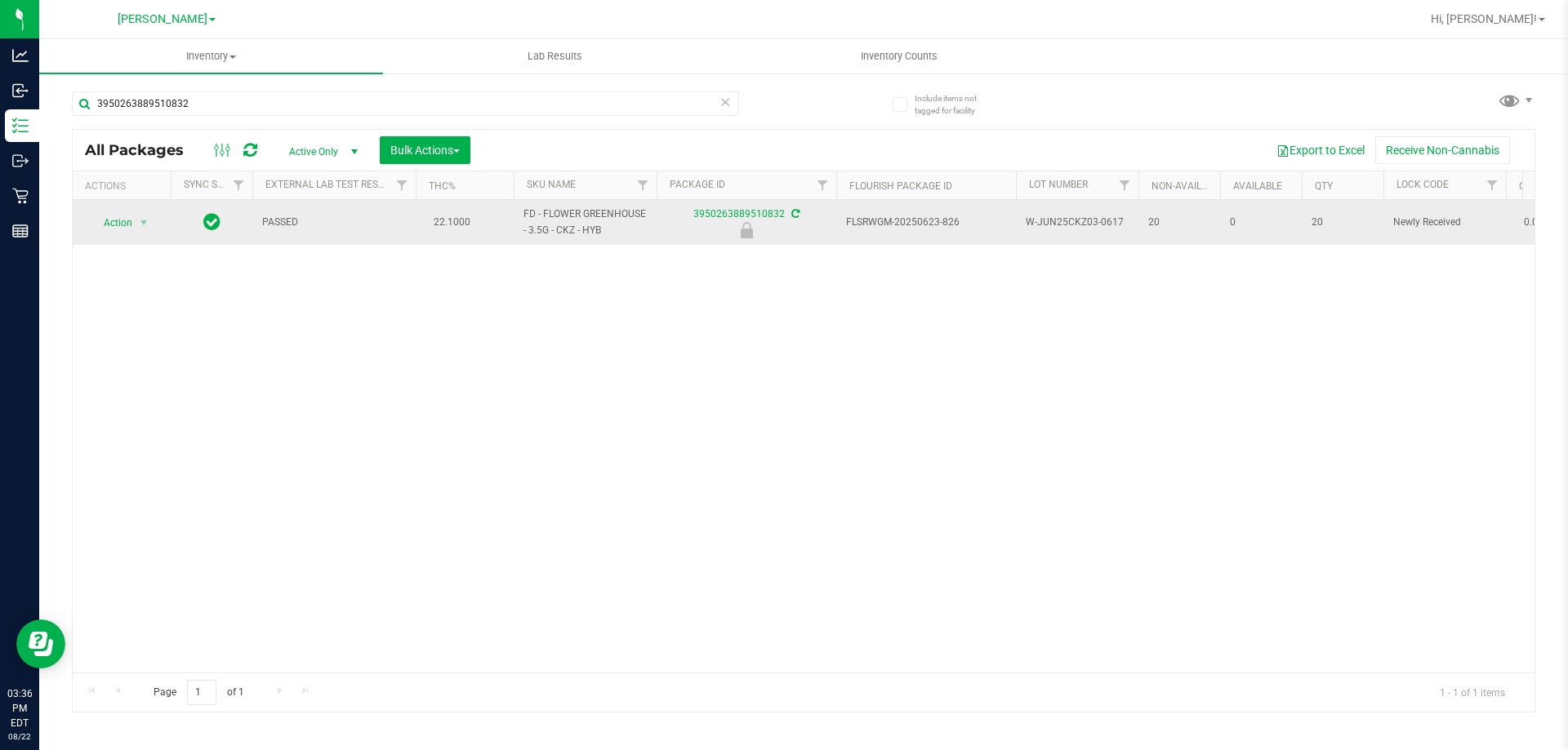
click at [146, 232] on span "select" at bounding box center [145, 222] width 21 height 22
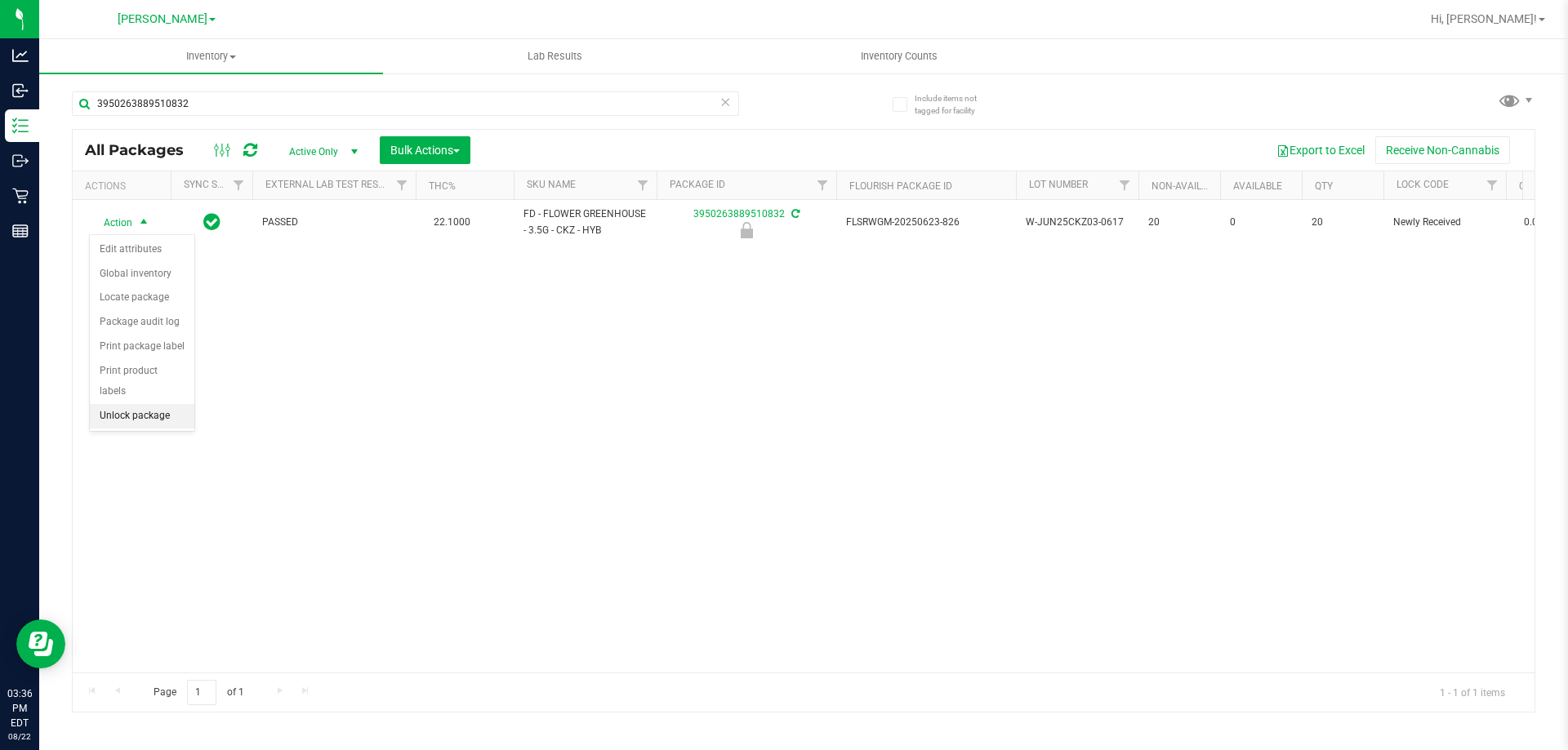
click at [151, 404] on li "Unlock package" at bounding box center [142, 416] width 105 height 24
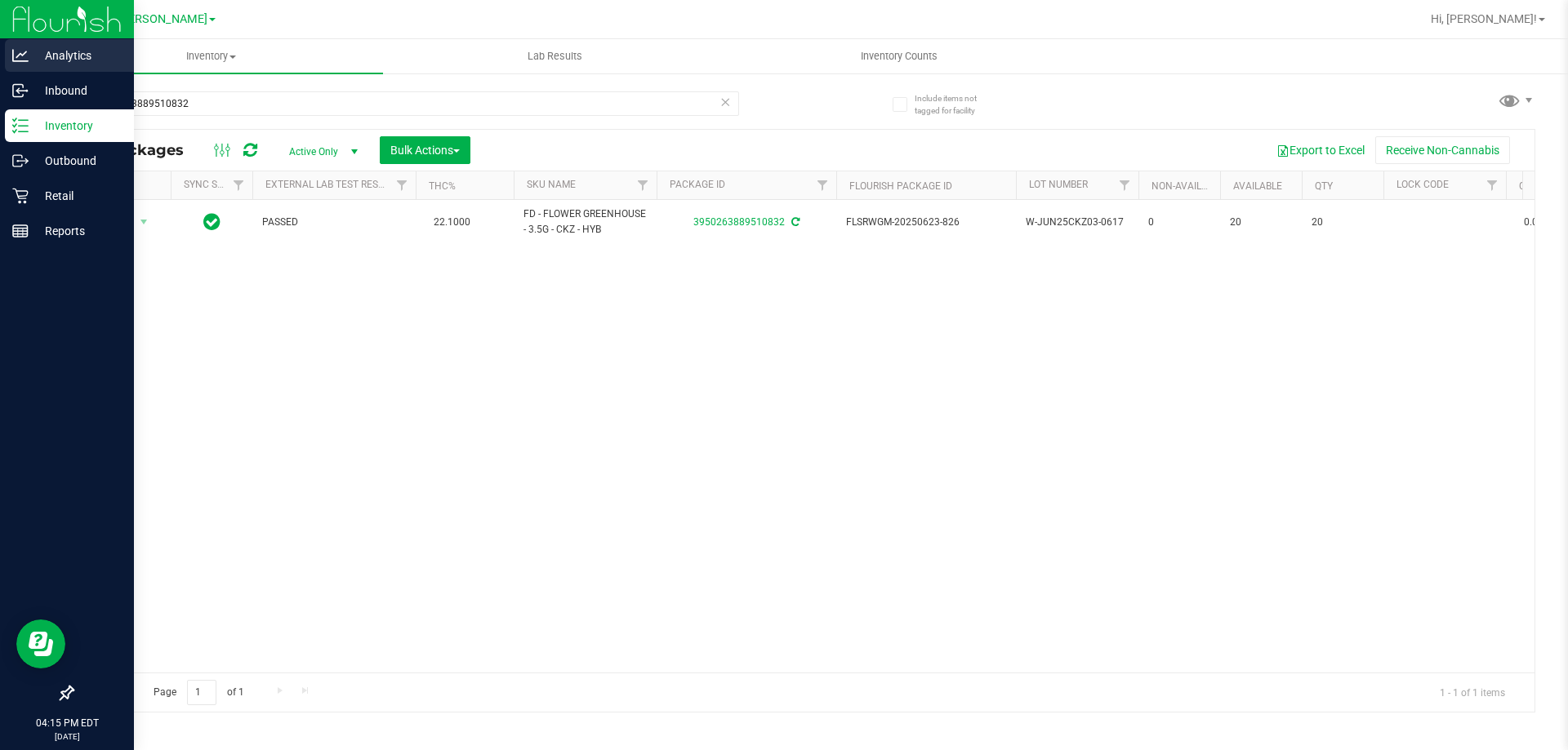
click at [15, 59] on icon at bounding box center [20, 55] width 16 height 16
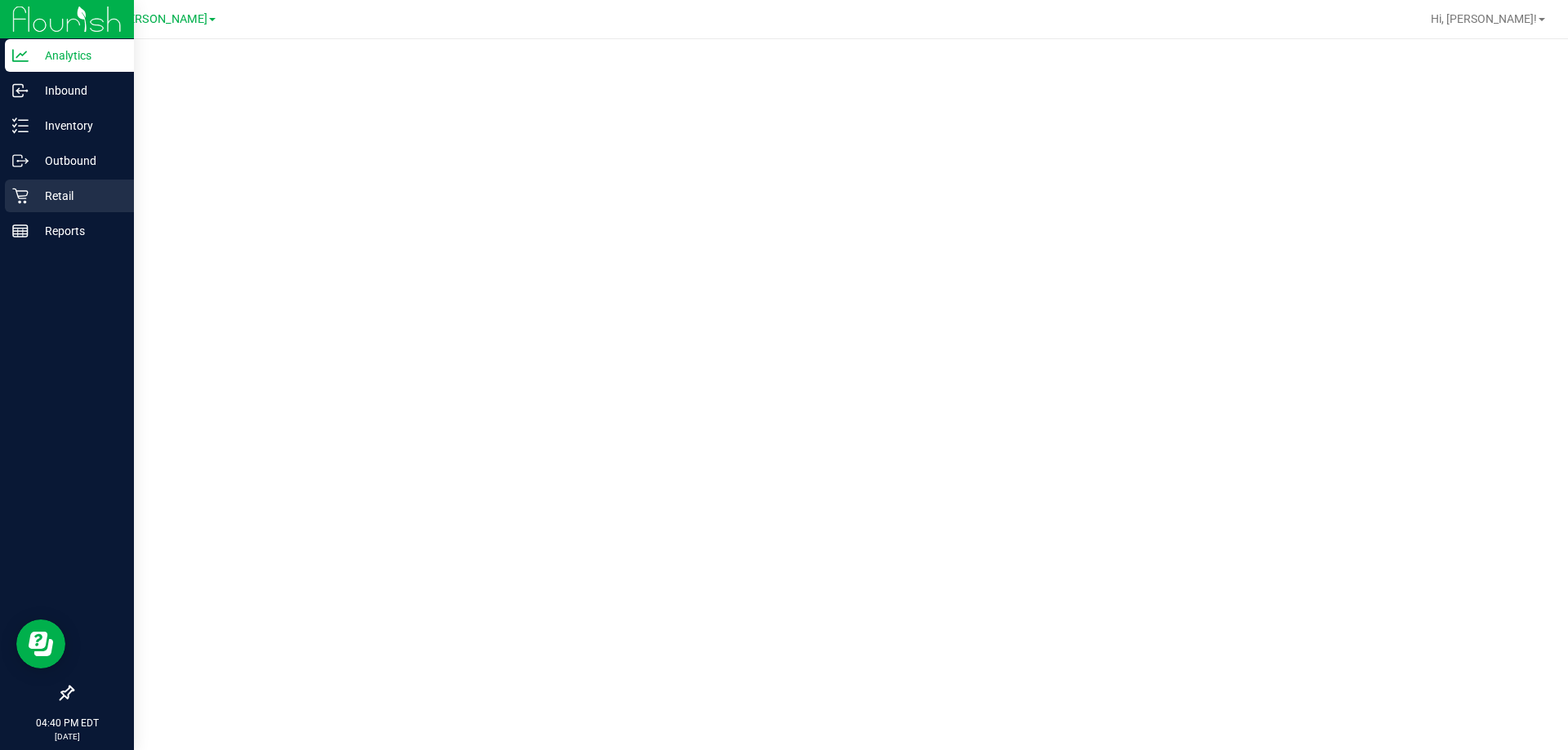
click at [80, 194] on p "Retail" at bounding box center [77, 196] width 98 height 20
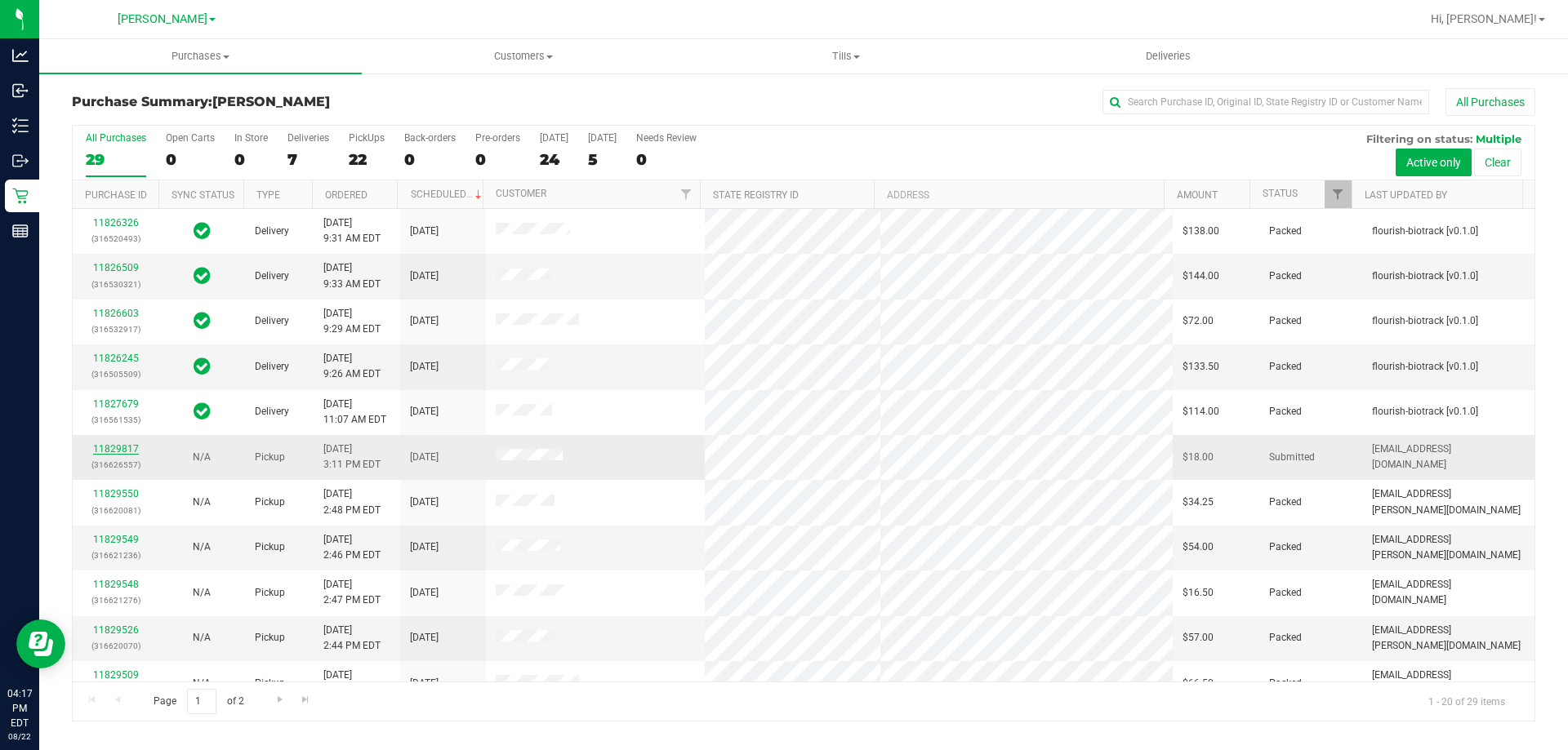
click at [121, 448] on link "11829817" at bounding box center [116, 449] width 46 height 11
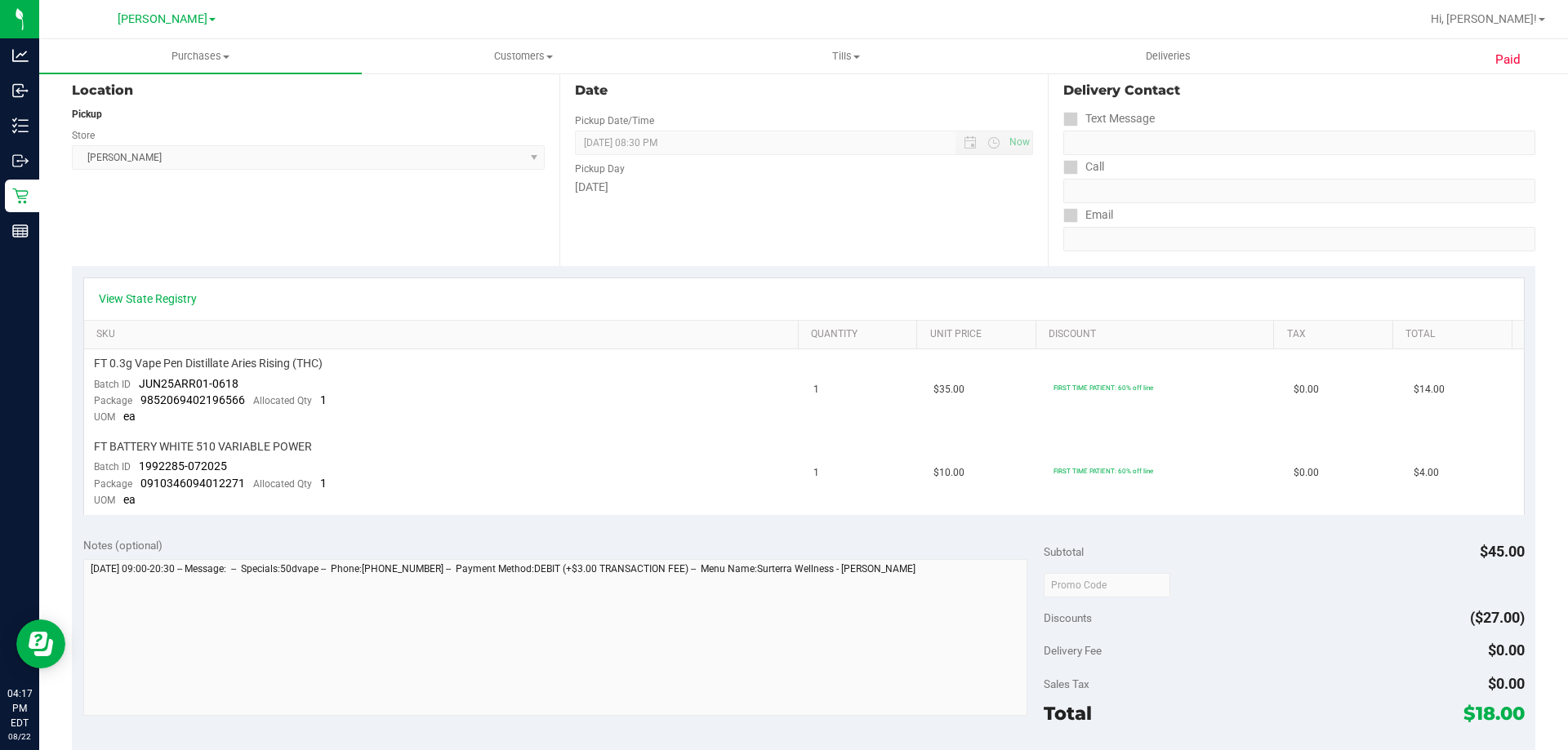
scroll to position [245, 0]
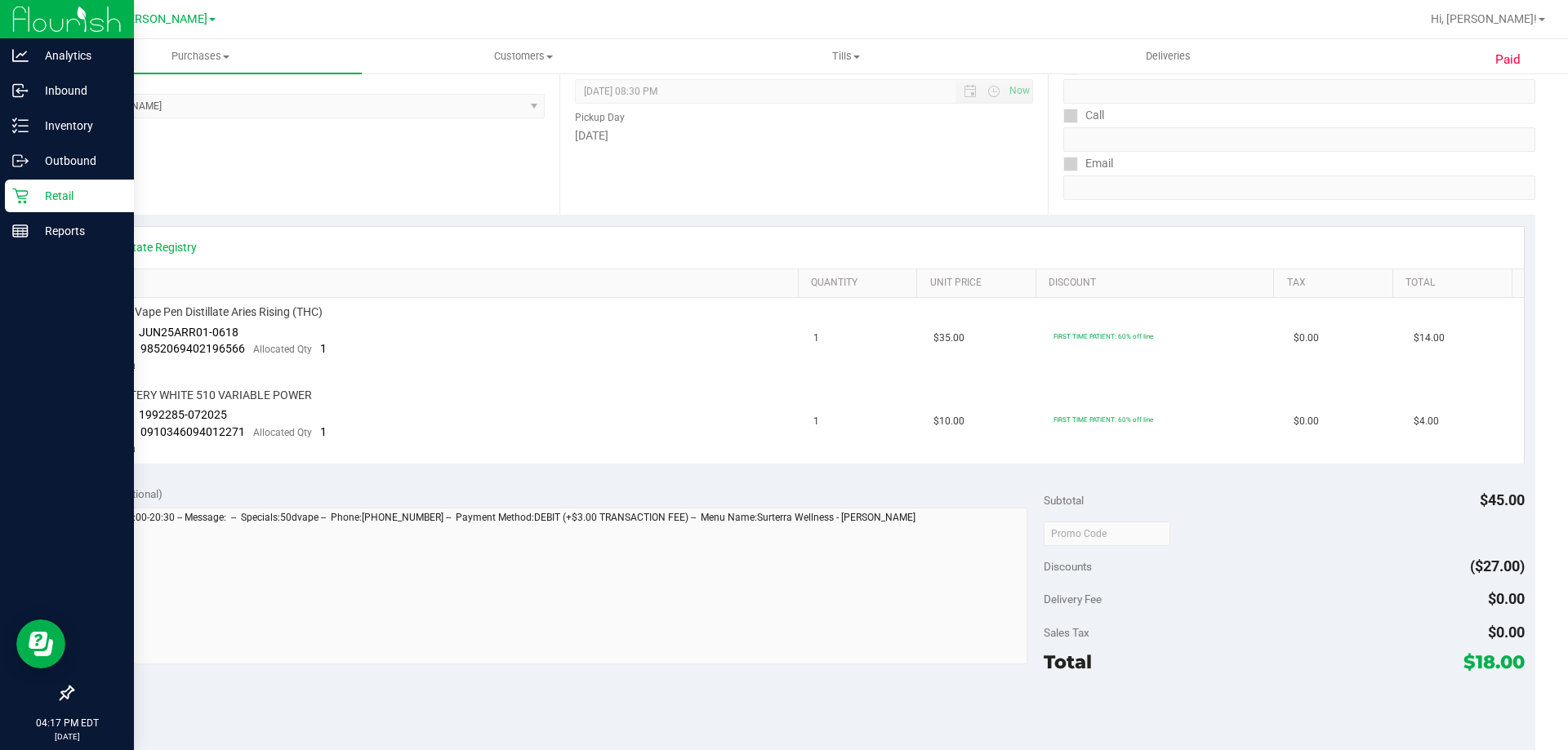
click at [26, 189] on icon at bounding box center [20, 196] width 16 height 16
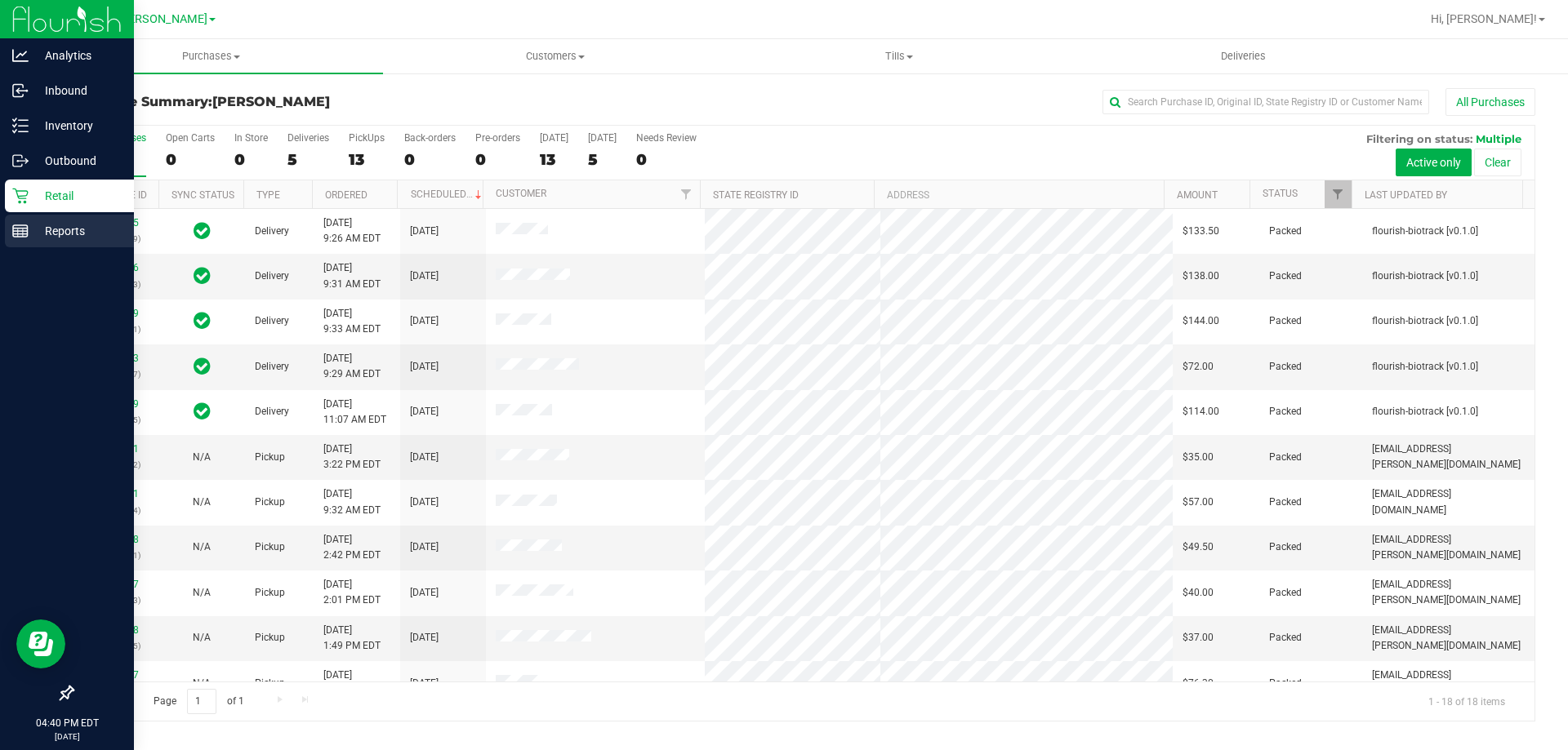
click at [29, 234] on p "Reports" at bounding box center [77, 231] width 98 height 20
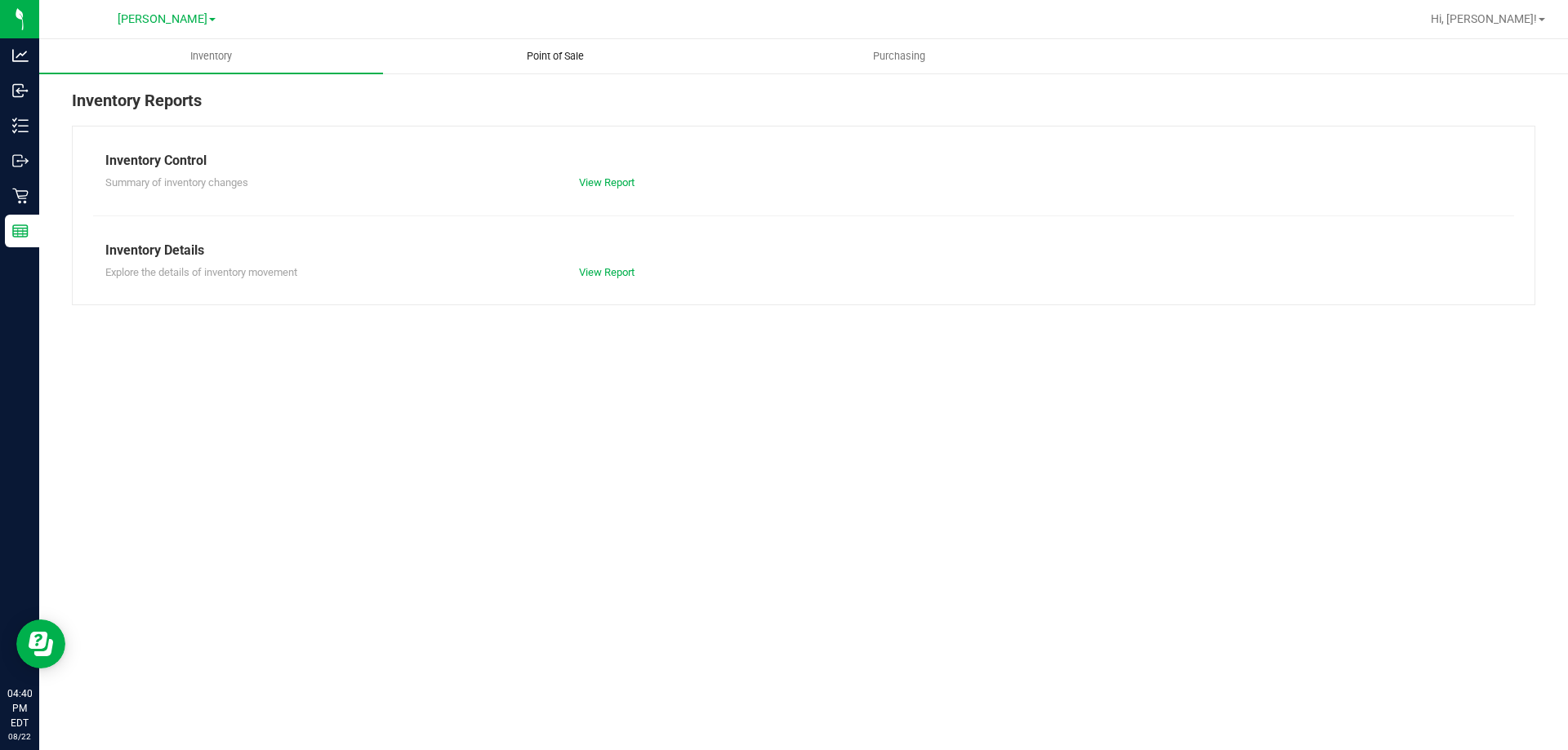
click at [537, 49] on span "Point of Sale" at bounding box center [555, 56] width 101 height 15
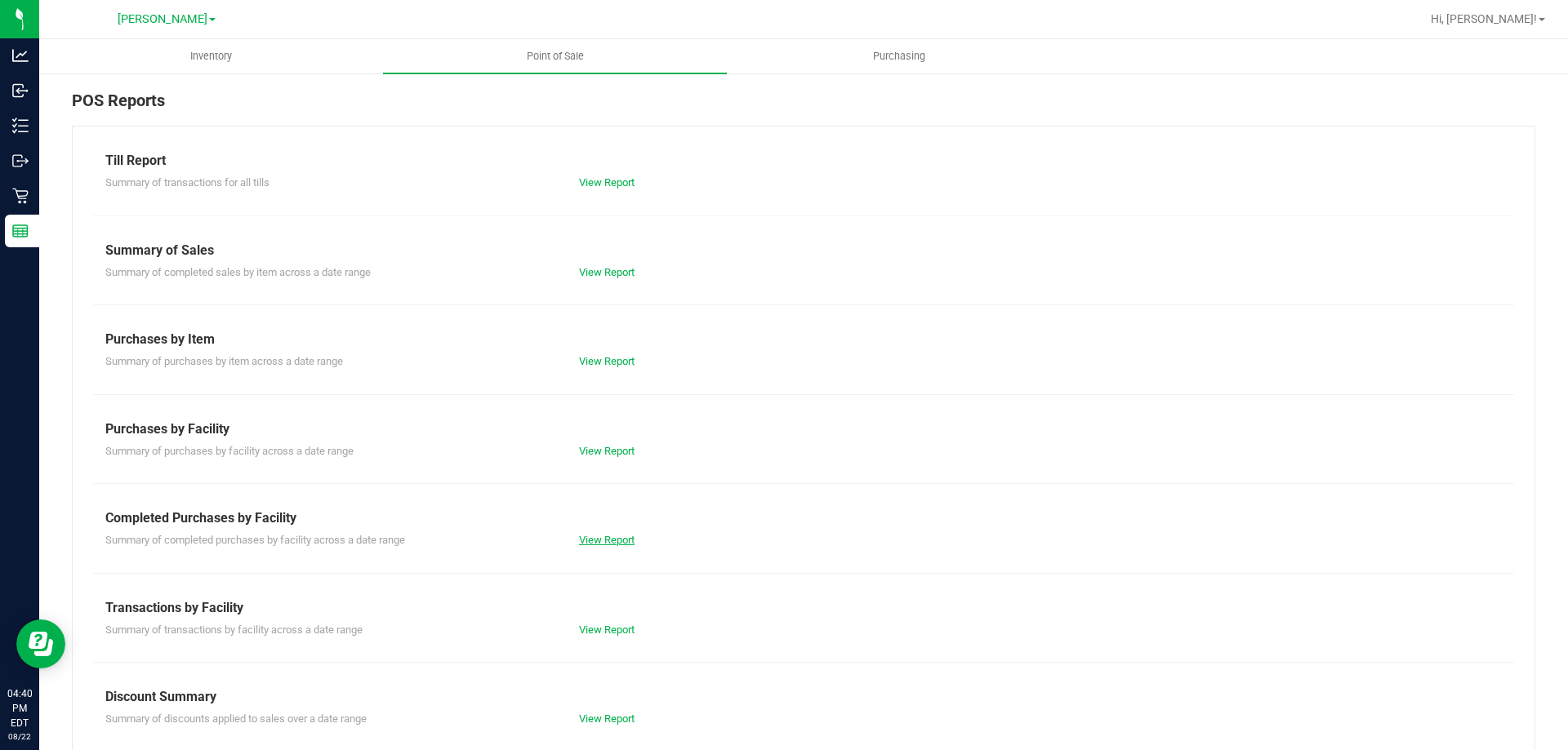
click at [602, 538] on link "View Report" at bounding box center [607, 540] width 55 height 12
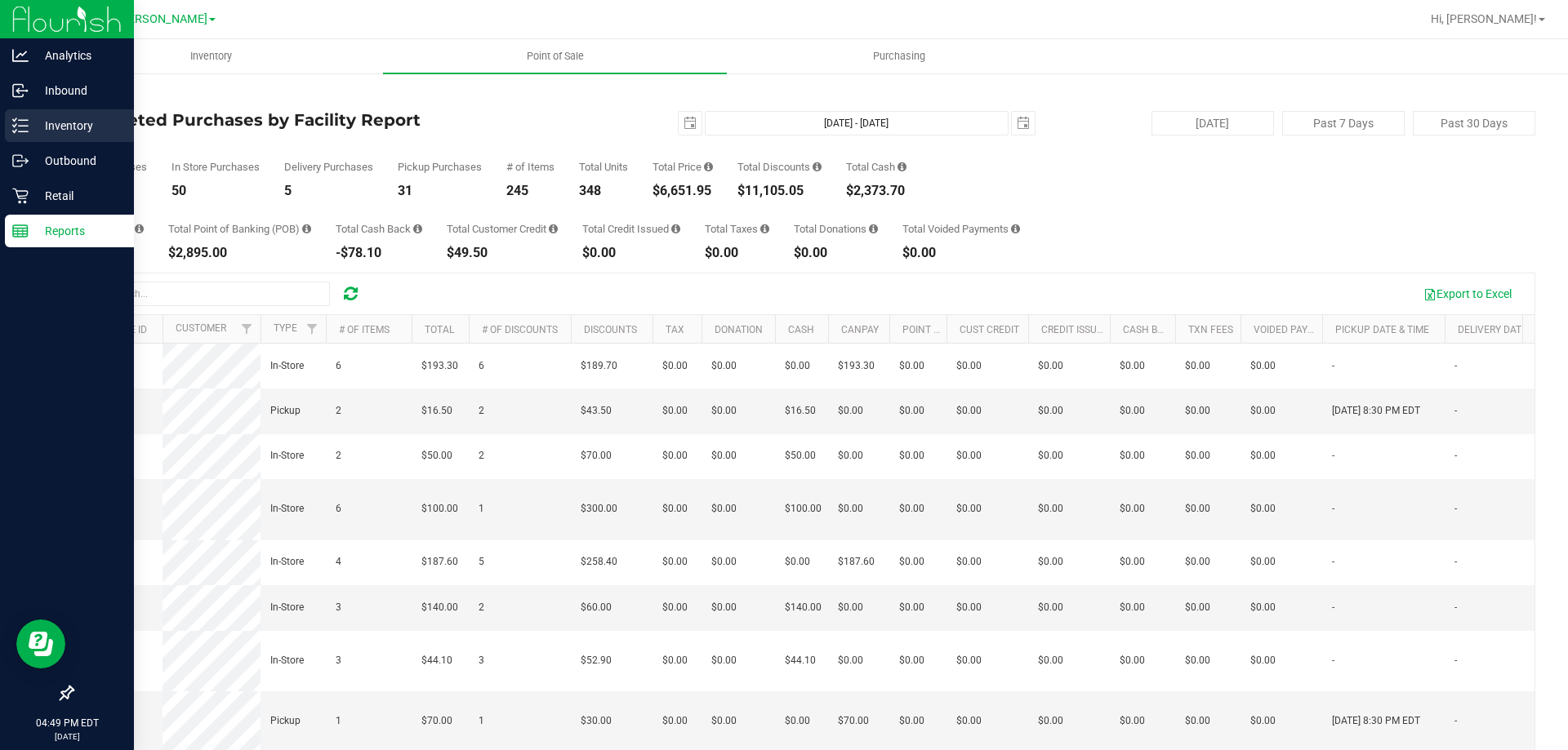
click at [67, 127] on p "Inventory" at bounding box center [77, 125] width 98 height 20
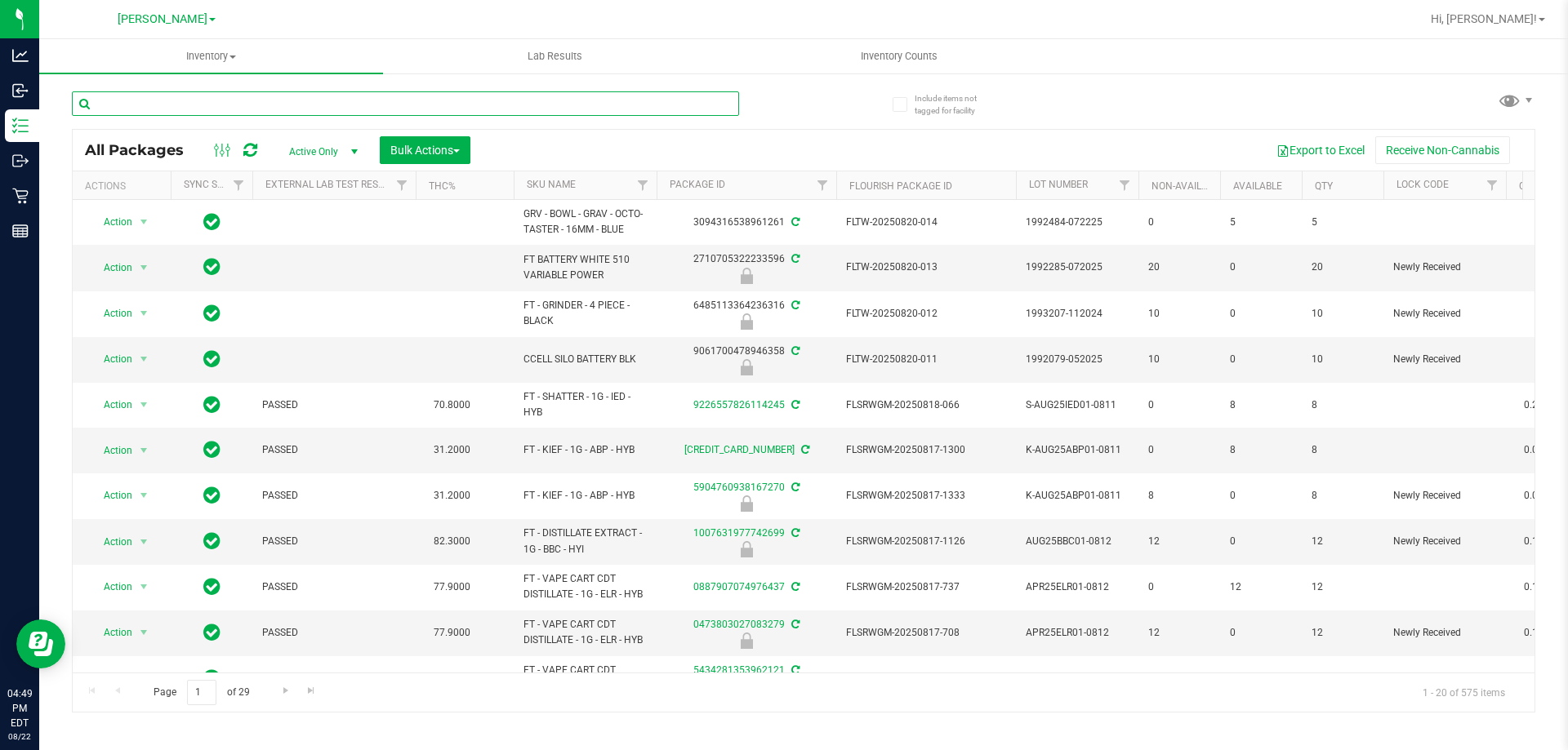
click at [554, 106] on input "text" at bounding box center [405, 104] width 667 height 24
type input "3493981086211198"
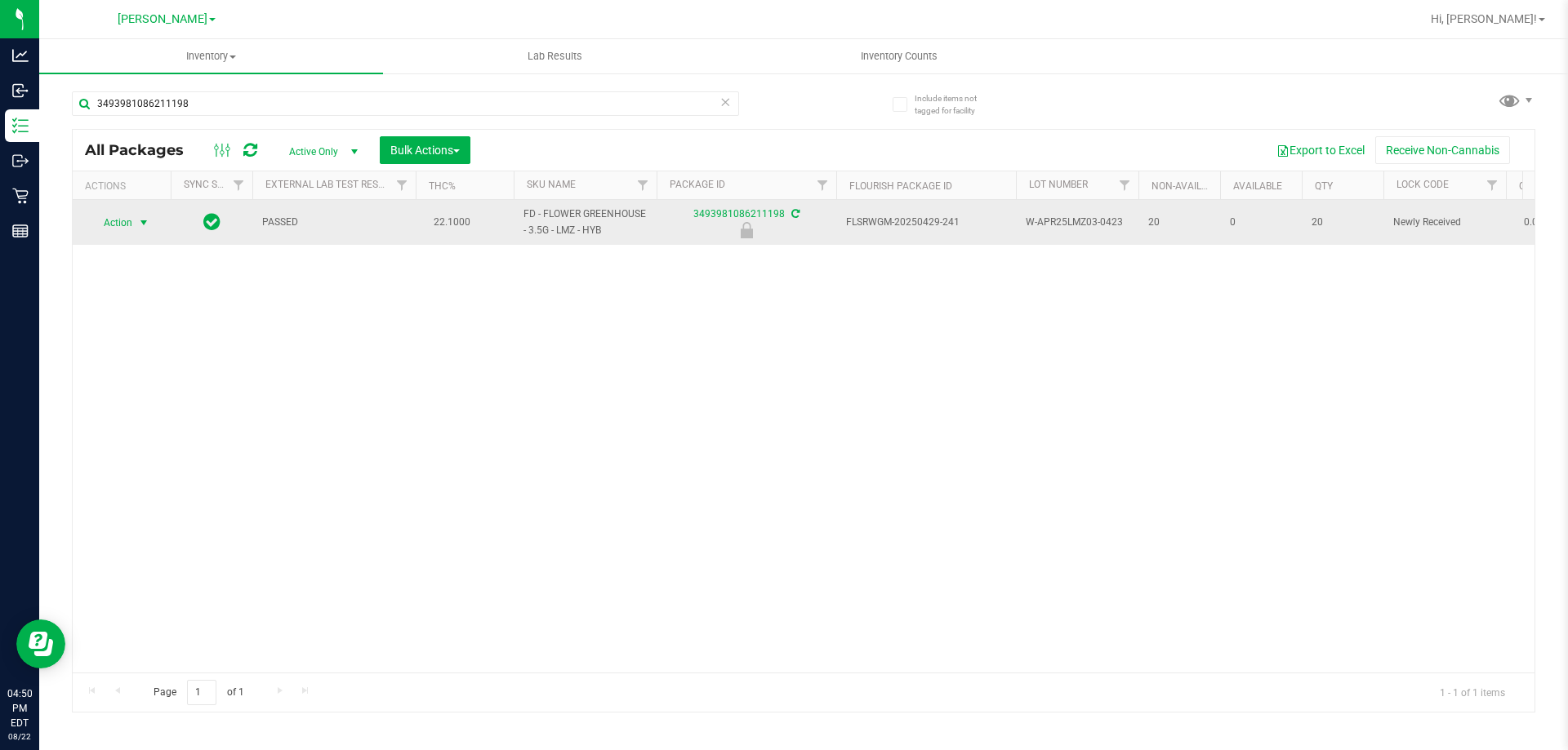
click at [141, 222] on span "select" at bounding box center [144, 222] width 13 height 13
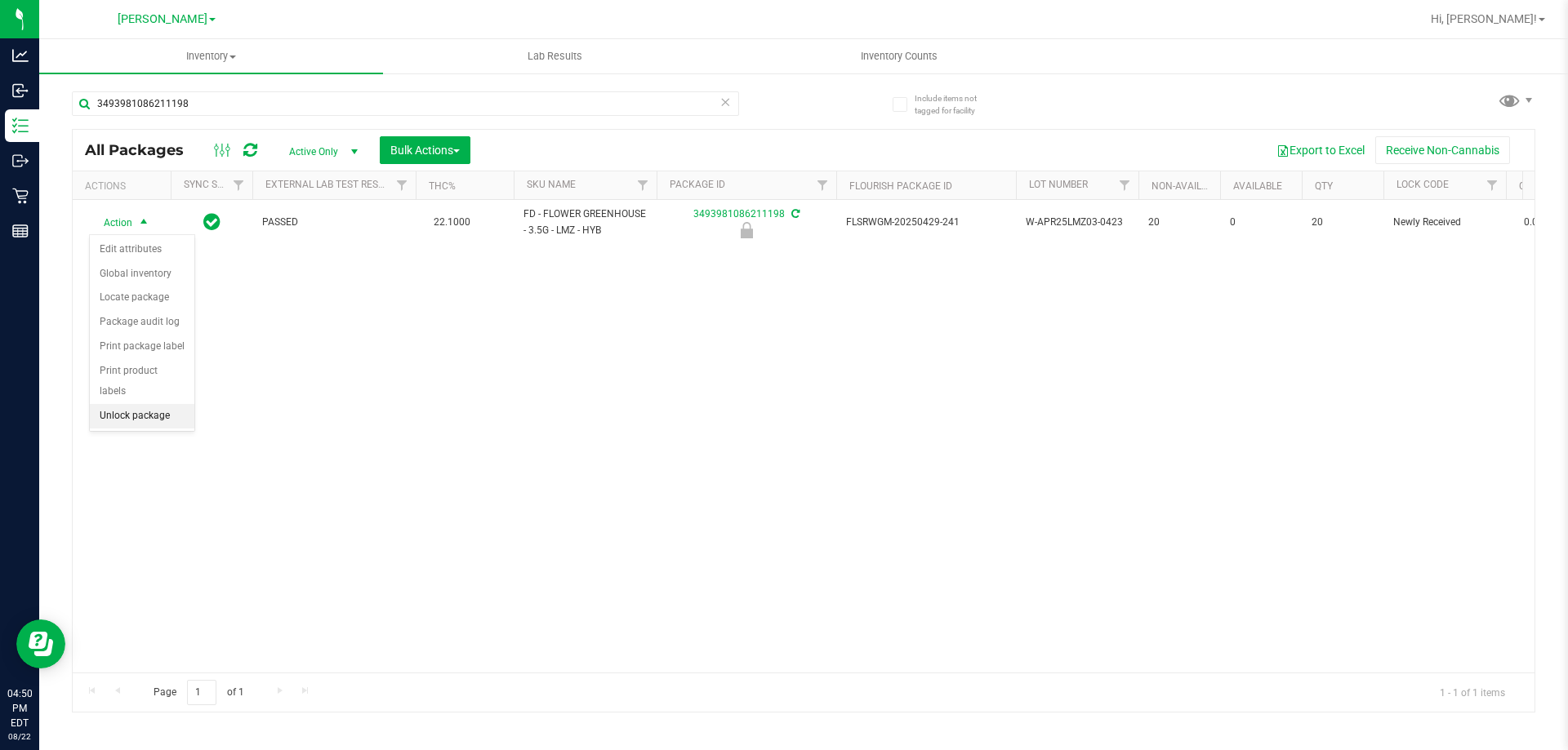
click at [161, 404] on li "Unlock package" at bounding box center [142, 416] width 105 height 24
